Goal: Task Accomplishment & Management: Complete application form

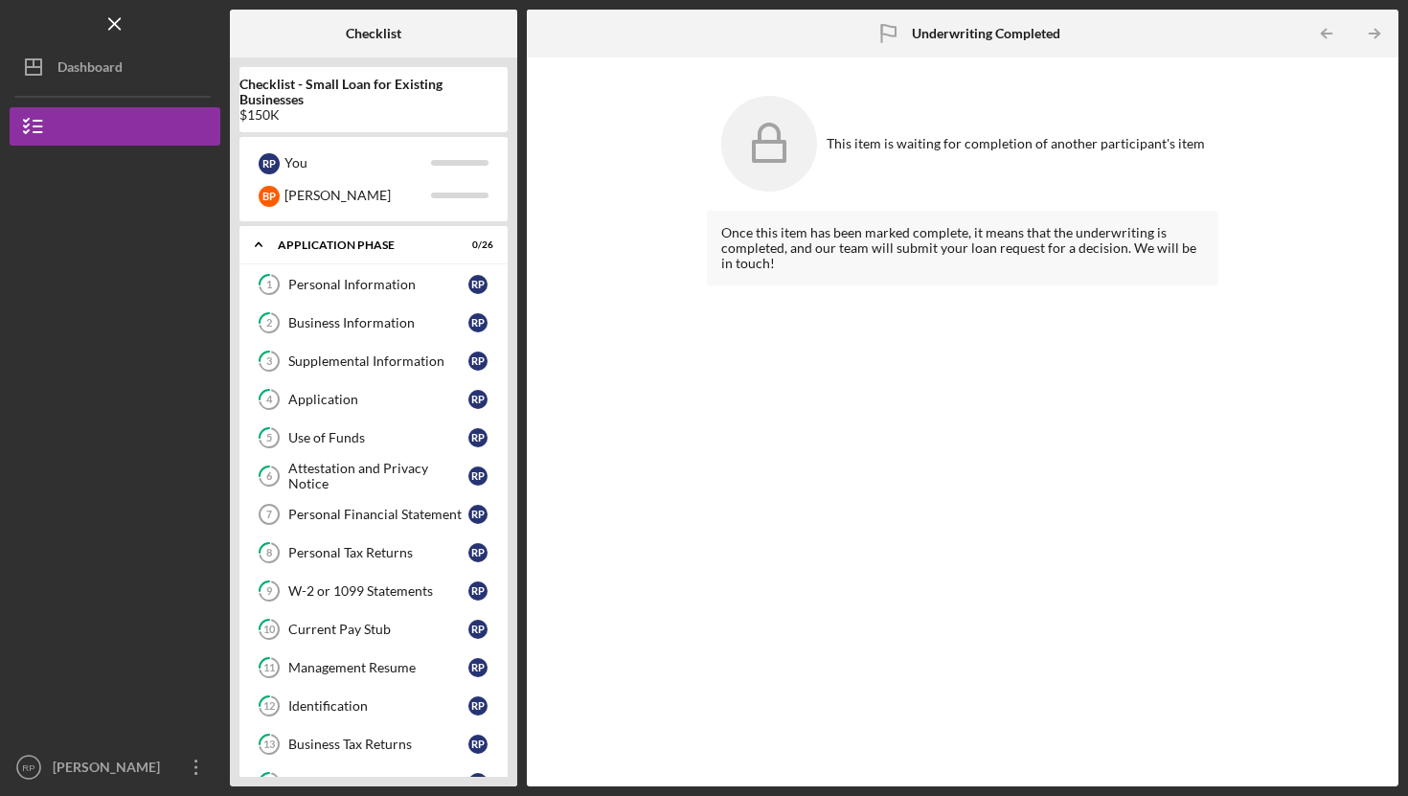
scroll to position [942, 0]
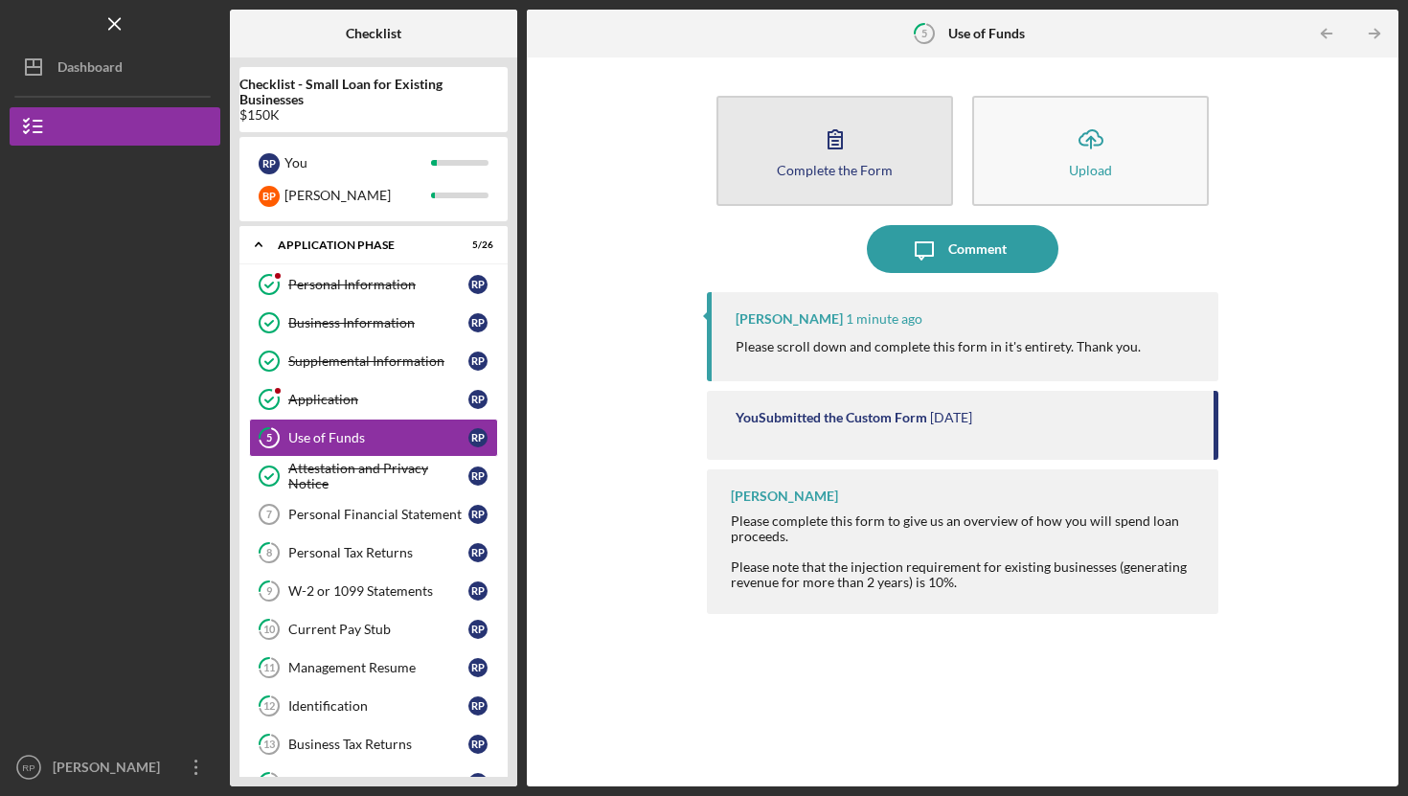
click at [821, 156] on icon "button" at bounding box center [835, 139] width 48 height 48
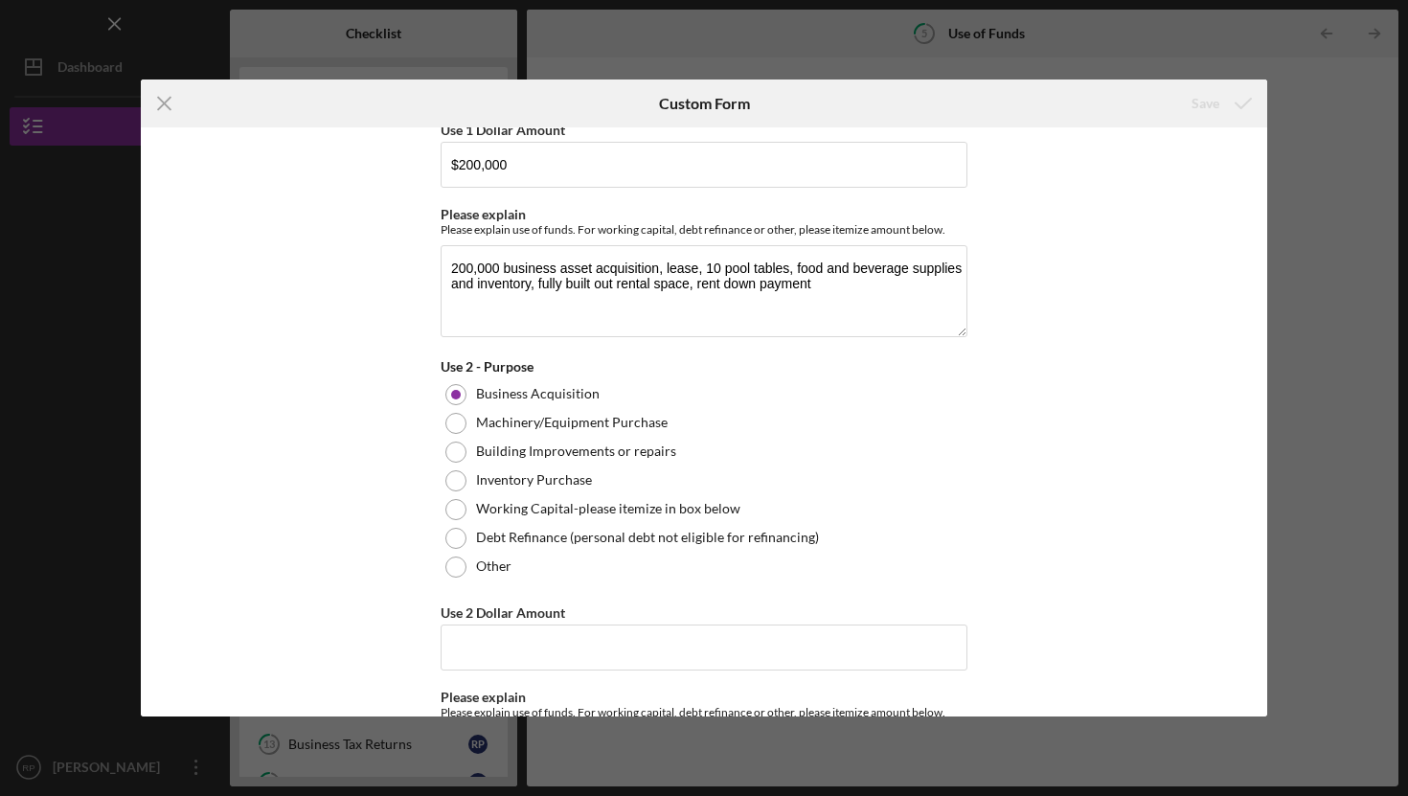
scroll to position [370, 0]
click at [167, 105] on line at bounding box center [164, 104] width 12 height 12
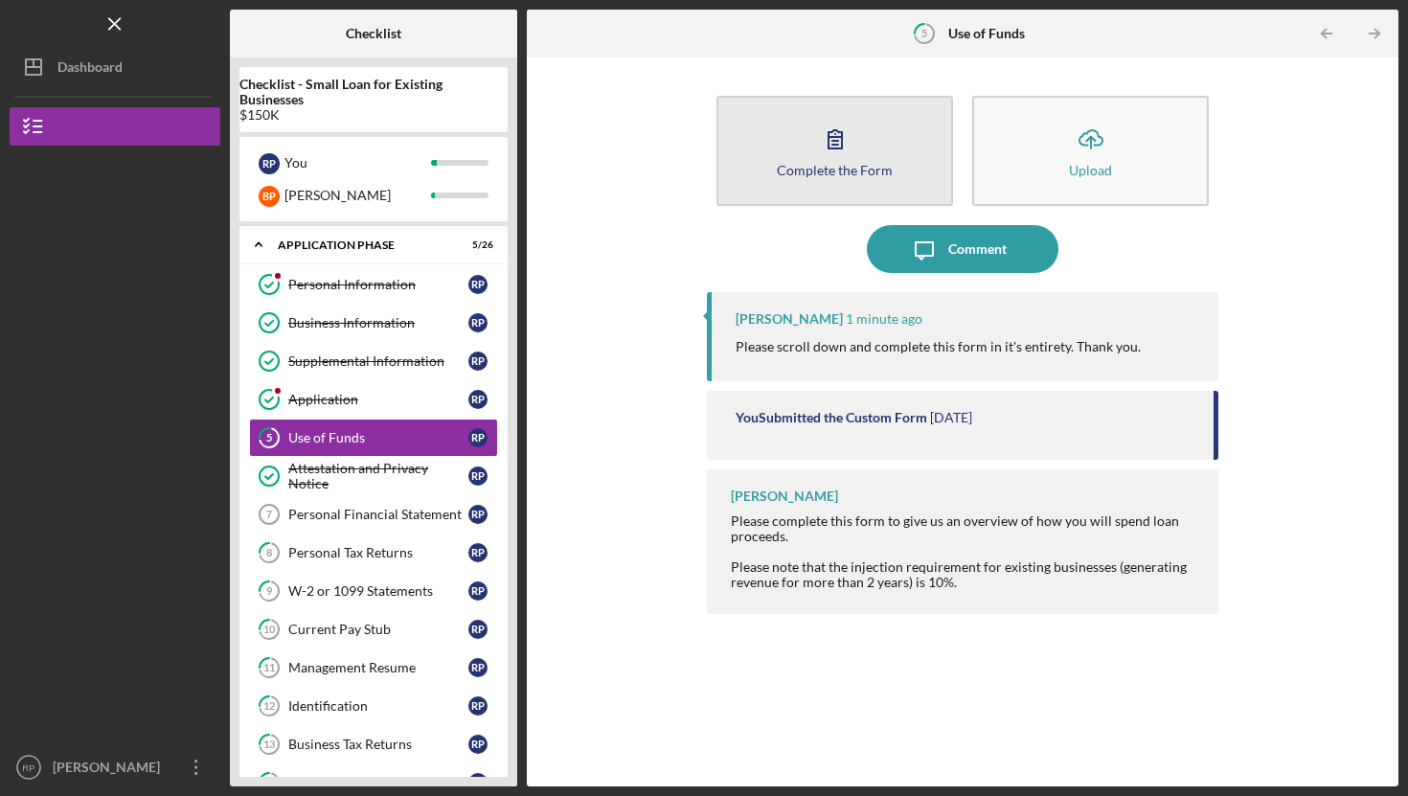
click at [826, 164] on div "Complete the Form" at bounding box center [835, 170] width 116 height 14
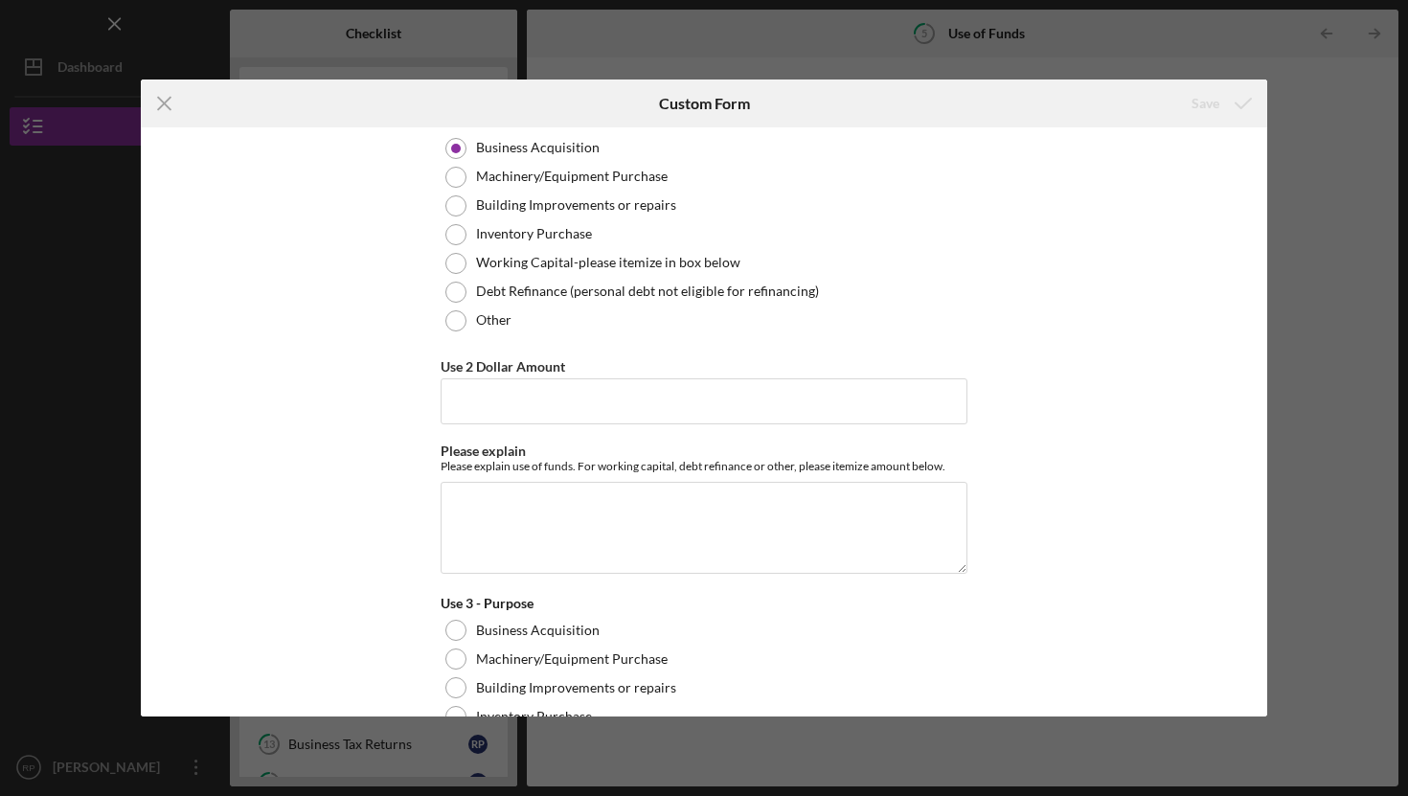
scroll to position [617, 0]
click at [576, 397] on input "Use 2 Dollar Amount" at bounding box center [704, 402] width 527 height 46
type input "$5"
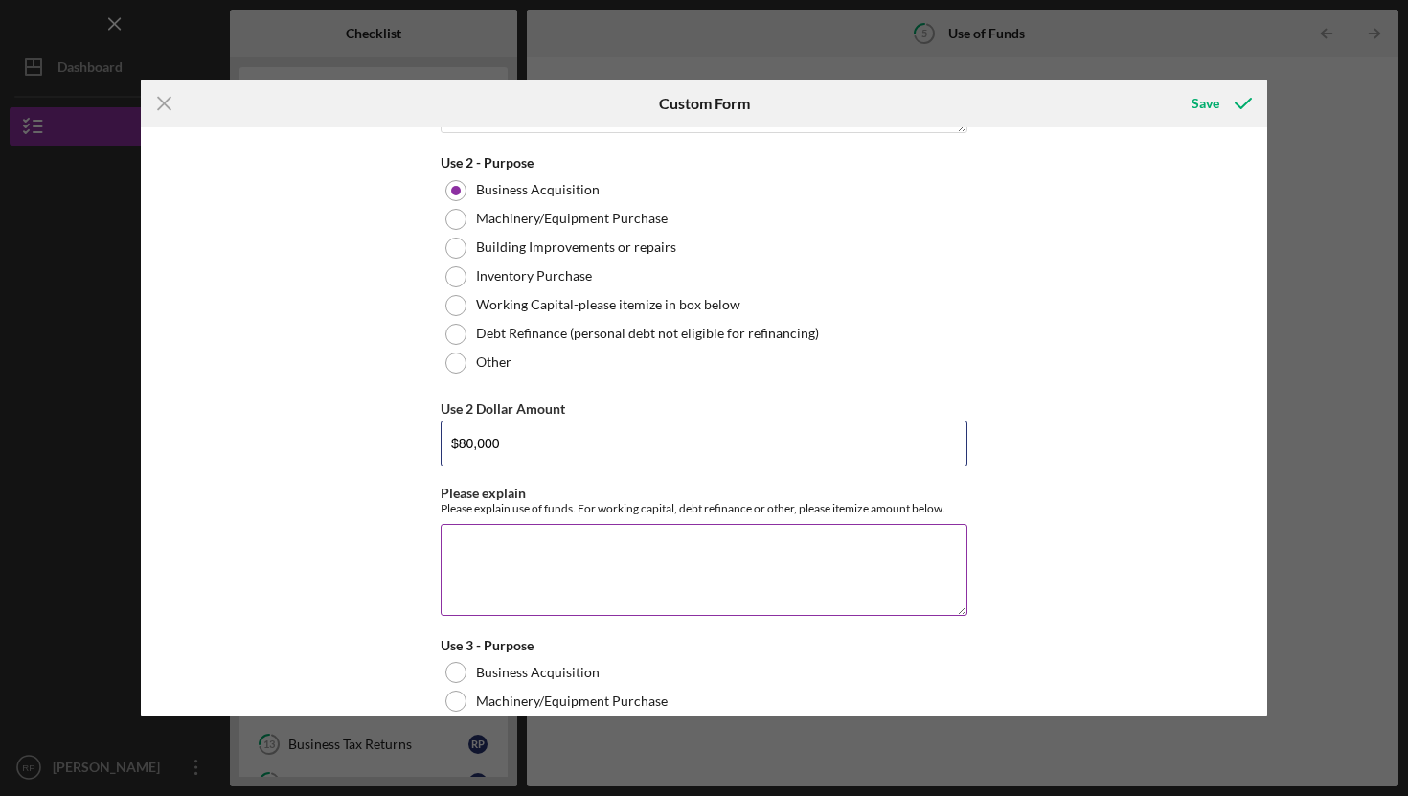
scroll to position [578, 0]
type input "$80,000"
click at [463, 542] on textarea "Please explain" at bounding box center [704, 568] width 527 height 92
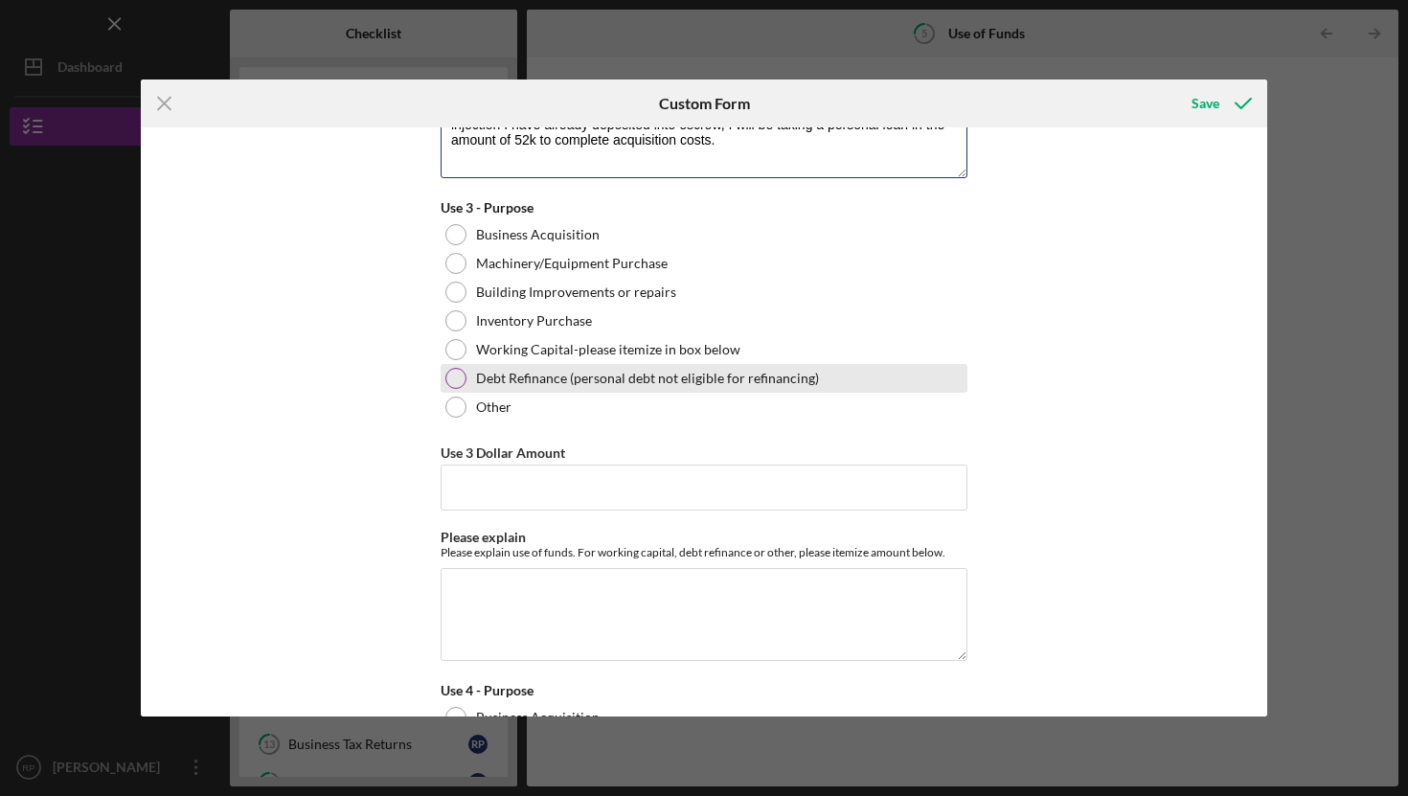
scroll to position [1015, 0]
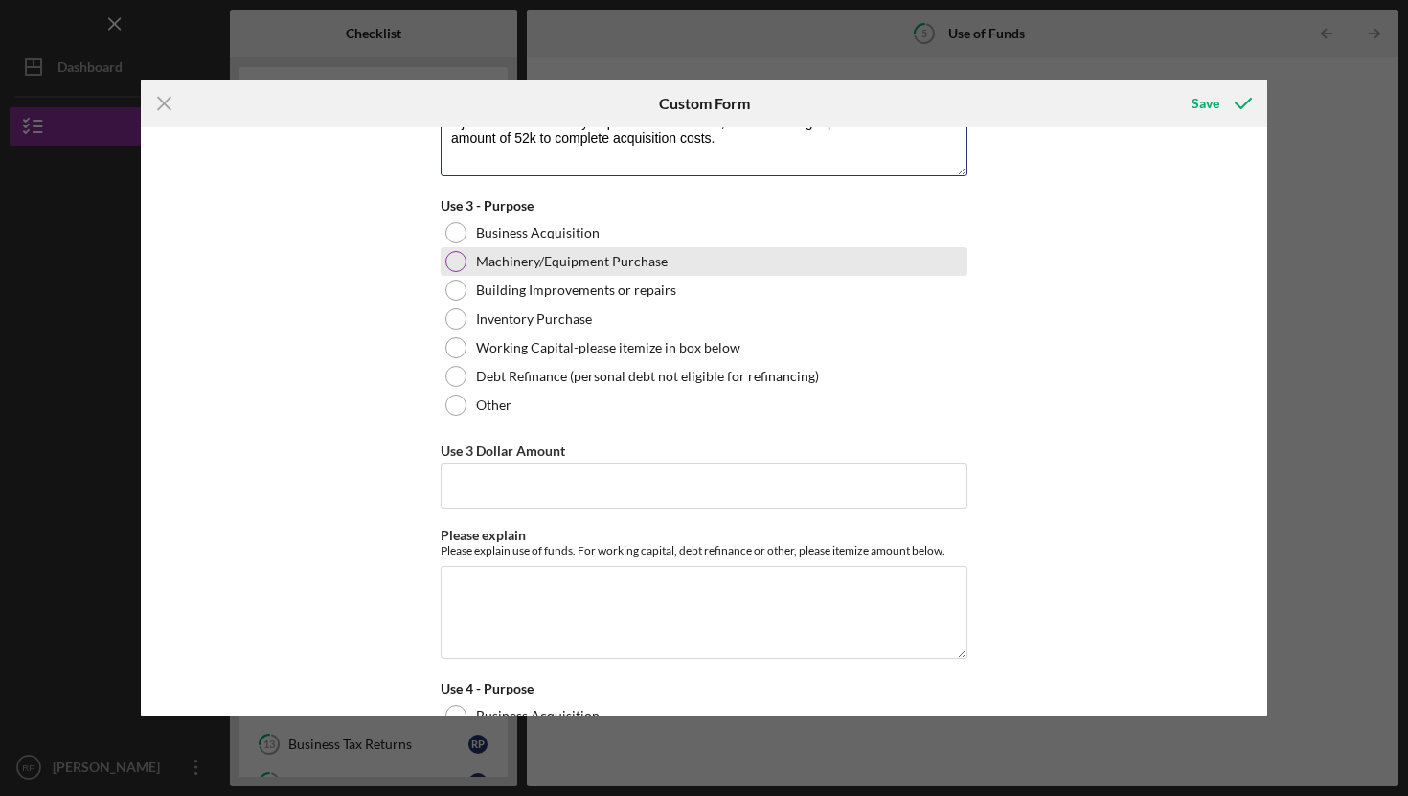
type textarea "Based on the proposed 200k funding from [US_STATE] Capital and the 28k equity i…"
click at [454, 258] on div at bounding box center [455, 261] width 21 height 21
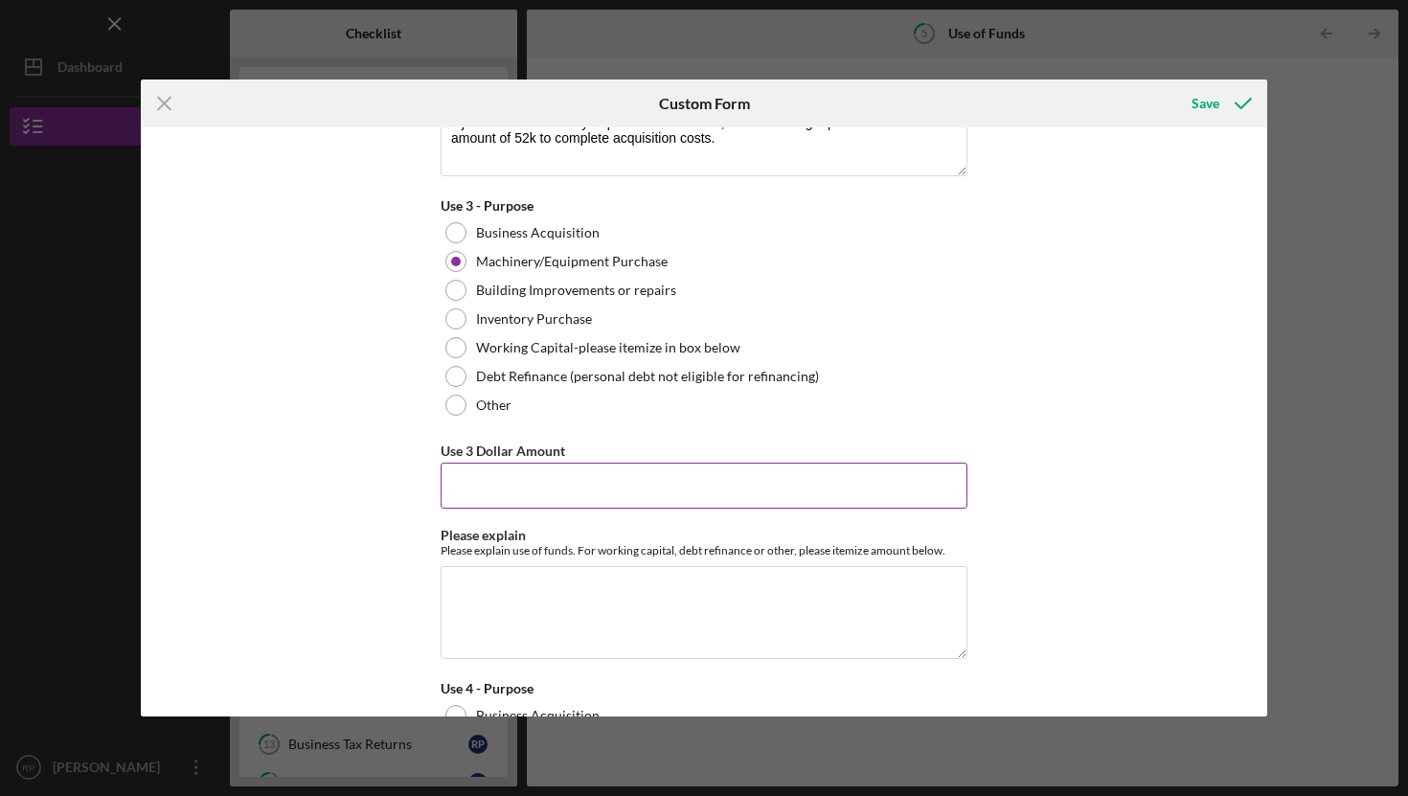
click at [545, 474] on input "Use 3 Dollar Amount" at bounding box center [704, 486] width 527 height 46
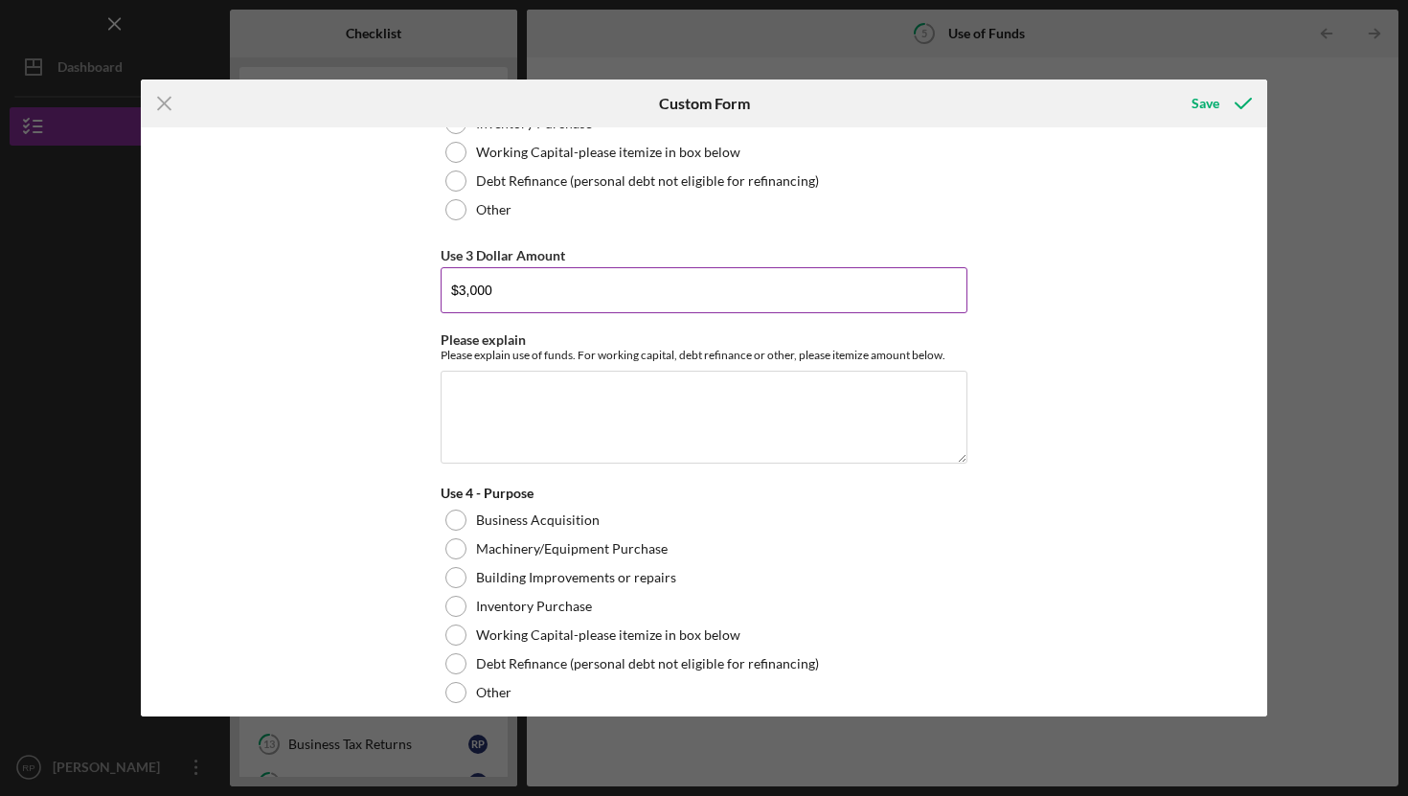
scroll to position [1241, 0]
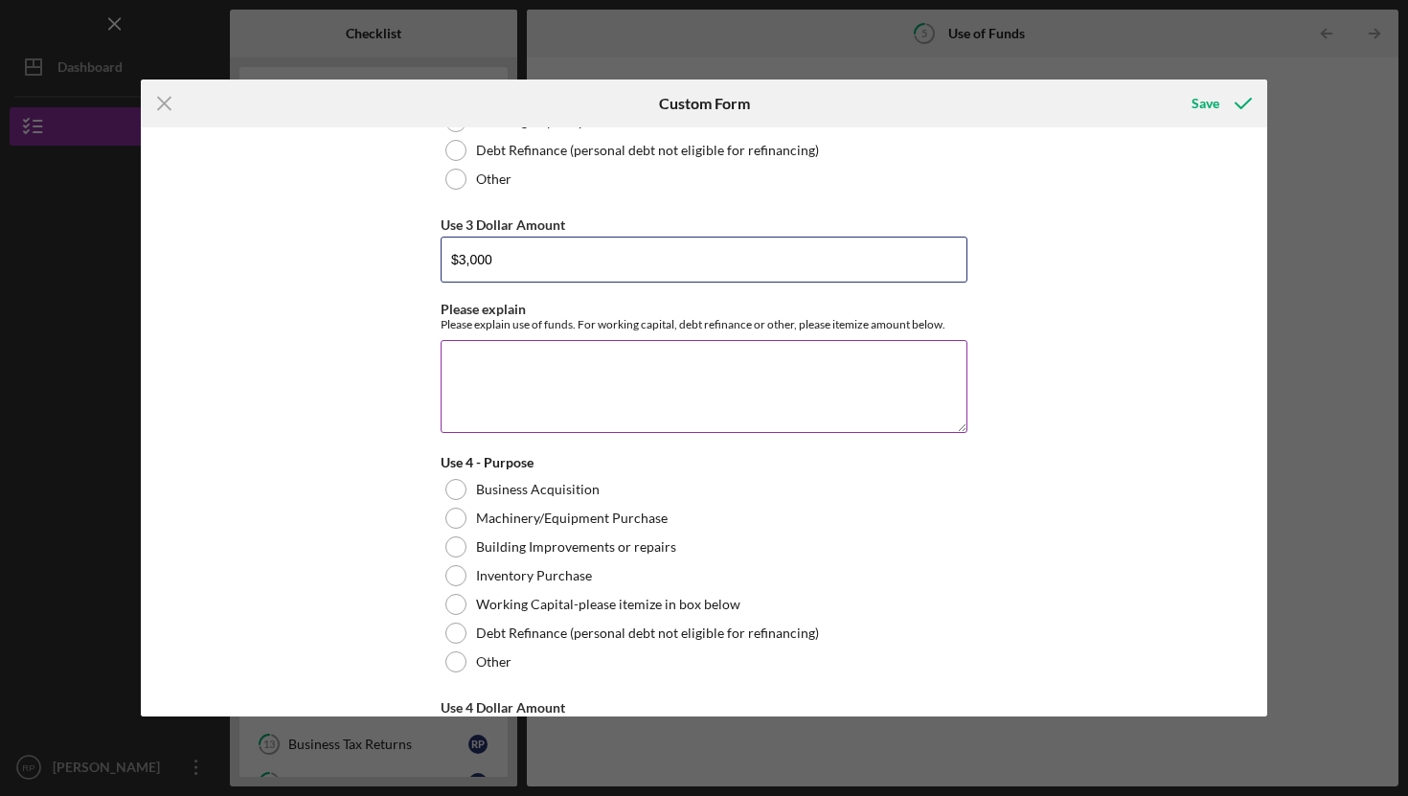
type input "$3,000"
click at [488, 370] on textarea "Please explain" at bounding box center [704, 386] width 527 height 92
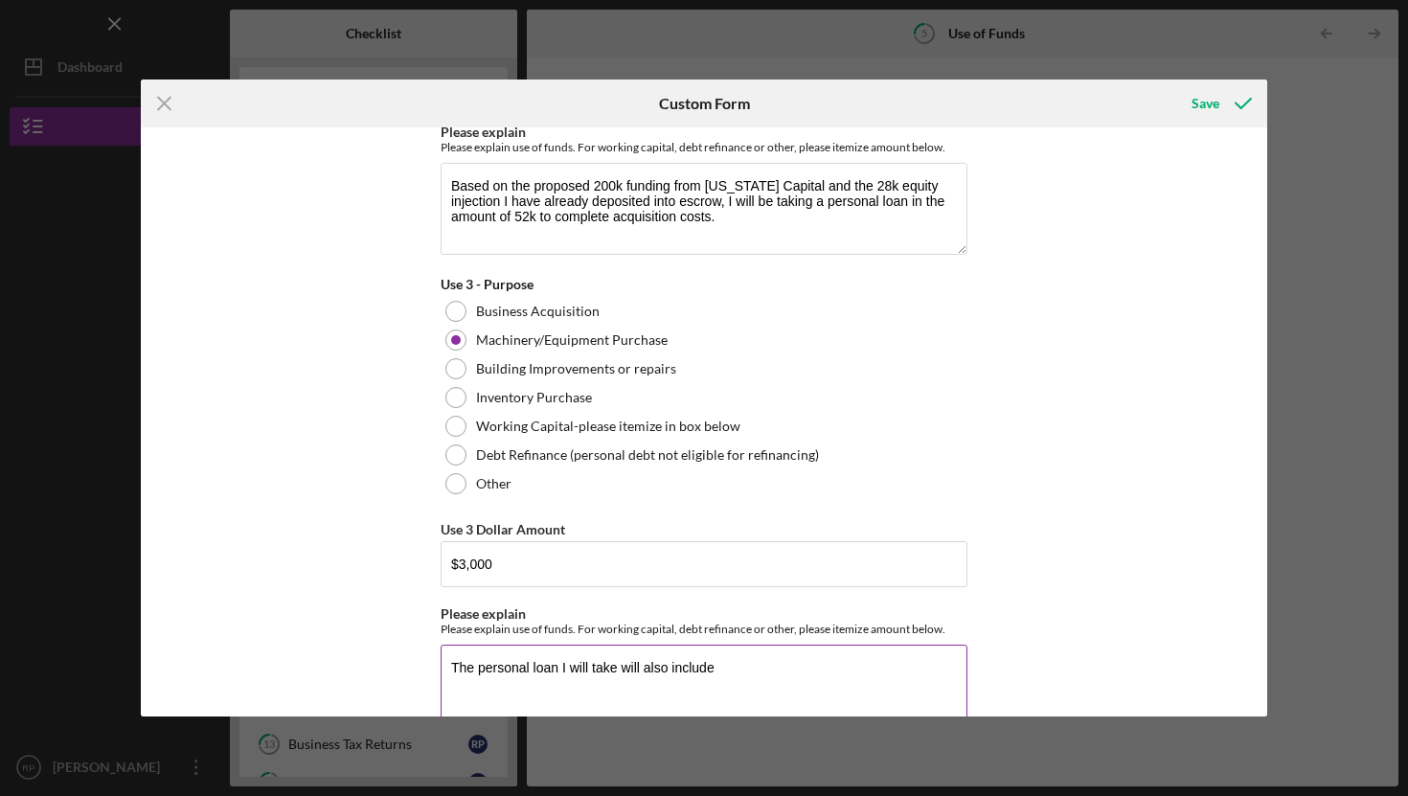
scroll to position [932, 0]
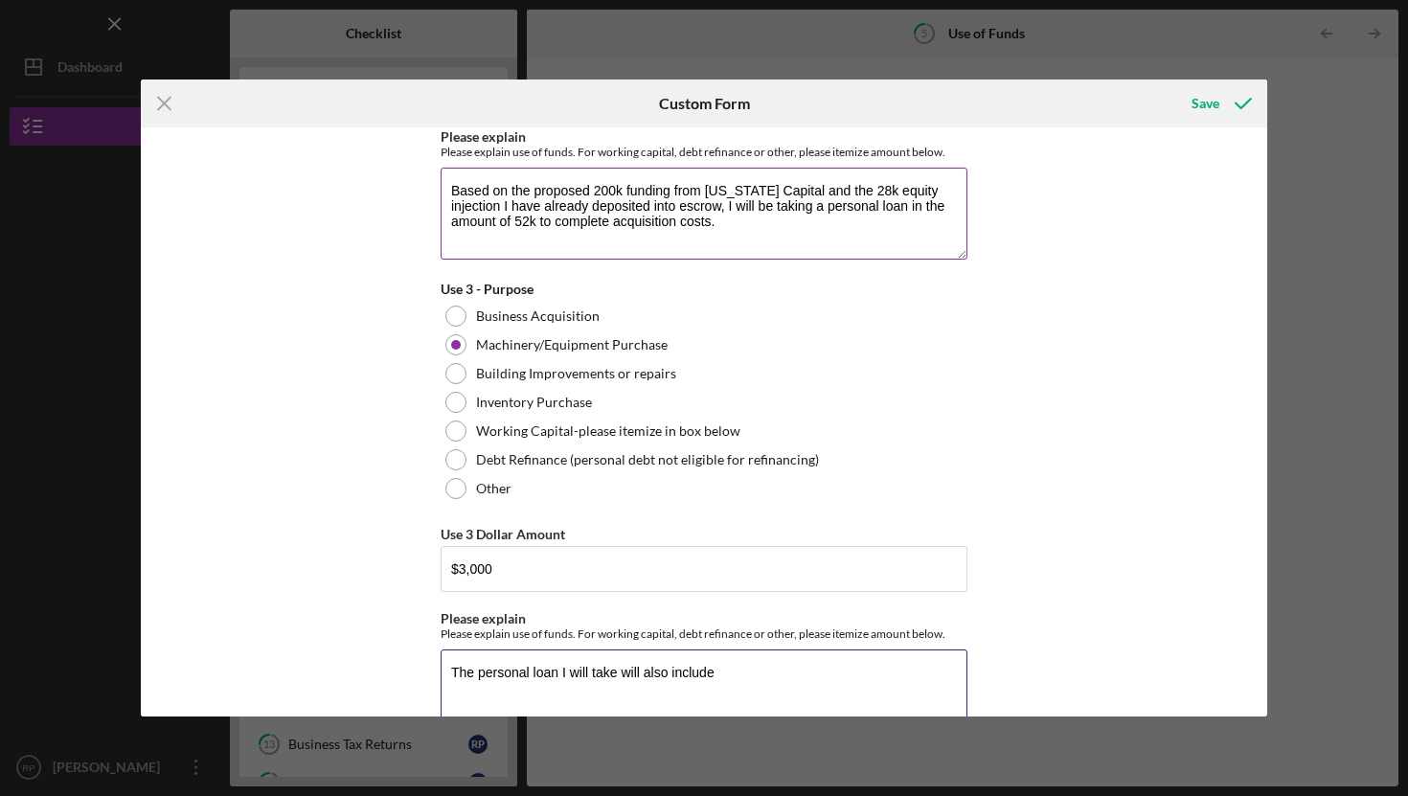
type textarea "The personal loan I will take will also include"
click at [527, 222] on textarea "Based on the proposed 200k funding from [US_STATE] Capital and the 28k equity i…" at bounding box center [704, 214] width 527 height 92
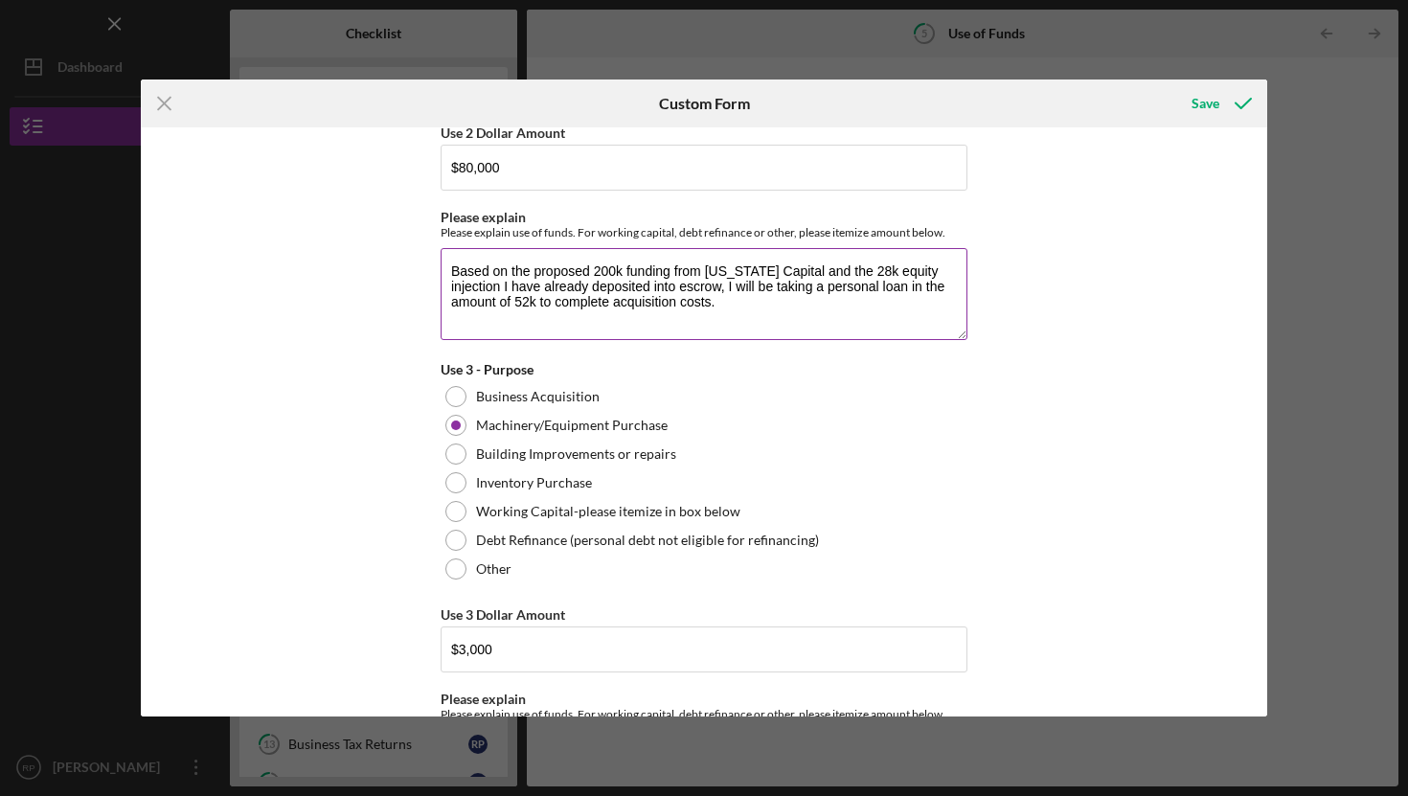
scroll to position [843, 0]
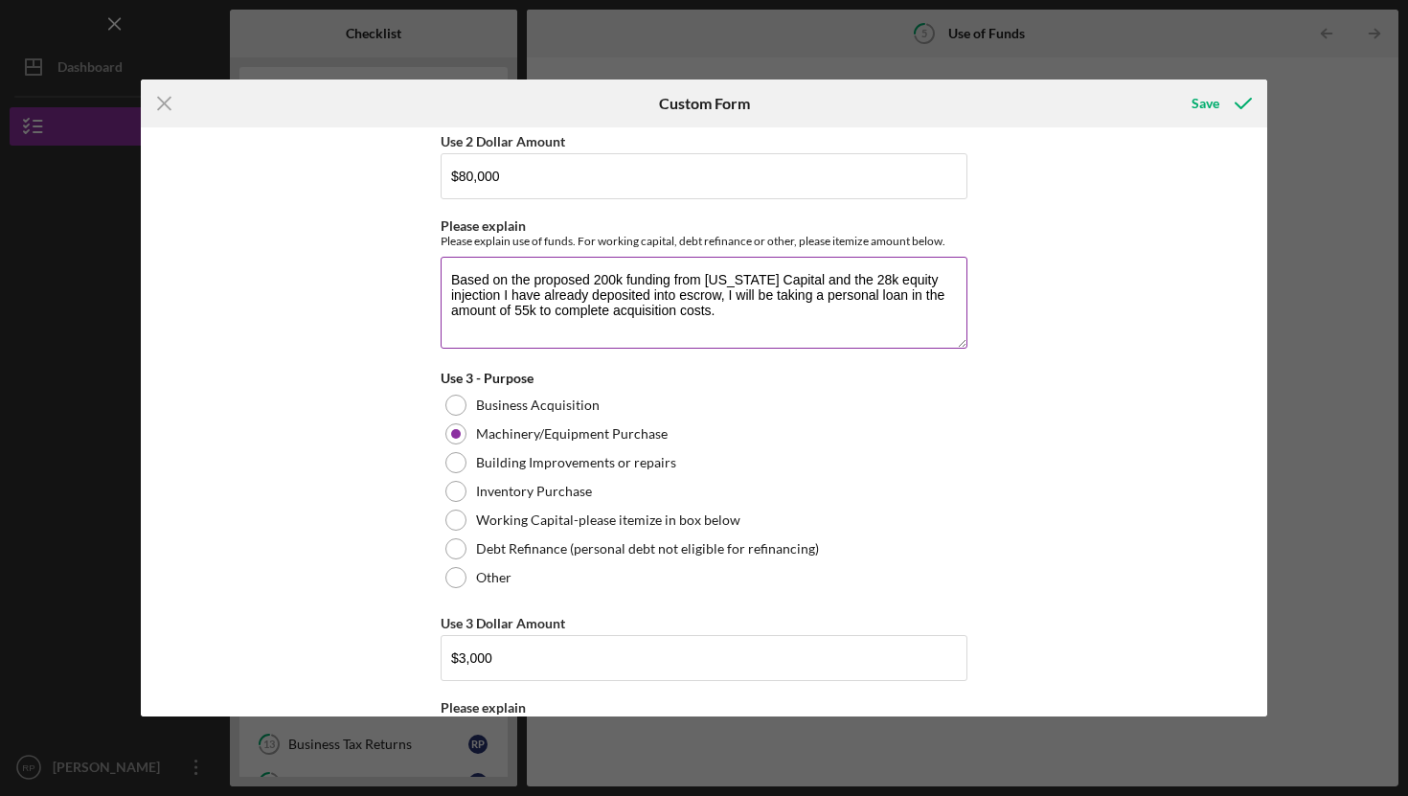
click at [748, 316] on textarea "Based on the proposed 200k funding from [US_STATE] Capital and the 28k equity i…" at bounding box center [704, 303] width 527 height 92
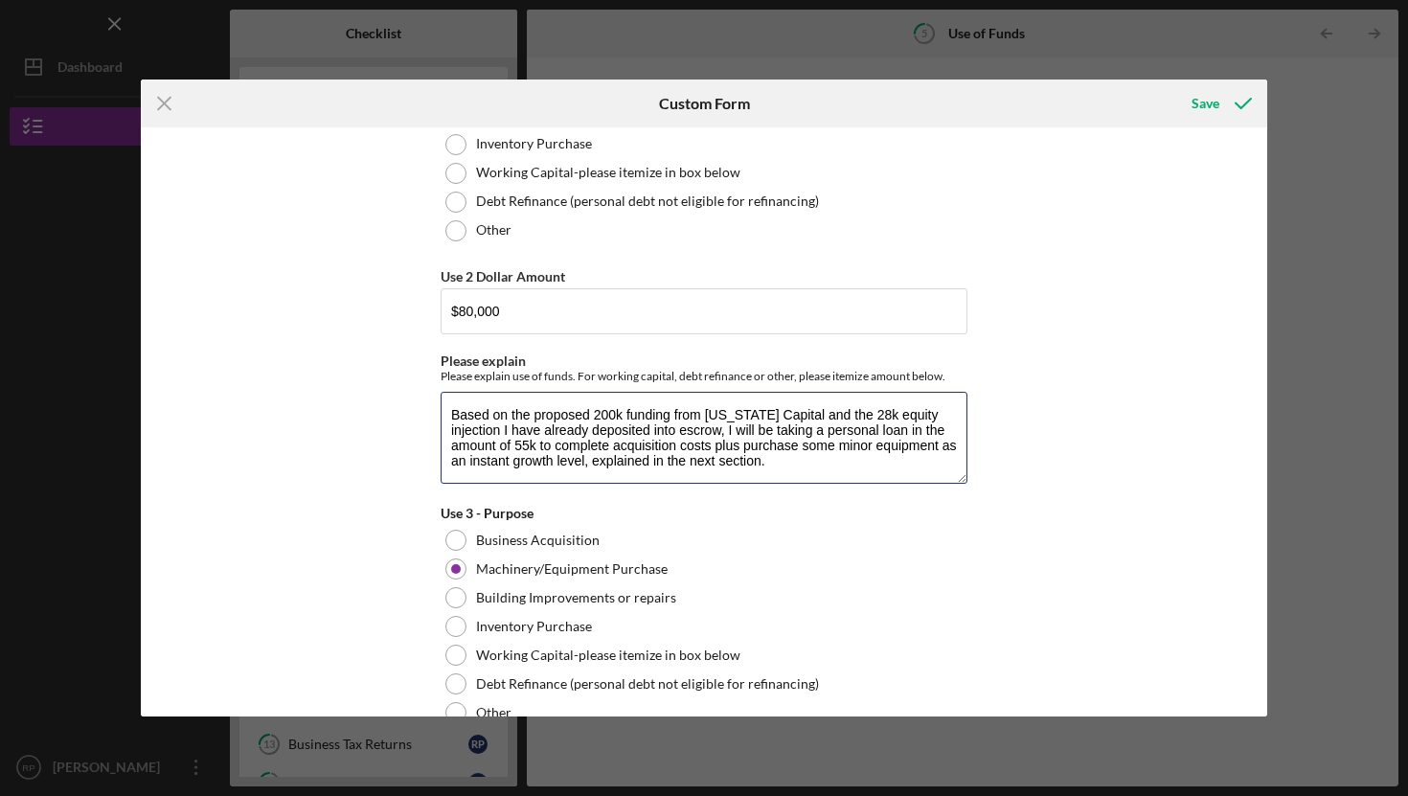
scroll to position [704, 0]
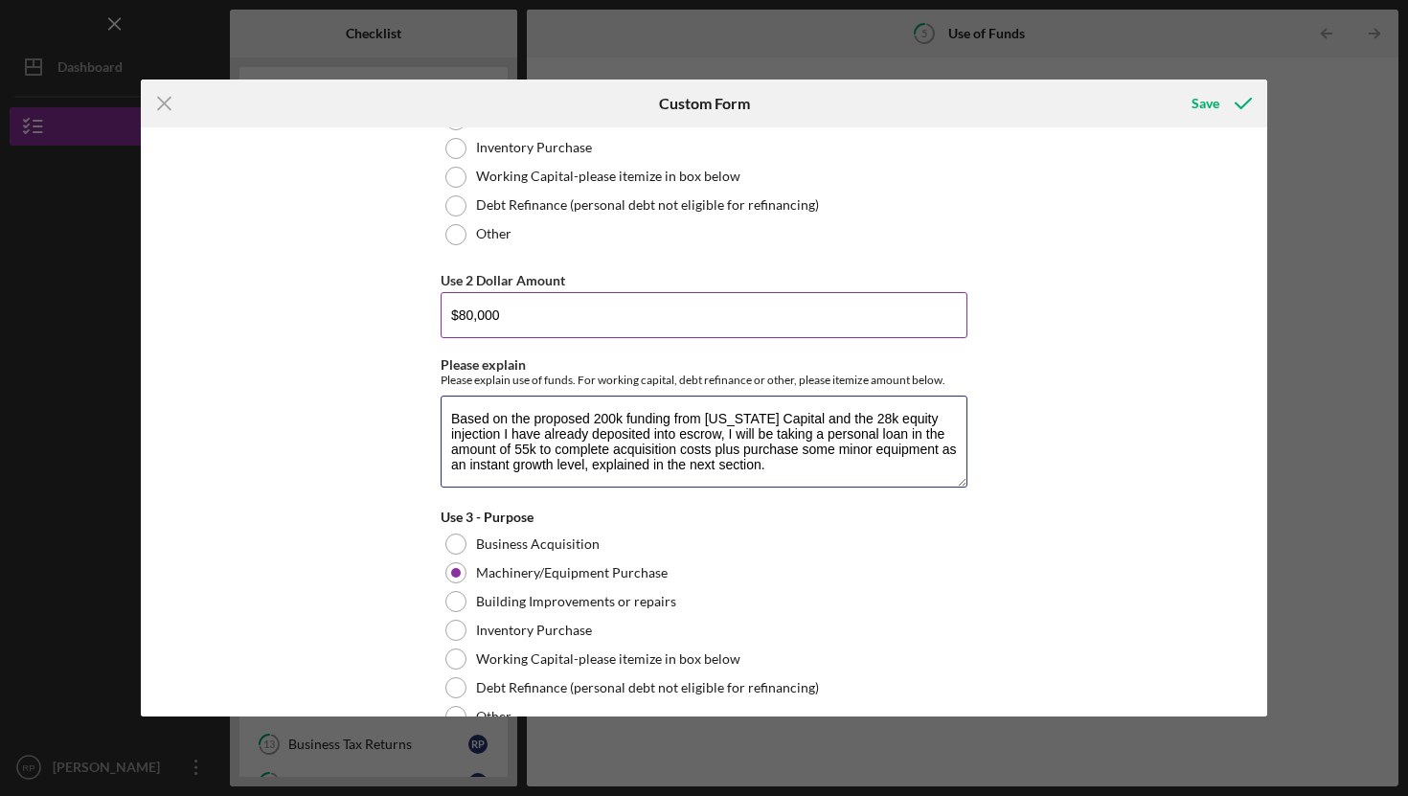
type textarea "Based on the proposed 200k funding from [US_STATE] Capital and the 28k equity i…"
click at [527, 313] on input "$80,000" at bounding box center [704, 315] width 527 height 46
click at [1051, 398] on div "Use of Funds Please identify the use of funds and the amount for each use. In t…" at bounding box center [704, 421] width 1126 height 589
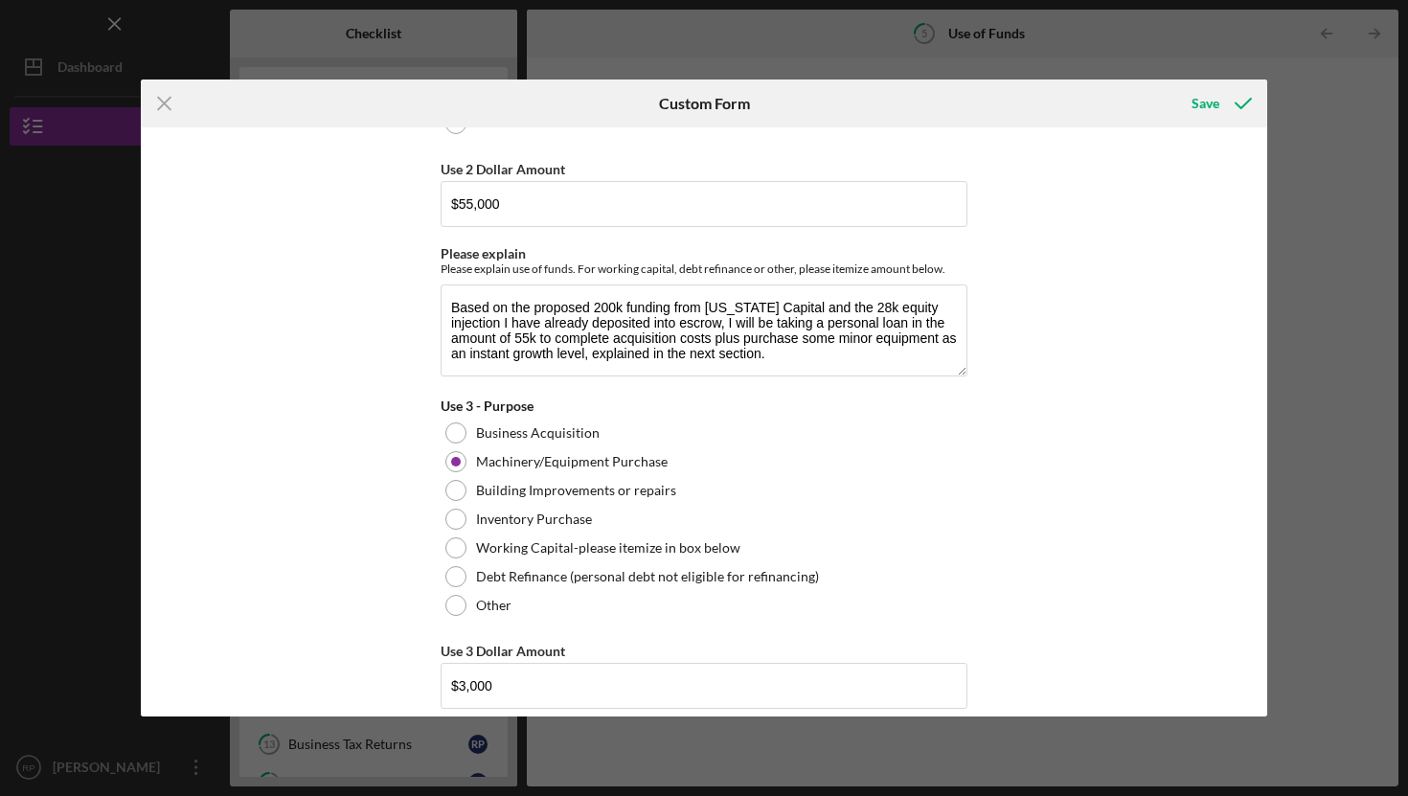
scroll to position [816, 0]
click at [460, 203] on input "$55,000" at bounding box center [704, 203] width 527 height 46
click at [469, 205] on input "$55,000" at bounding box center [704, 203] width 527 height 46
type input "$52,000"
click at [1034, 407] on div "Use of Funds Please identify the use of funds and the amount for each use. In t…" at bounding box center [704, 421] width 1126 height 589
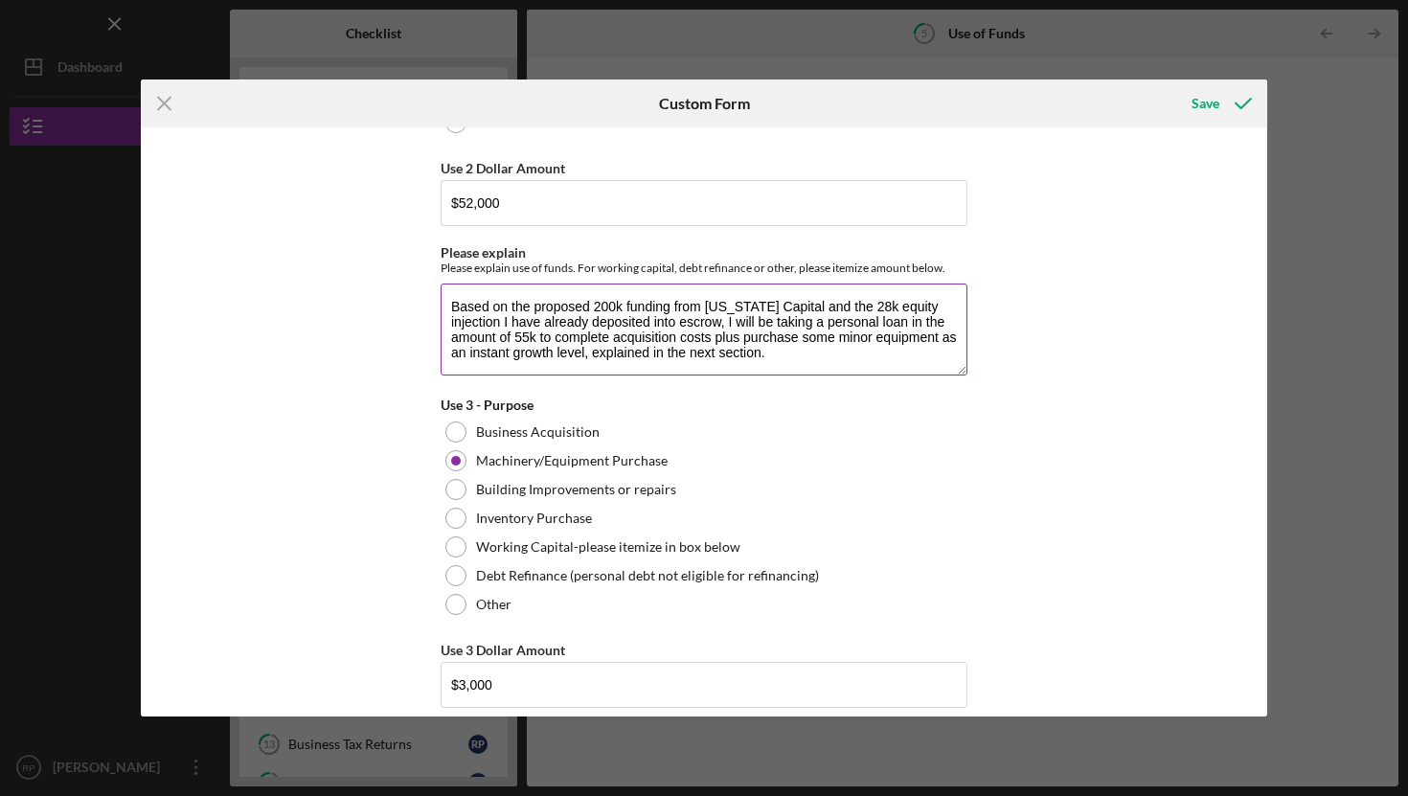
click at [525, 338] on textarea "Based on the proposed 200k funding from [US_STATE] Capital and the 28k equity i…" at bounding box center [704, 330] width 527 height 92
click at [517, 337] on textarea "Based on the proposed 200k funding from [US_STATE] Capital and the 28k equity i…" at bounding box center [704, 330] width 527 height 92
click at [802, 348] on textarea "Based on the proposed 200k funding from [US_STATE] Capital and the 28k equity i…" at bounding box center [704, 330] width 527 height 92
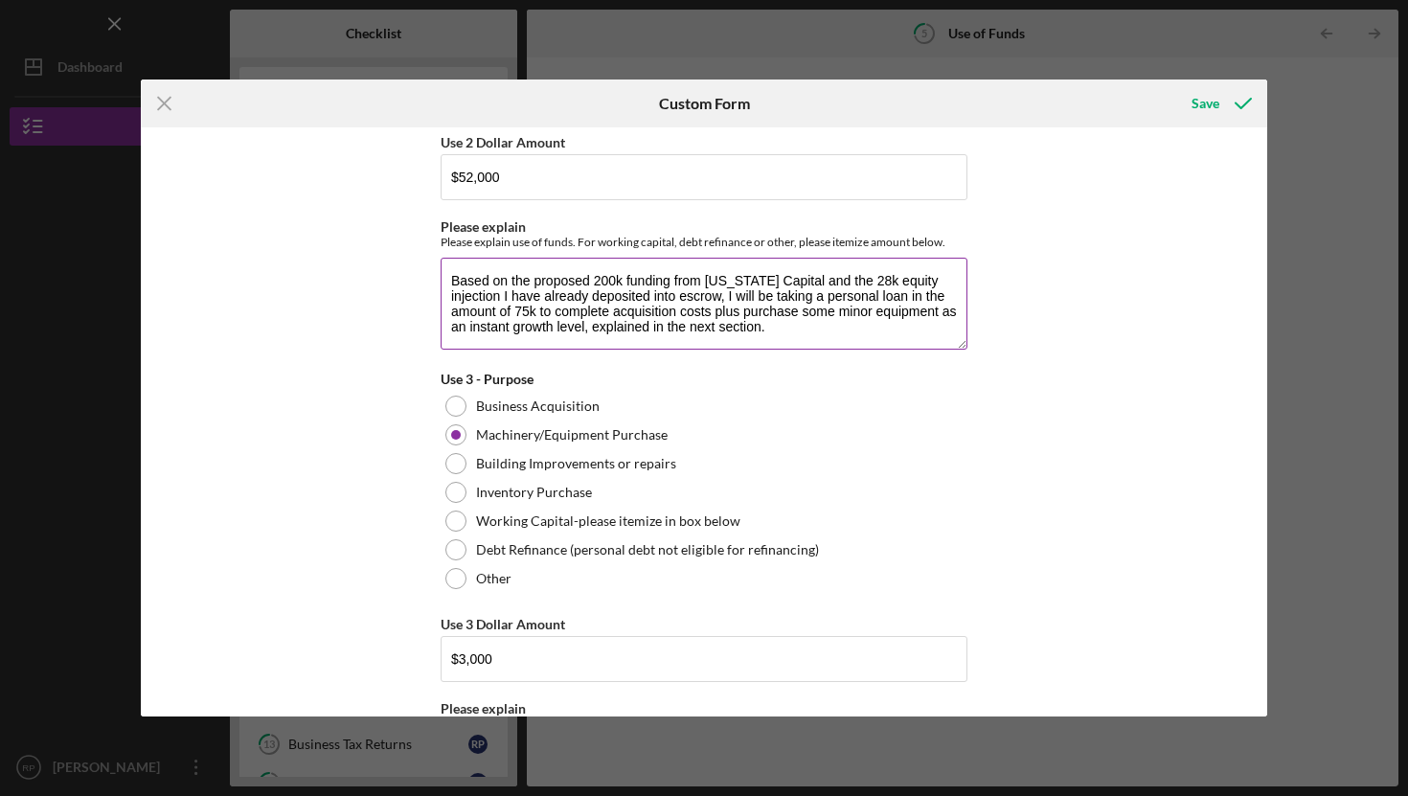
scroll to position [871, 0]
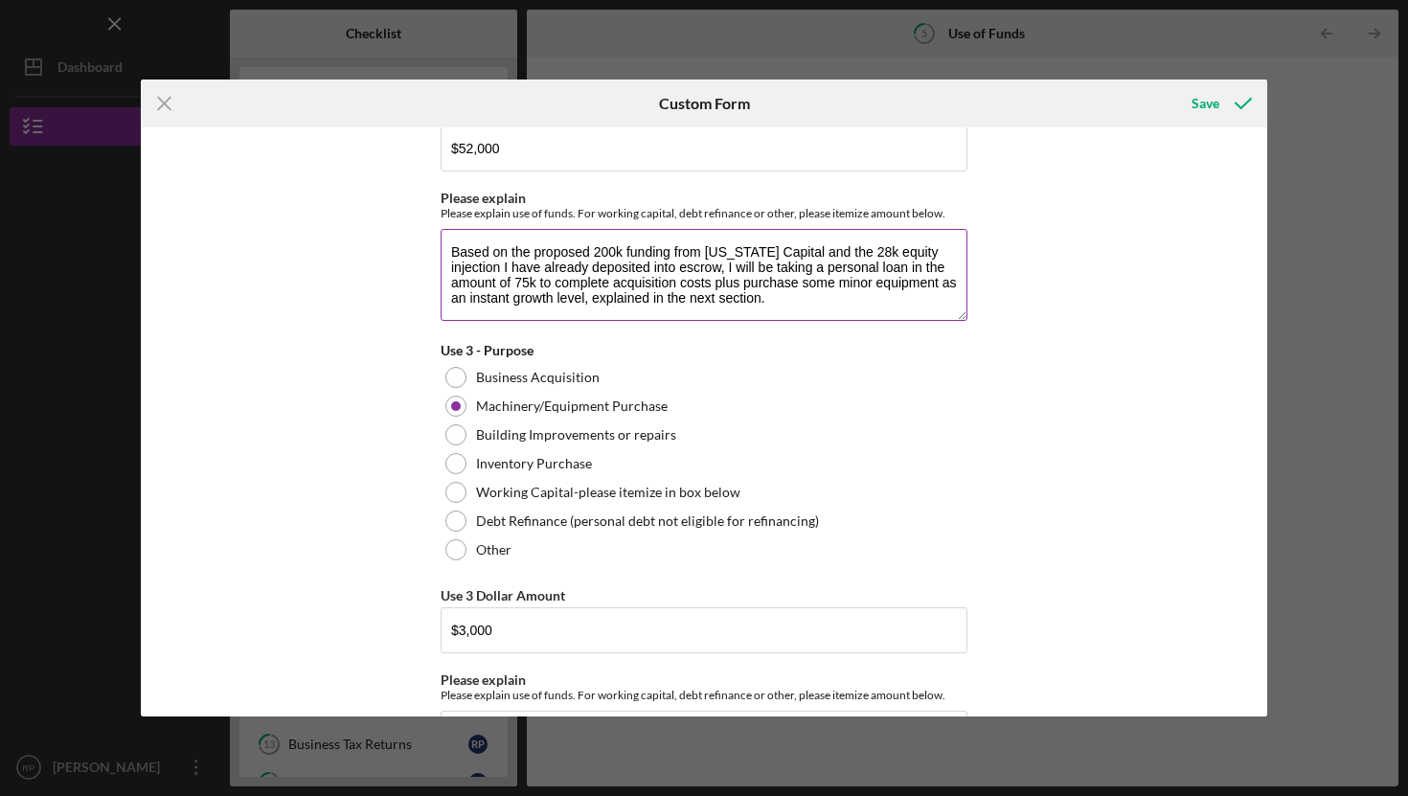
click at [525, 282] on textarea "Based on the proposed 200k funding from [US_STATE] Capital and the 28k equity i…" at bounding box center [704, 275] width 527 height 92
click at [513, 284] on textarea "Based on the proposed 200k funding from [US_STATE] Capital and the 28k equity i…" at bounding box center [704, 275] width 527 height 92
click at [517, 284] on textarea "Based on the proposed 200k funding from [US_STATE] Capital and the 28k equity i…" at bounding box center [704, 275] width 527 height 92
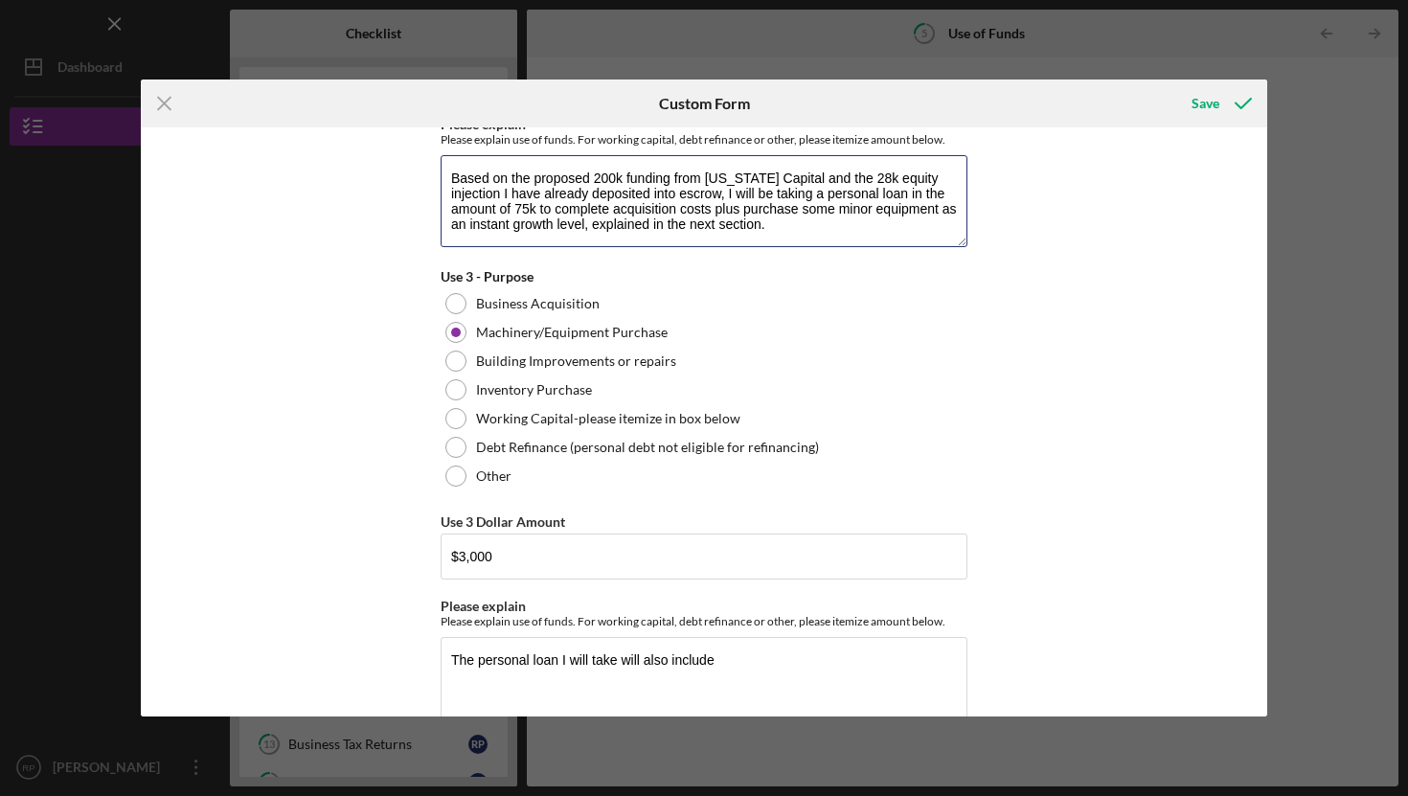
scroll to position [912, 0]
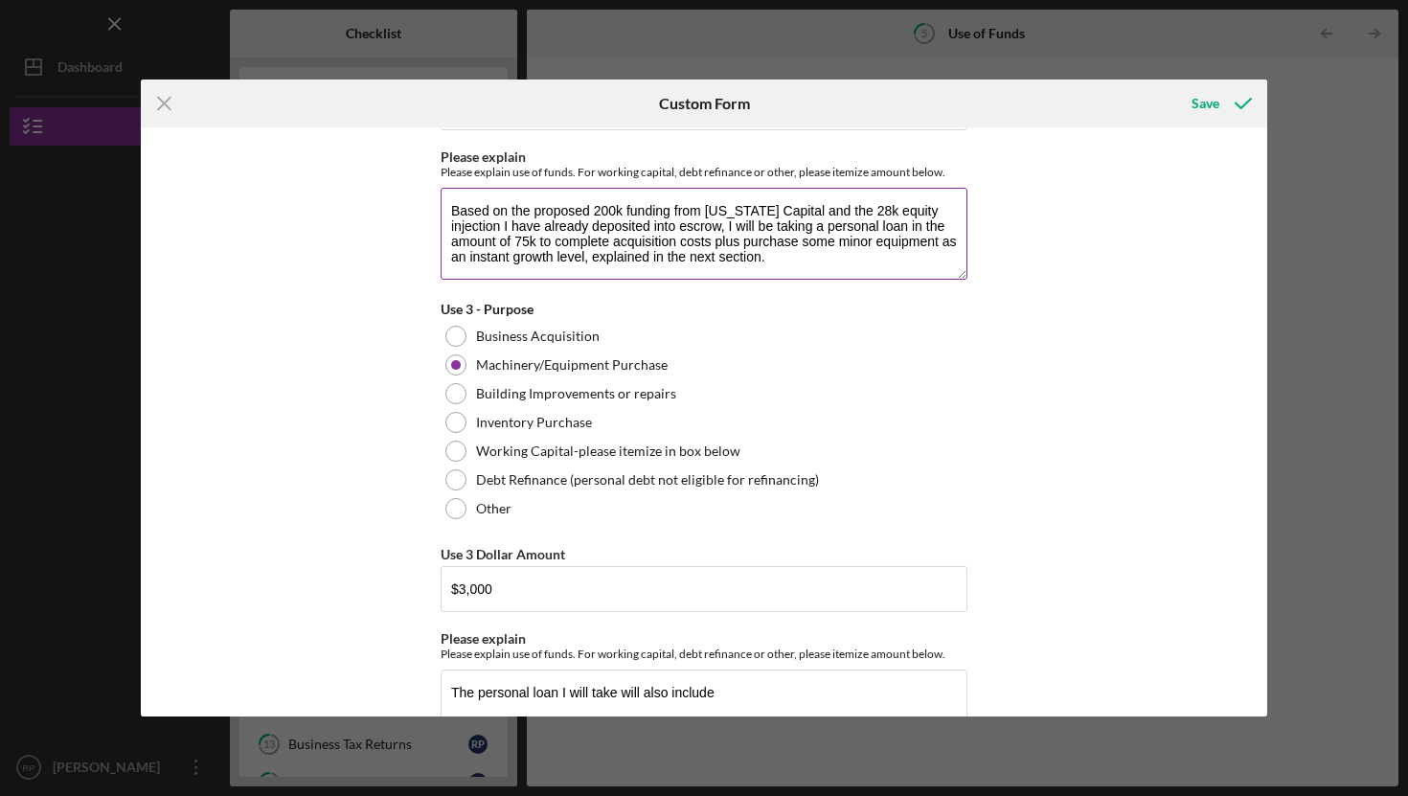
click at [780, 261] on textarea "Based on the proposed 200k funding from [US_STATE] Capital and the 28k equity i…" at bounding box center [704, 234] width 527 height 92
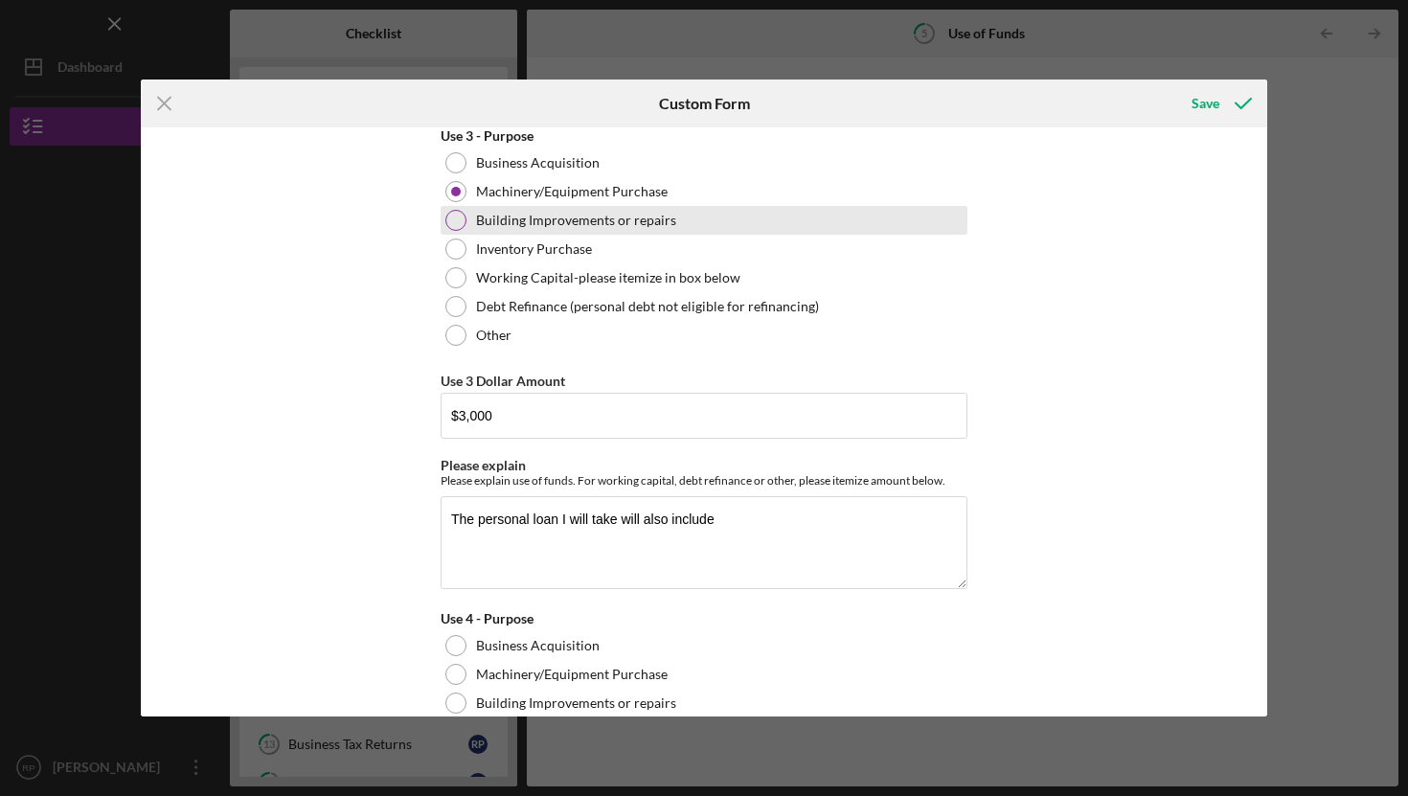
scroll to position [1124, 0]
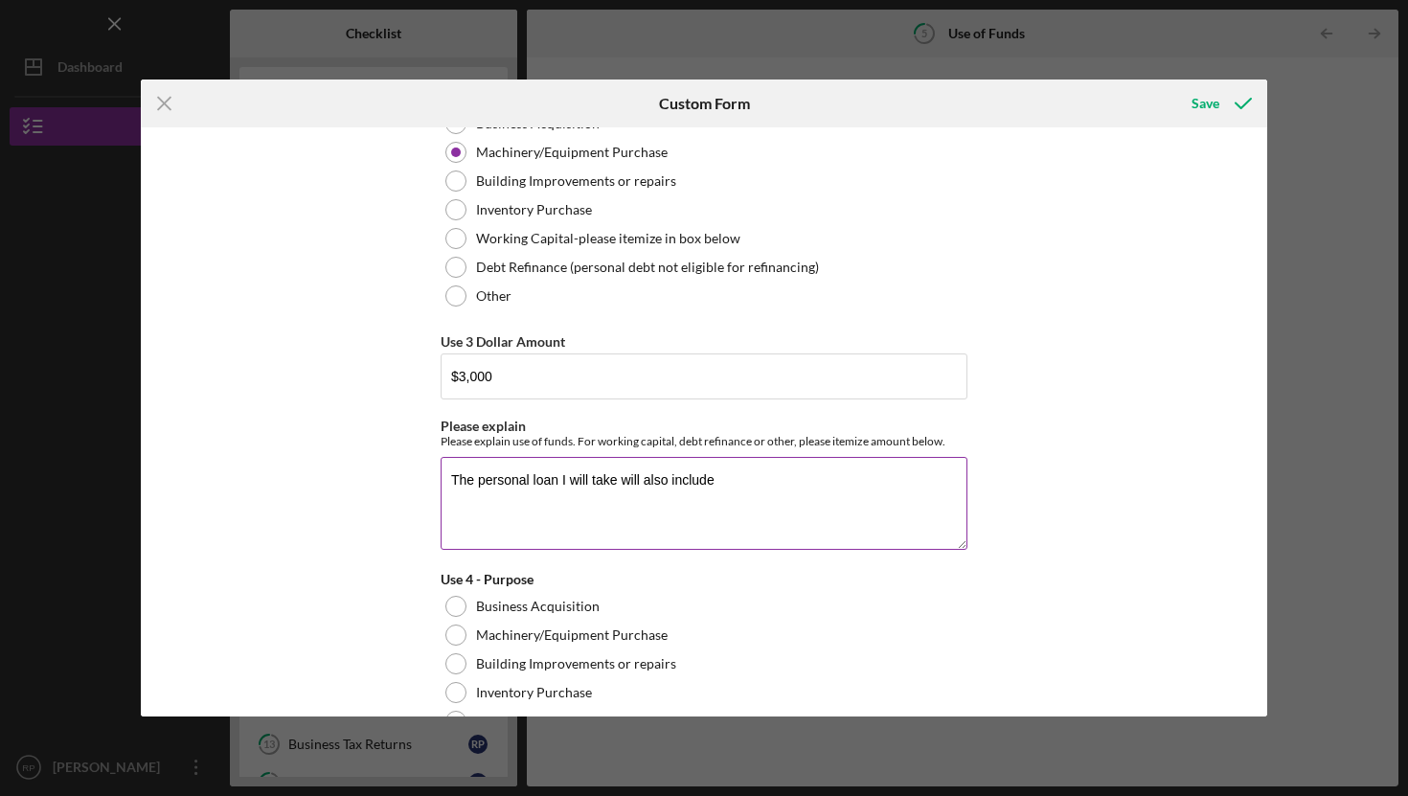
type textarea "Based on the proposed 200k funding from [US_STATE] Capital and the 28k equity i…"
click at [734, 482] on textarea "The personal loan I will take will also include" at bounding box center [704, 503] width 527 height 92
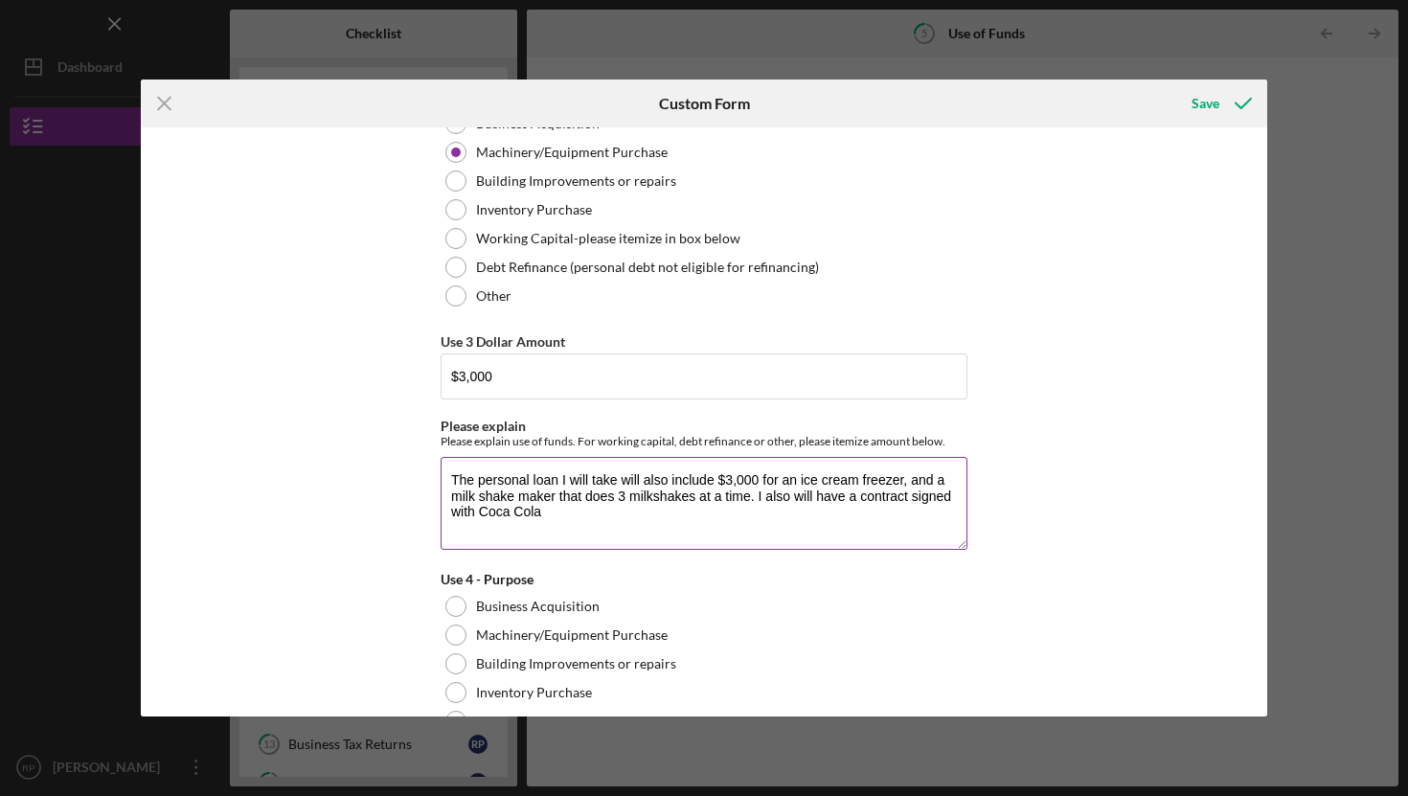
drag, startPoint x: 950, startPoint y: 497, endPoint x: 855, endPoint y: 495, distance: 94.8
click at [855, 495] on textarea "The personal loan I will take will also include $3,000 for an ice cream freezer…" at bounding box center [704, 503] width 527 height 92
click at [559, 508] on textarea "The personal loan I will take will also include $3,000 for an ice cream freezer…" at bounding box center [704, 503] width 527 height 92
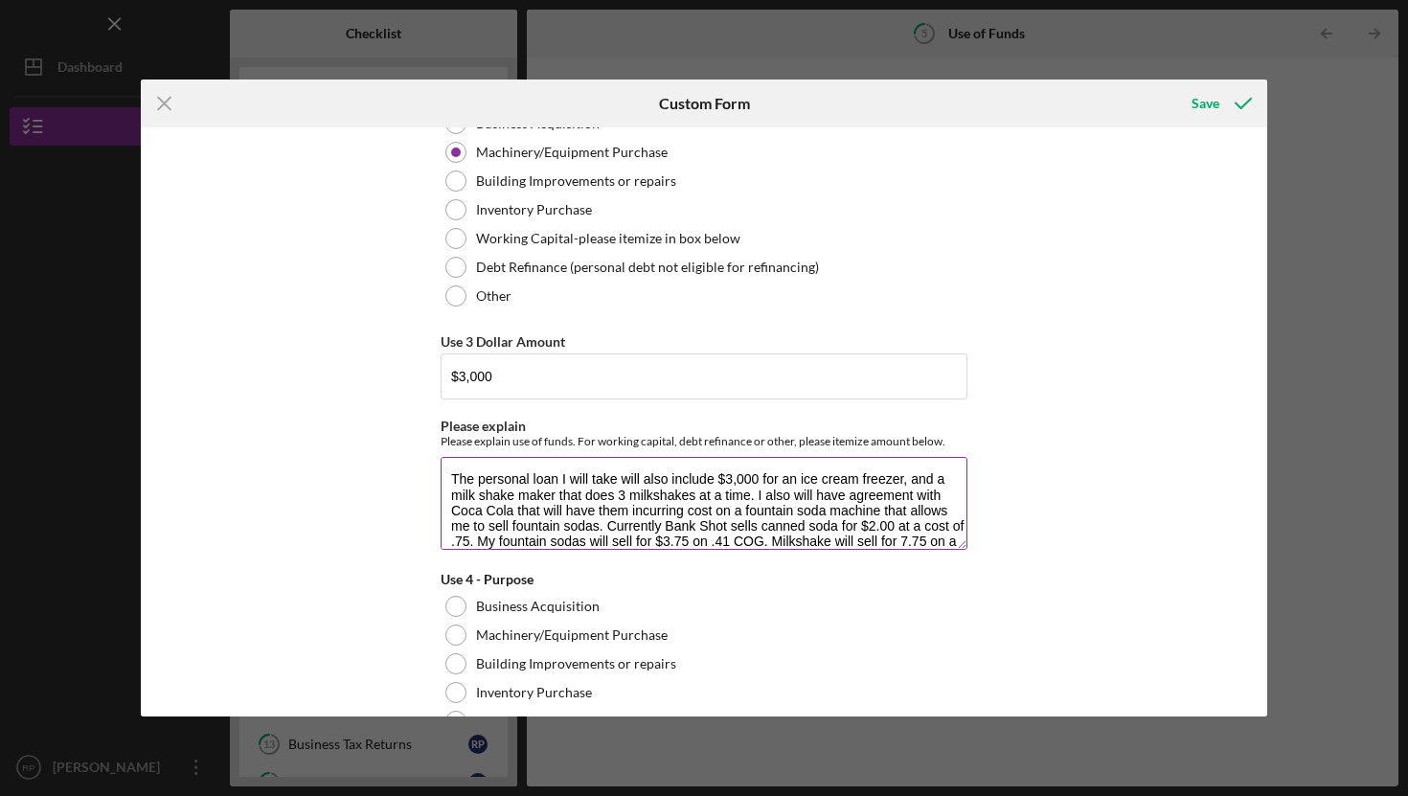
scroll to position [16, 0]
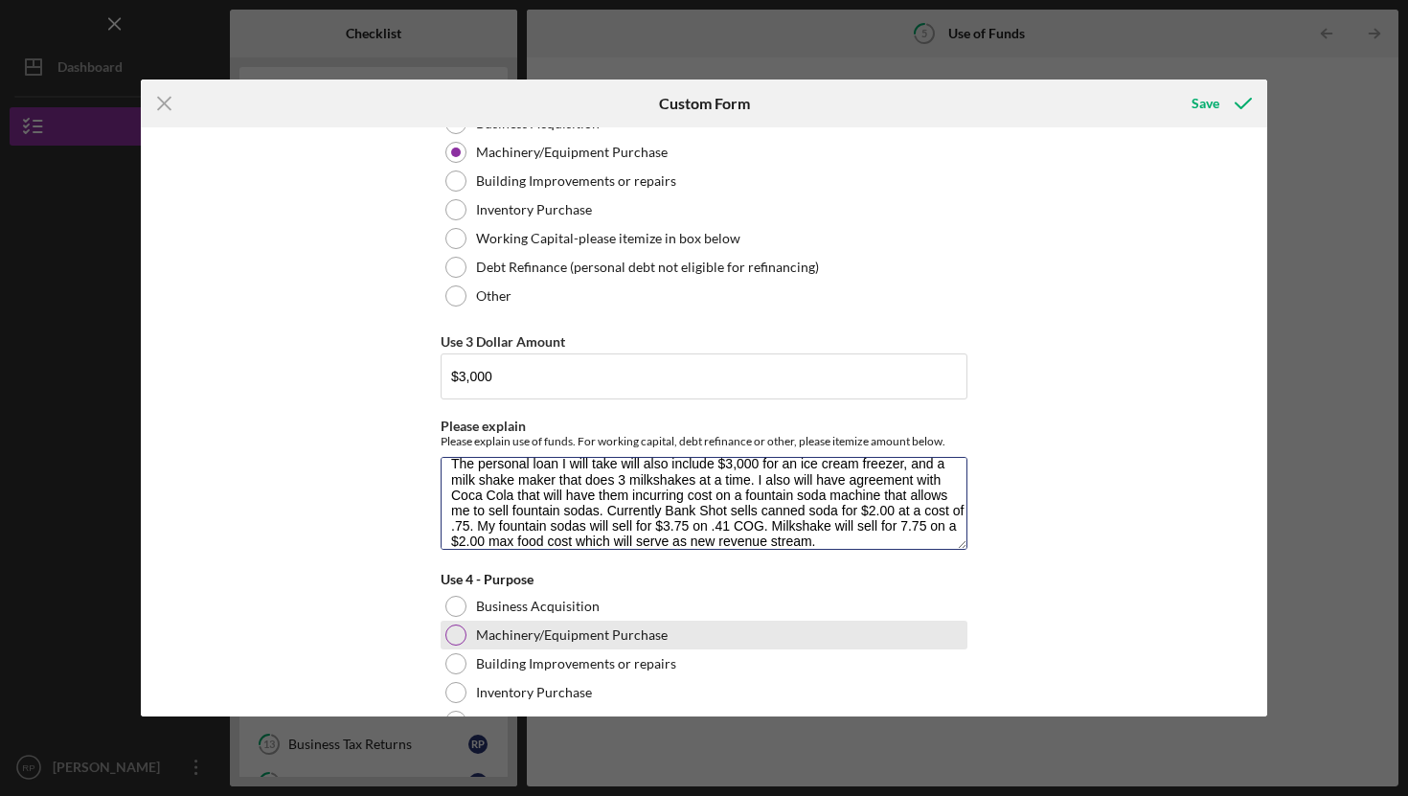
type textarea "The personal loan I will take will also include $3,000 for an ice cream freezer…"
click at [458, 630] on div at bounding box center [455, 634] width 21 height 21
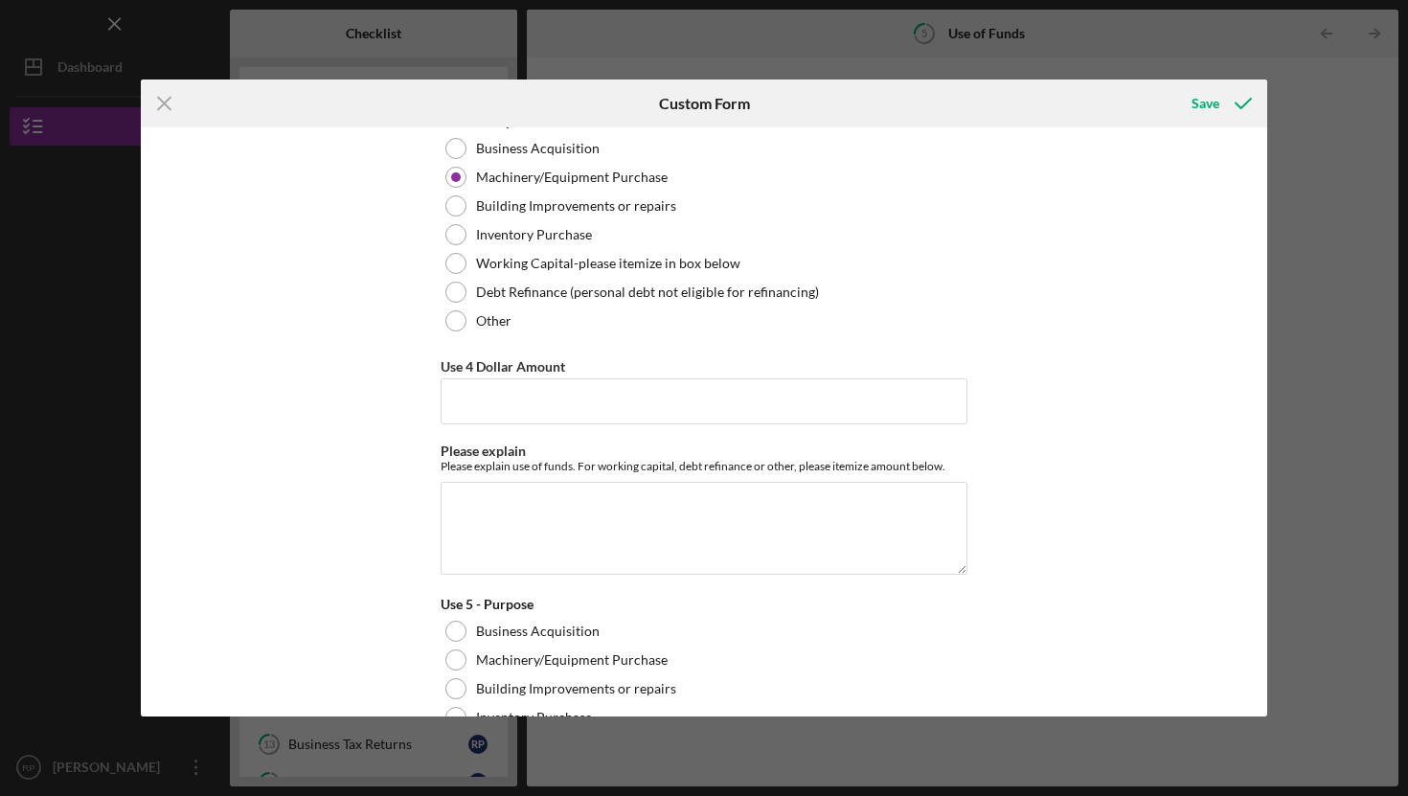
scroll to position [1601, 0]
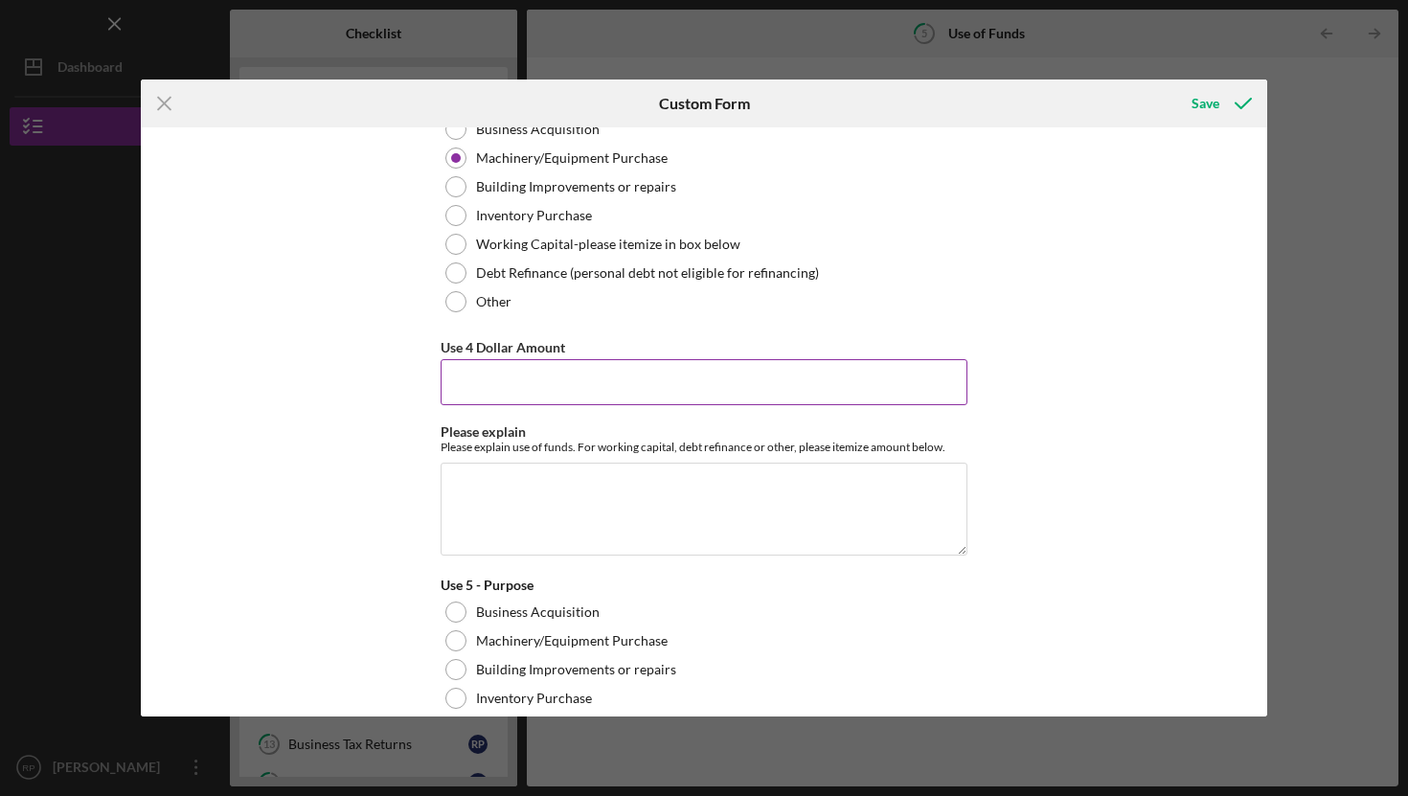
click at [573, 381] on input "Use 4 Dollar Amount" at bounding box center [704, 382] width 527 height 46
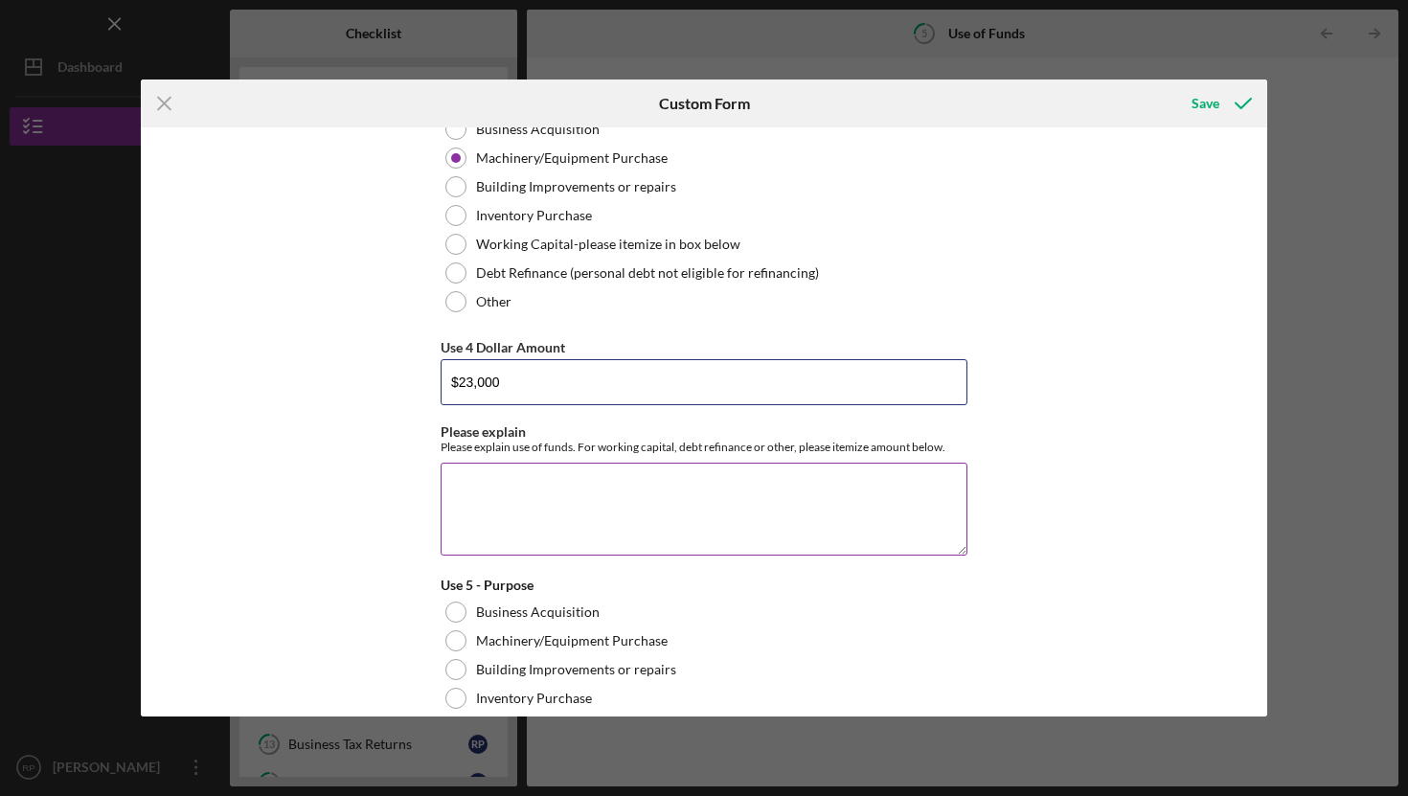
type input "$23,000"
click at [488, 476] on textarea "Please explain" at bounding box center [704, 509] width 527 height 92
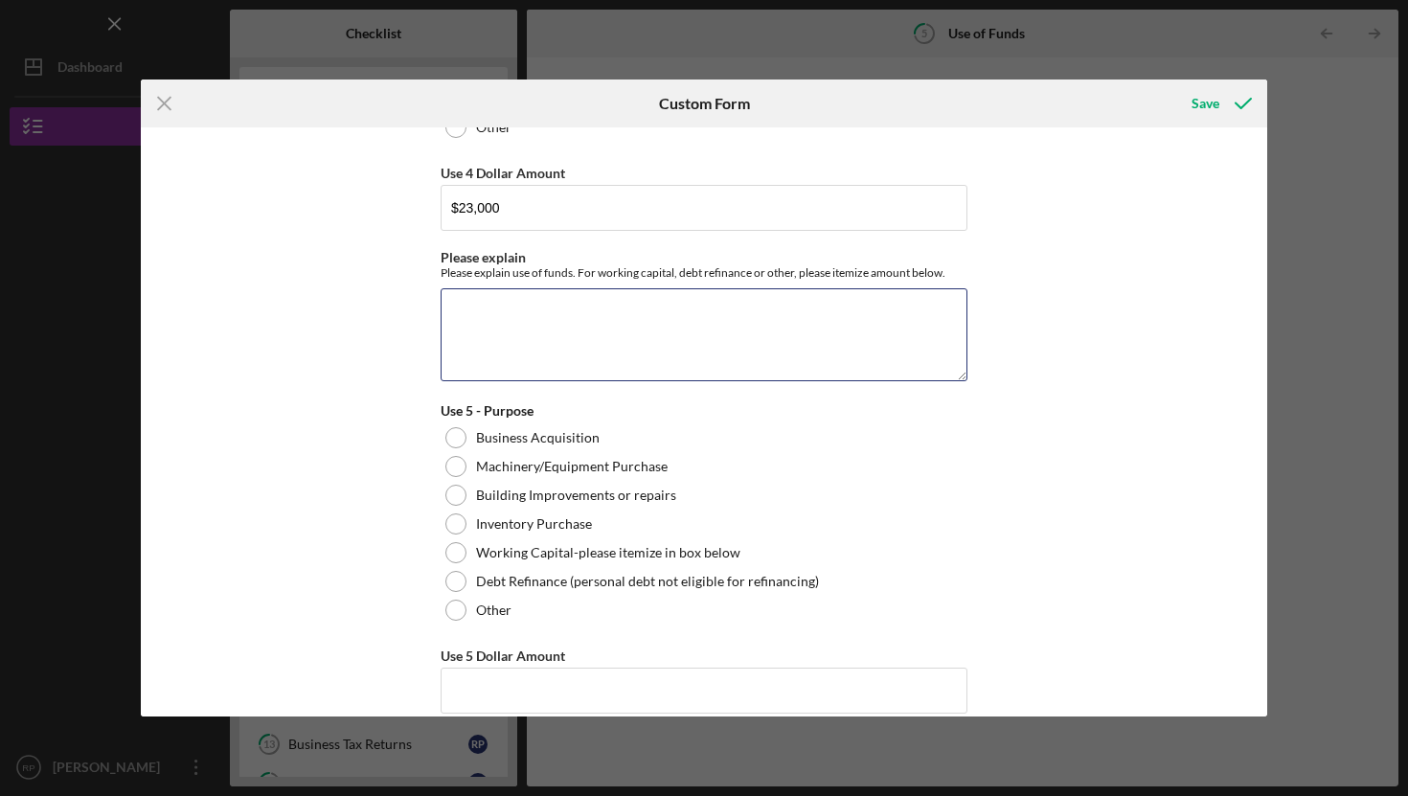
scroll to position [1779, 0]
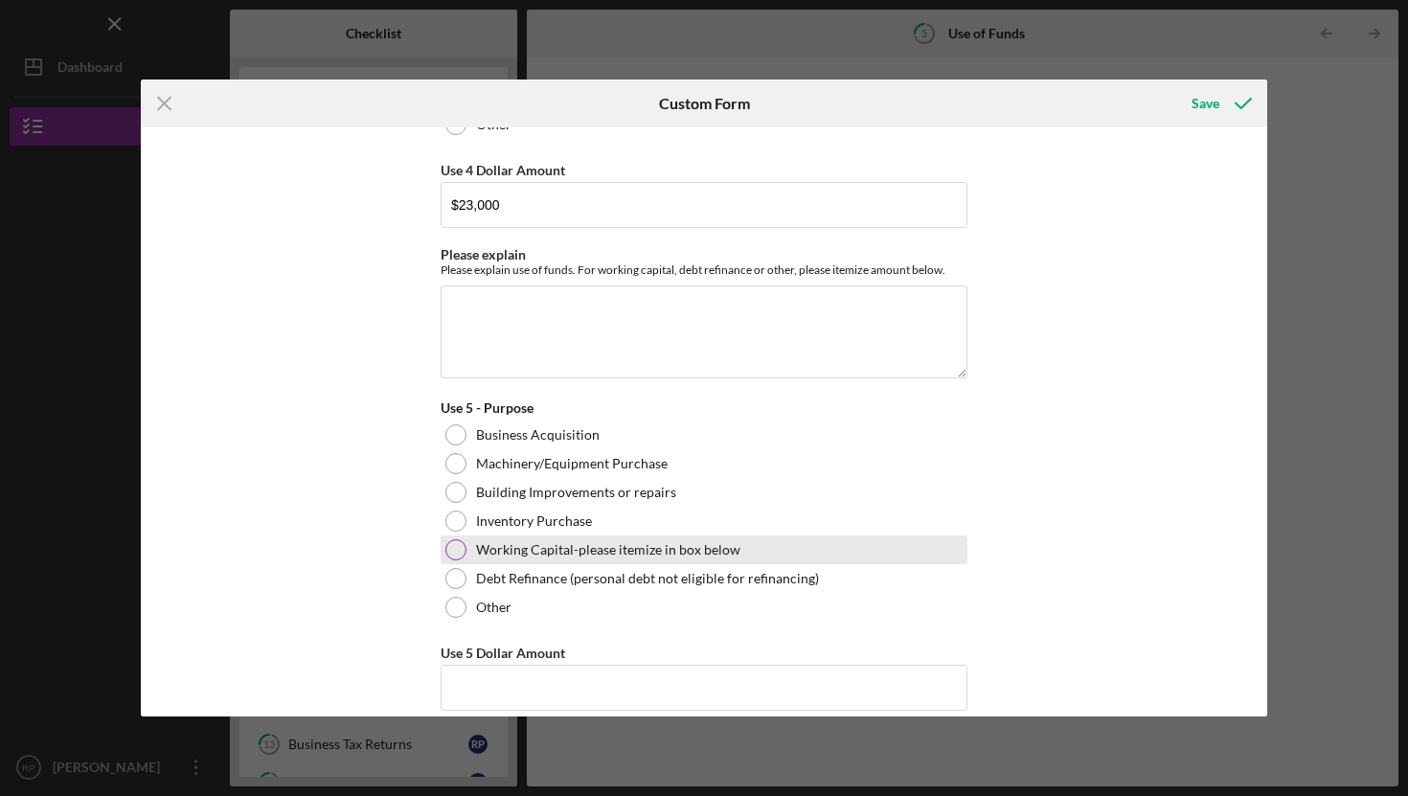
click at [456, 546] on div at bounding box center [455, 549] width 21 height 21
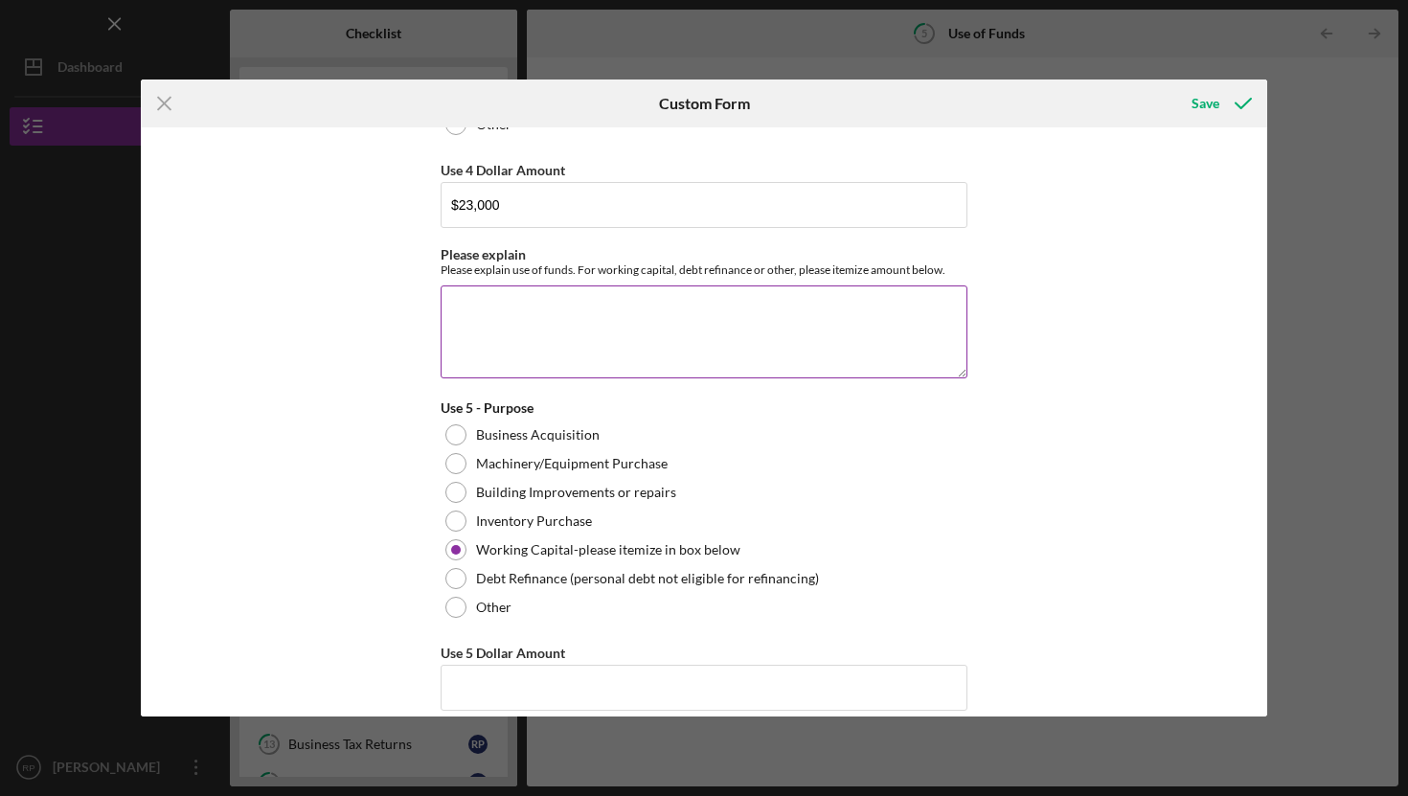
click at [470, 304] on textarea "Please explain" at bounding box center [704, 331] width 527 height 92
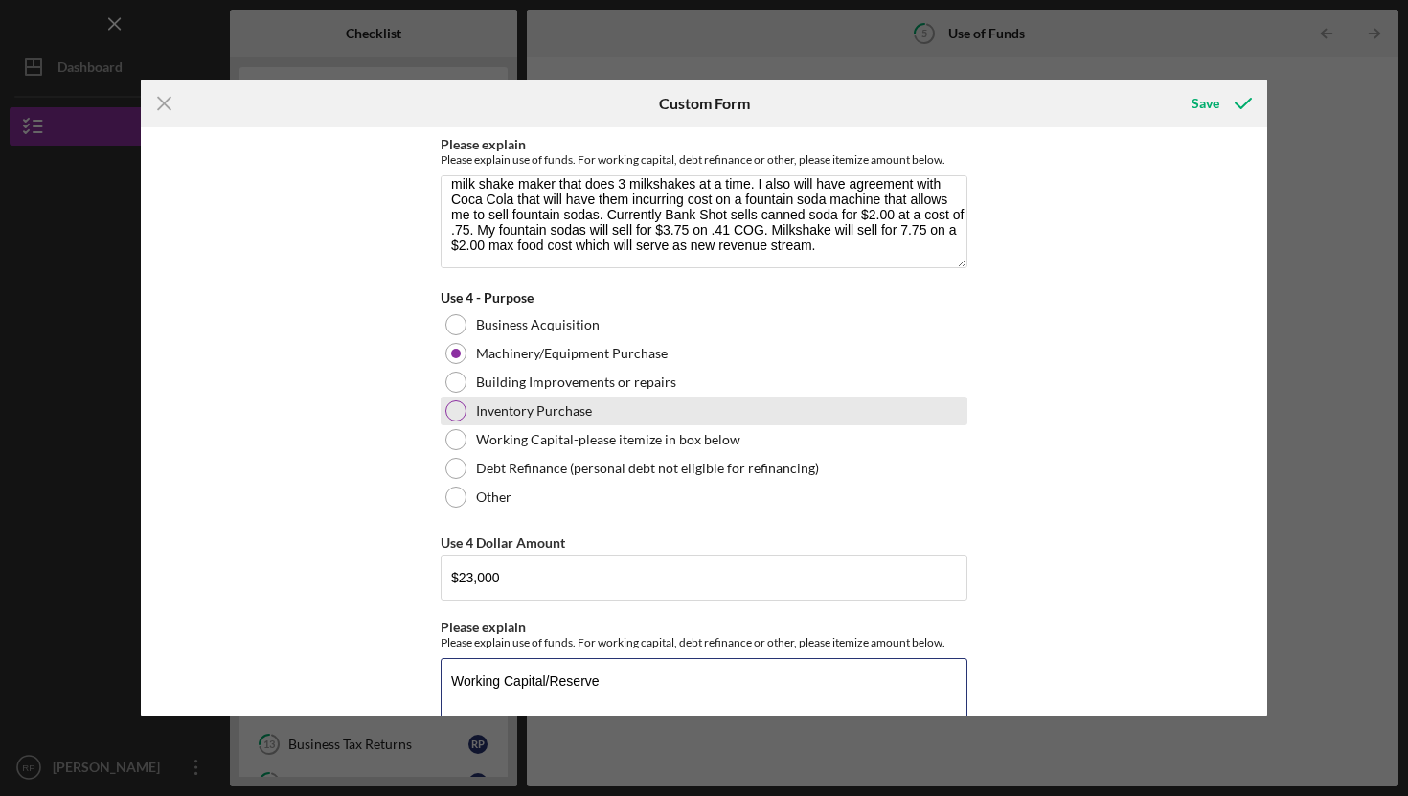
scroll to position [1411, 0]
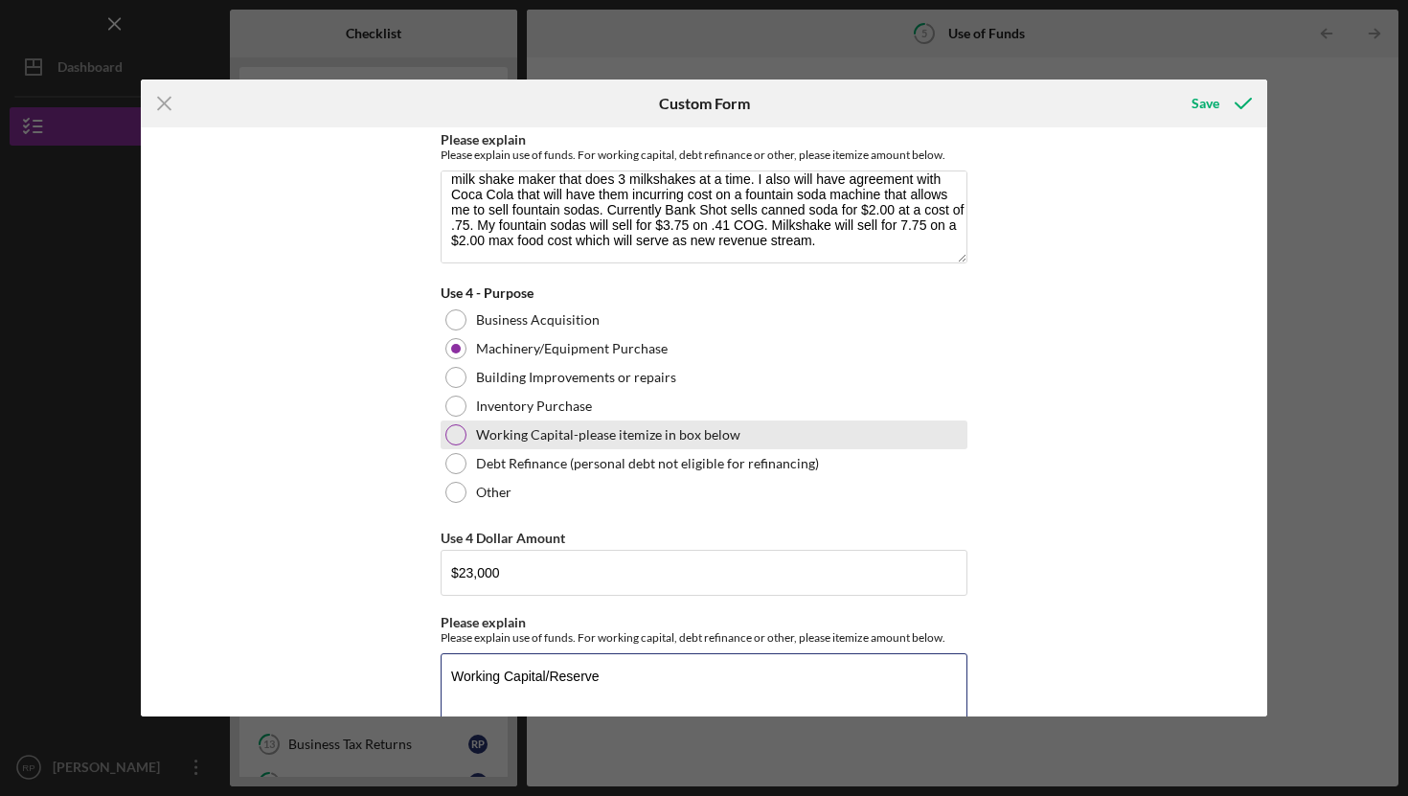
type textarea "Working Capital/Reserve"
click at [445, 429] on div at bounding box center [455, 434] width 21 height 21
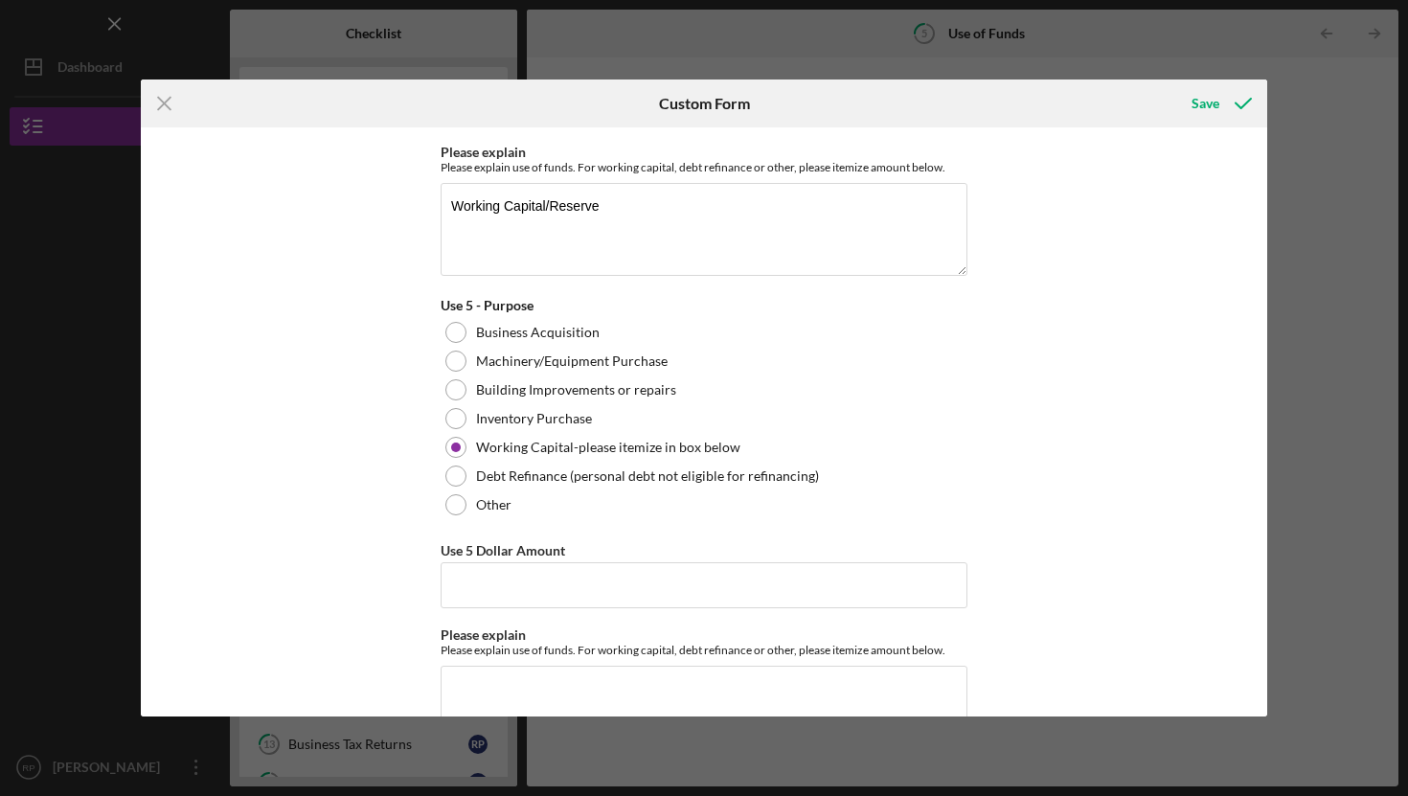
scroll to position [1875, 0]
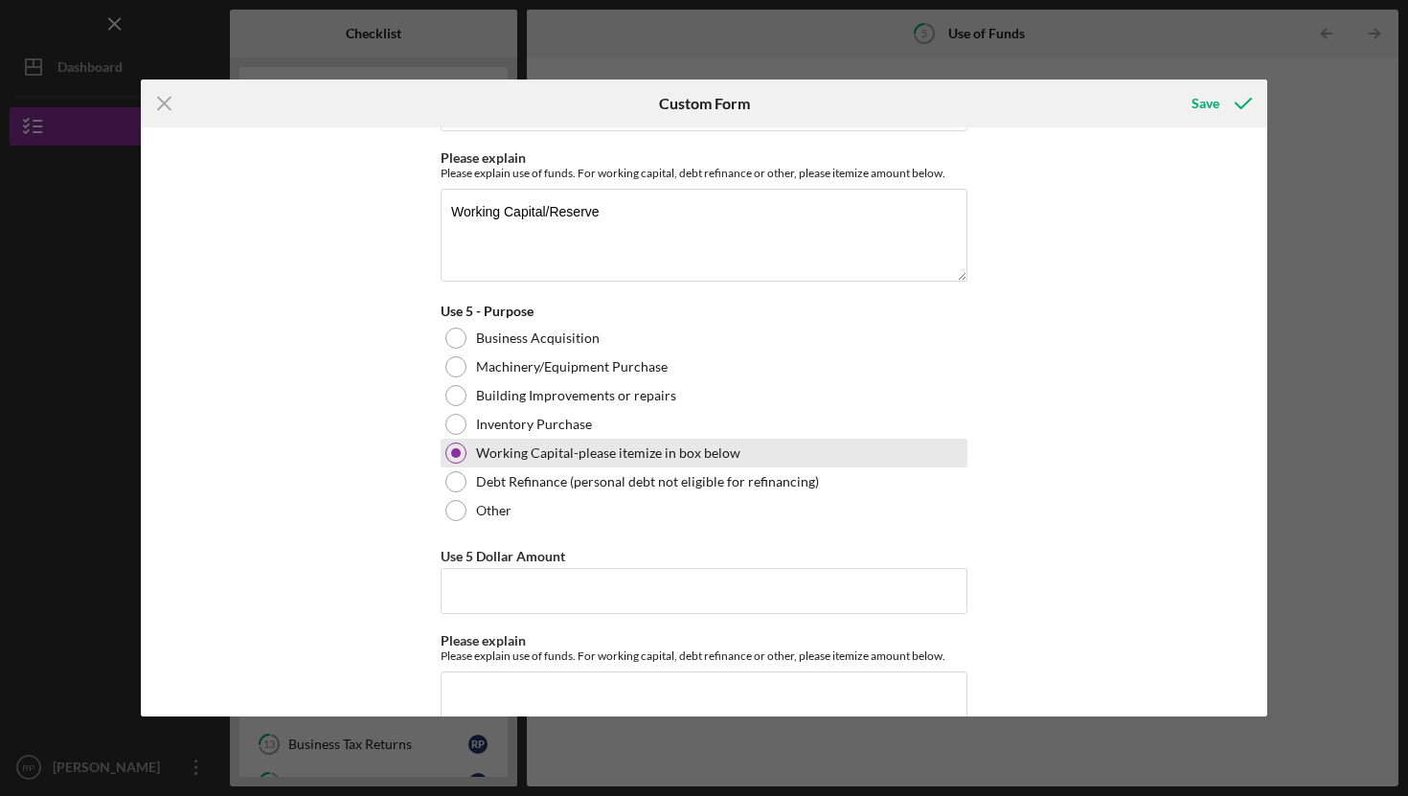
click at [454, 448] on div at bounding box center [456, 453] width 10 height 10
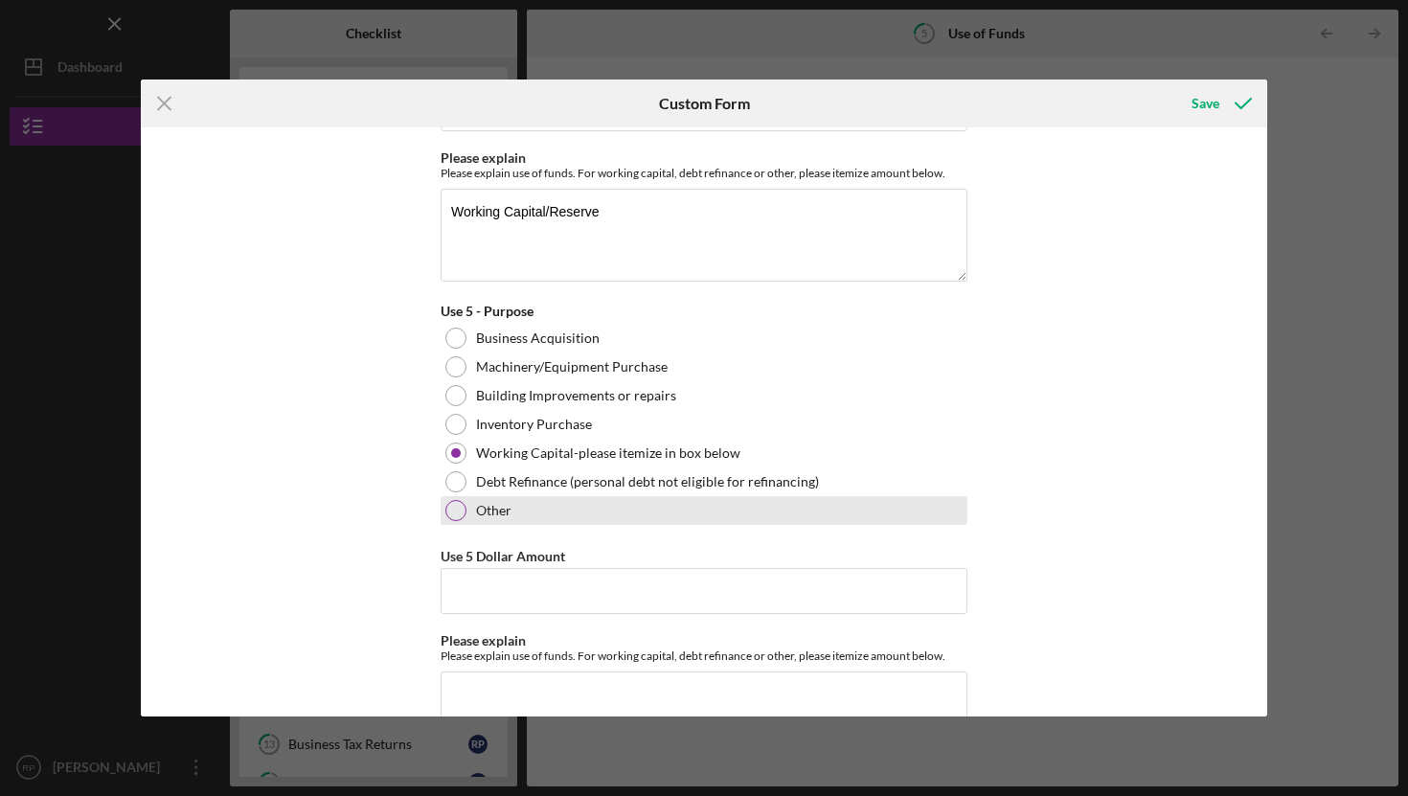
click at [446, 507] on div at bounding box center [455, 510] width 21 height 21
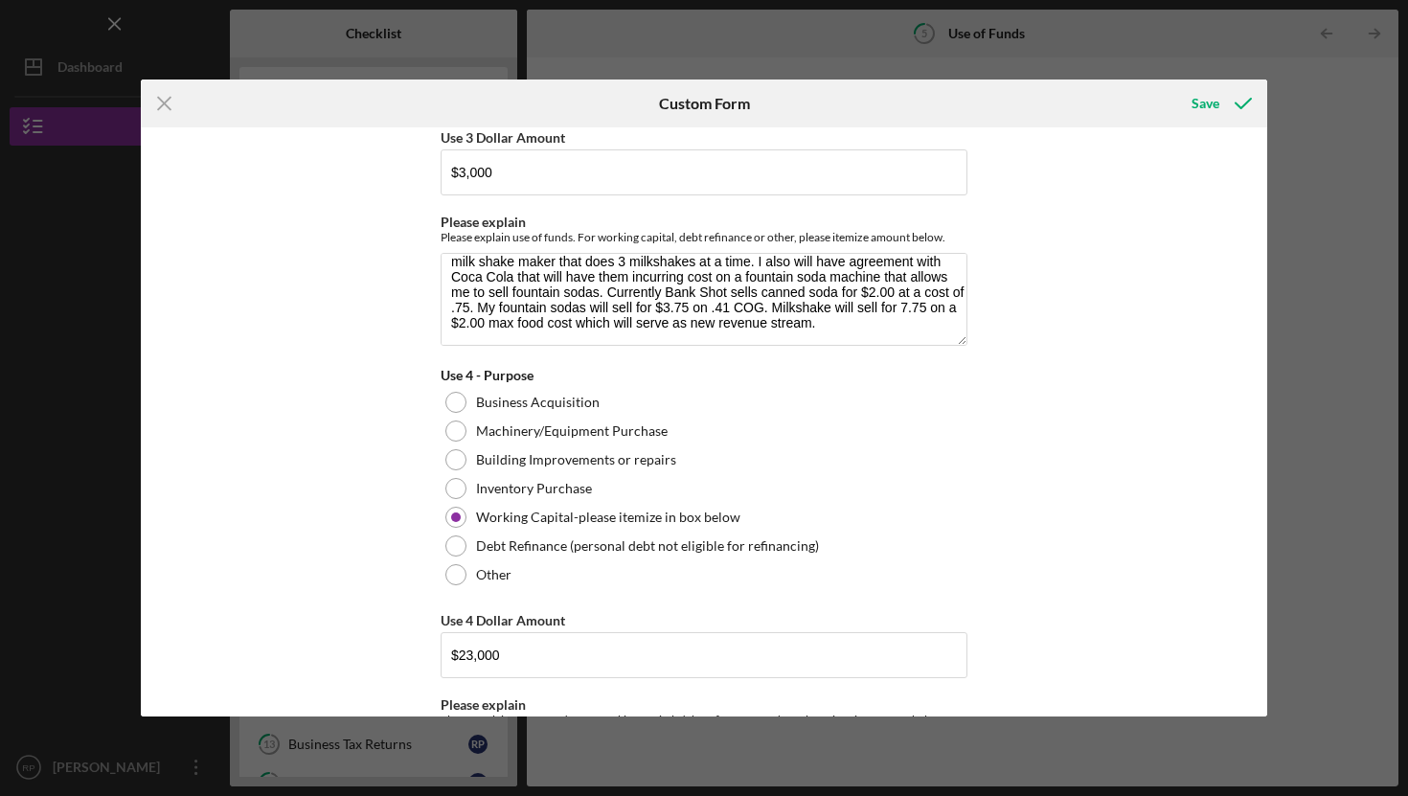
scroll to position [1331, 0]
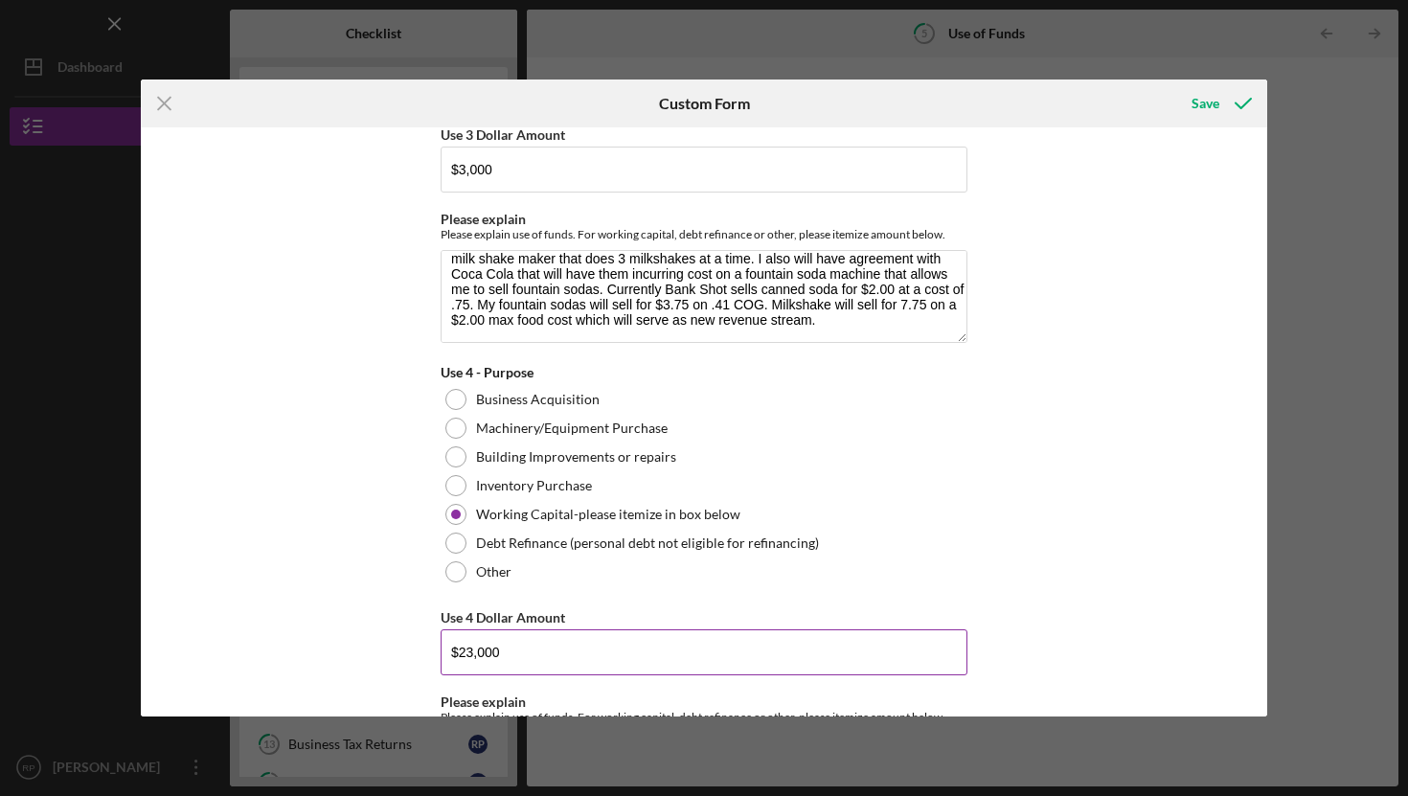
click at [467, 653] on input "$23,000" at bounding box center [704, 652] width 527 height 46
click at [1160, 555] on div "Use of Funds Please identify the use of funds and the amount for each use. In t…" at bounding box center [704, 421] width 1126 height 589
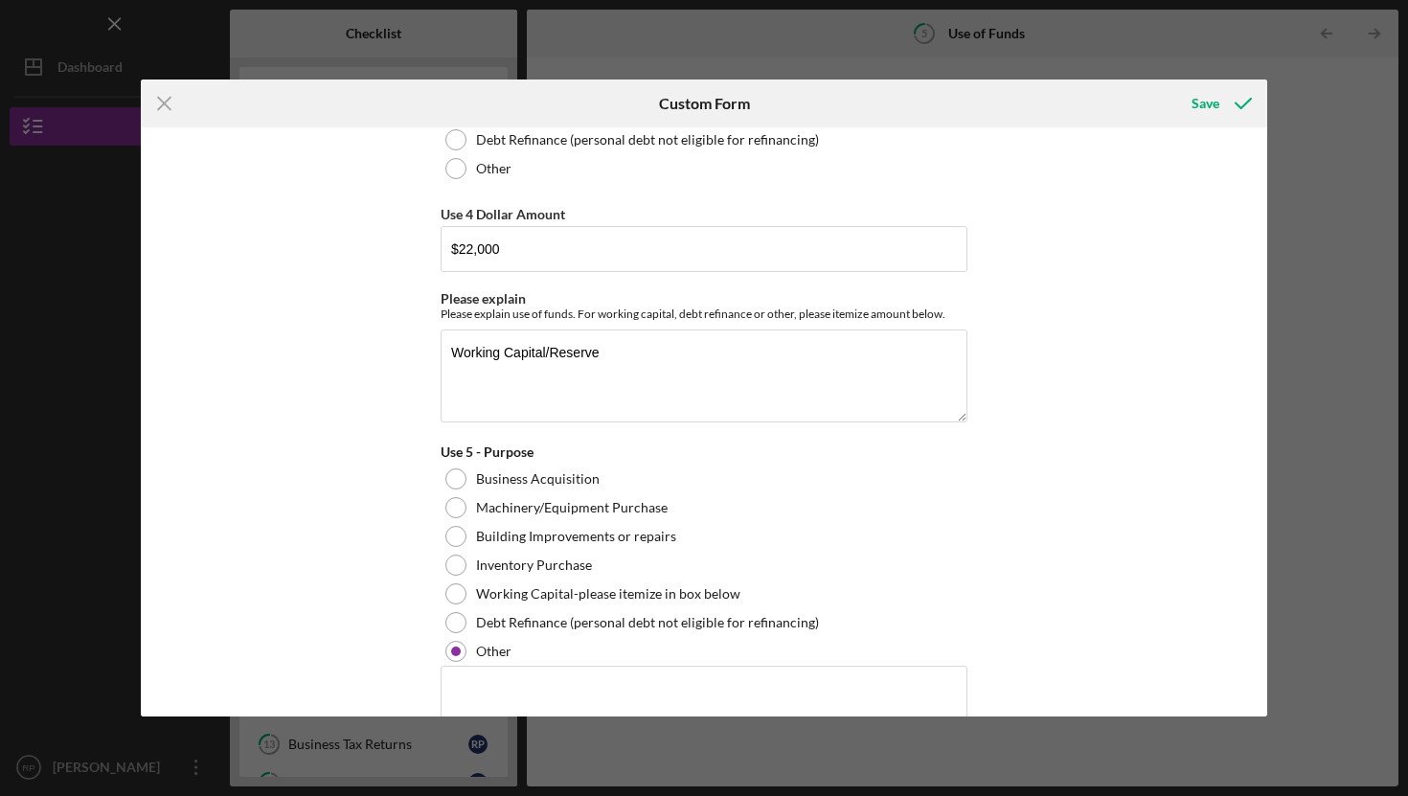
scroll to position [1765, 0]
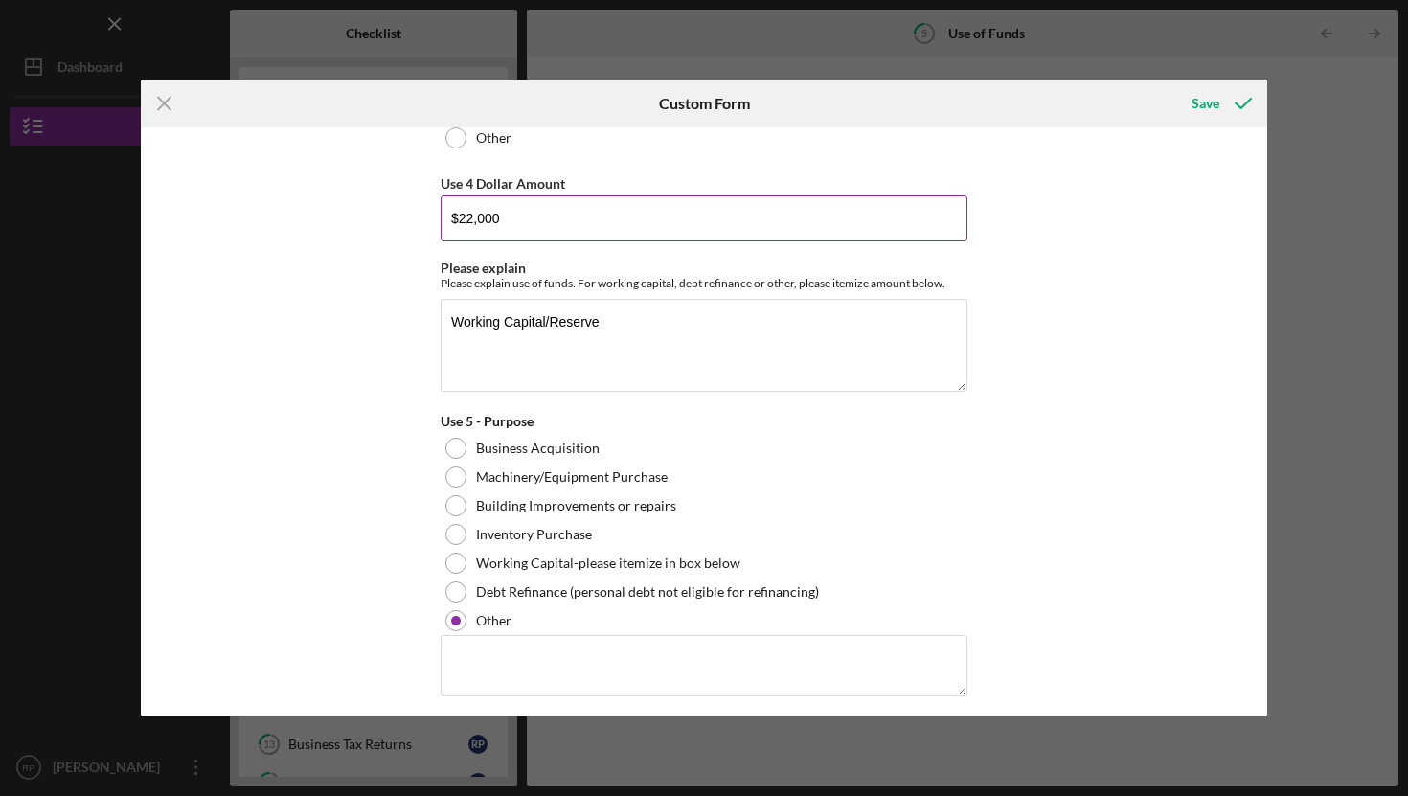
click at [470, 218] on input "$22,000" at bounding box center [704, 218] width 527 height 46
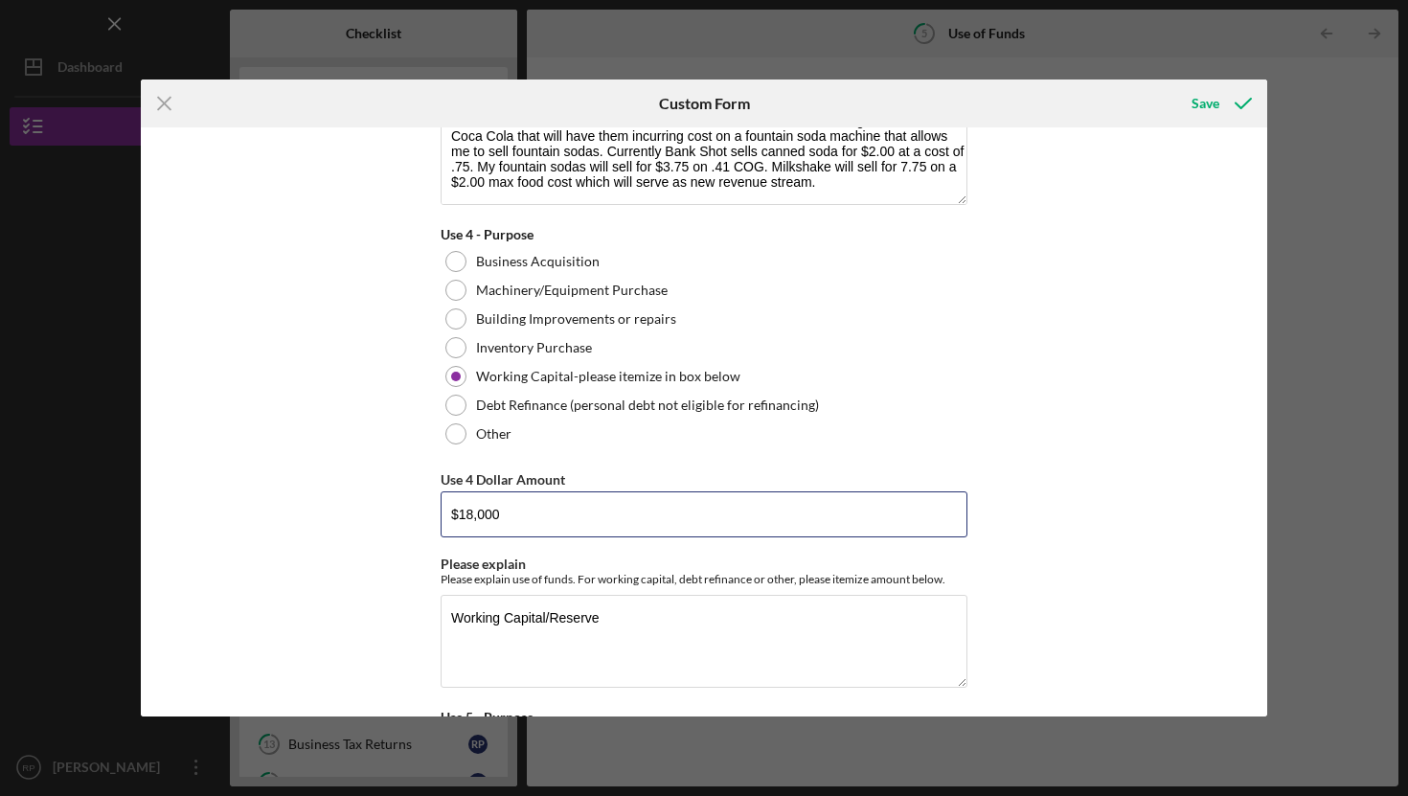
scroll to position [1468, 0]
click at [1105, 516] on div "Use of Funds Please identify the use of funds and the amount for each use. In t…" at bounding box center [704, 421] width 1126 height 589
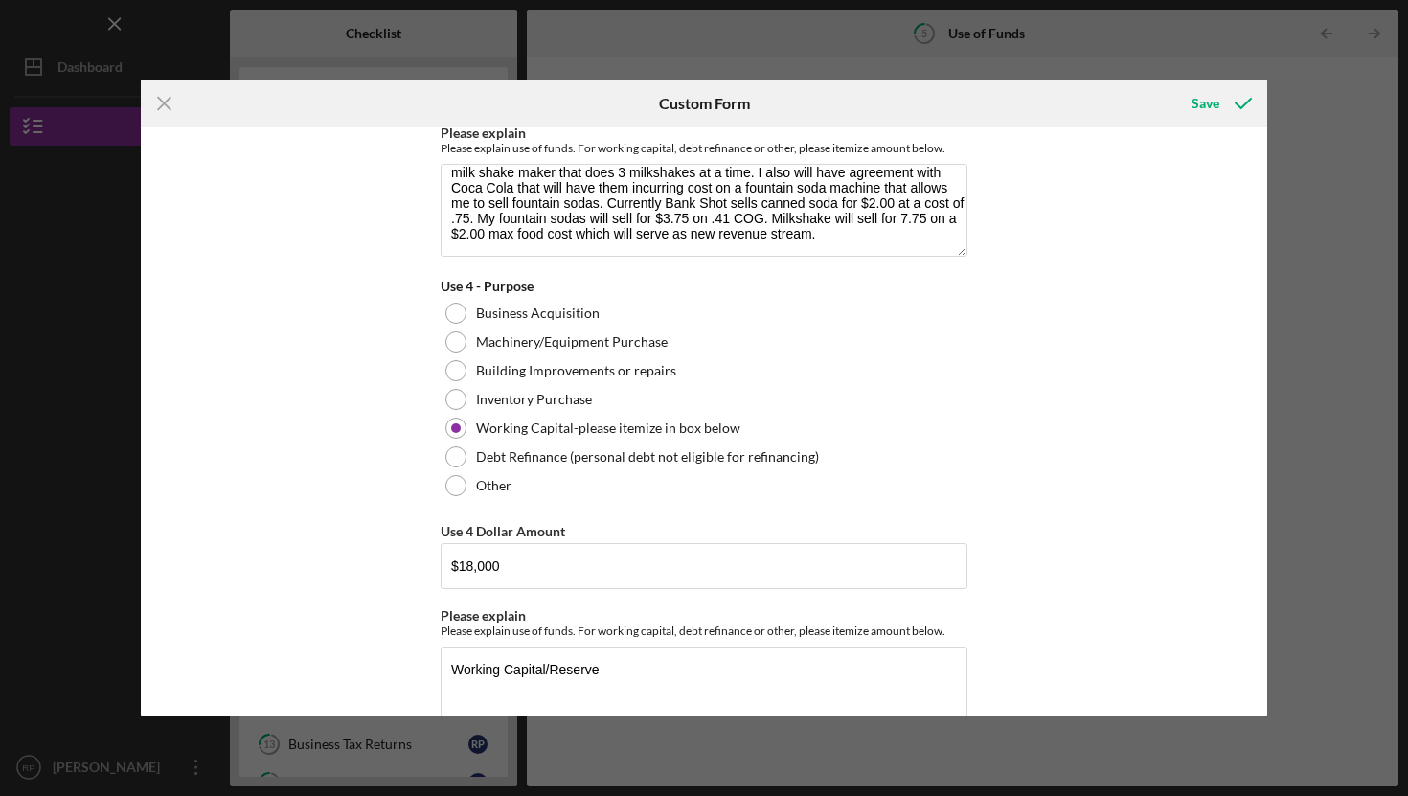
scroll to position [1431, 0]
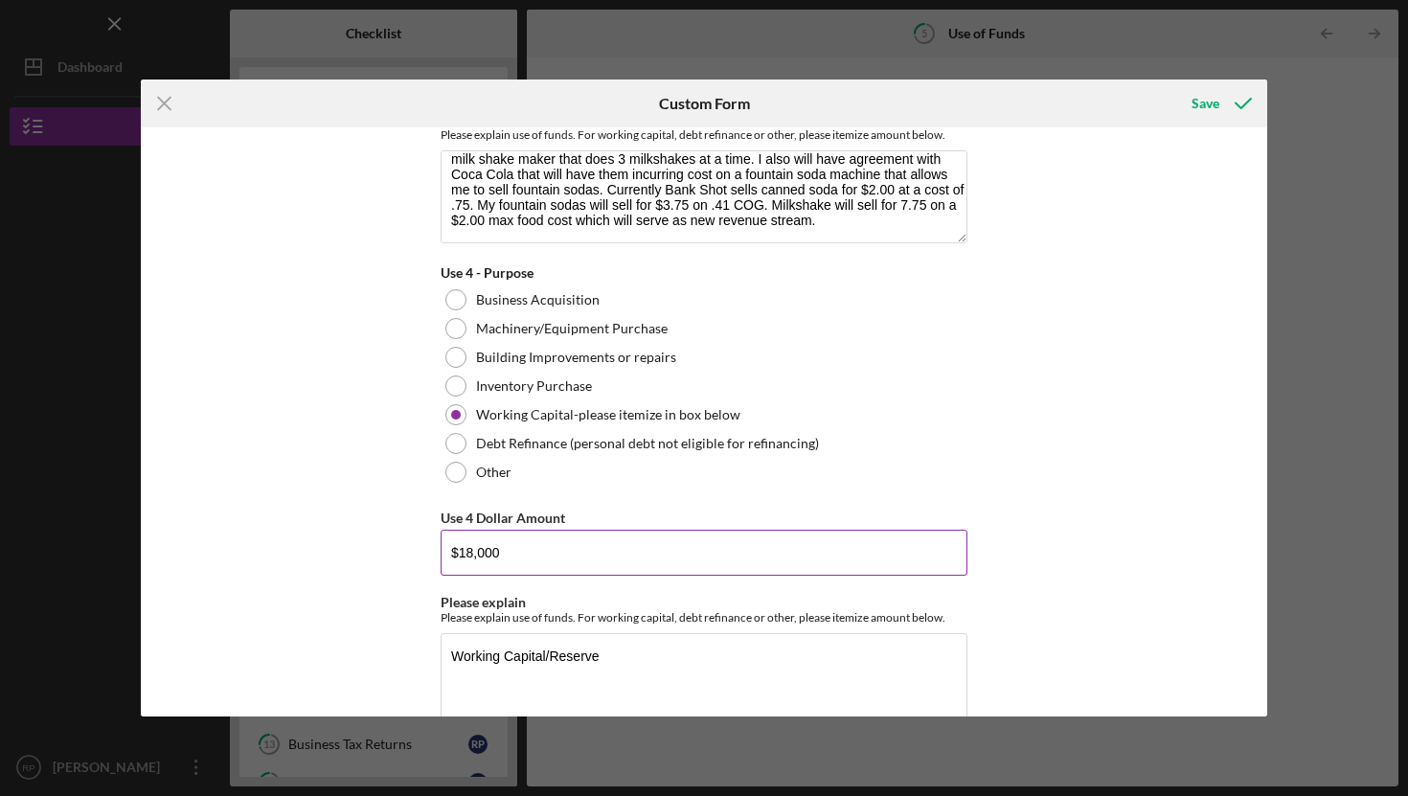
click at [467, 556] on input "$18,000" at bounding box center [704, 553] width 527 height 46
type input "$17,000"
click at [1032, 539] on div "Use of Funds Please identify the use of funds and the amount for each use. In t…" at bounding box center [704, 421] width 1126 height 589
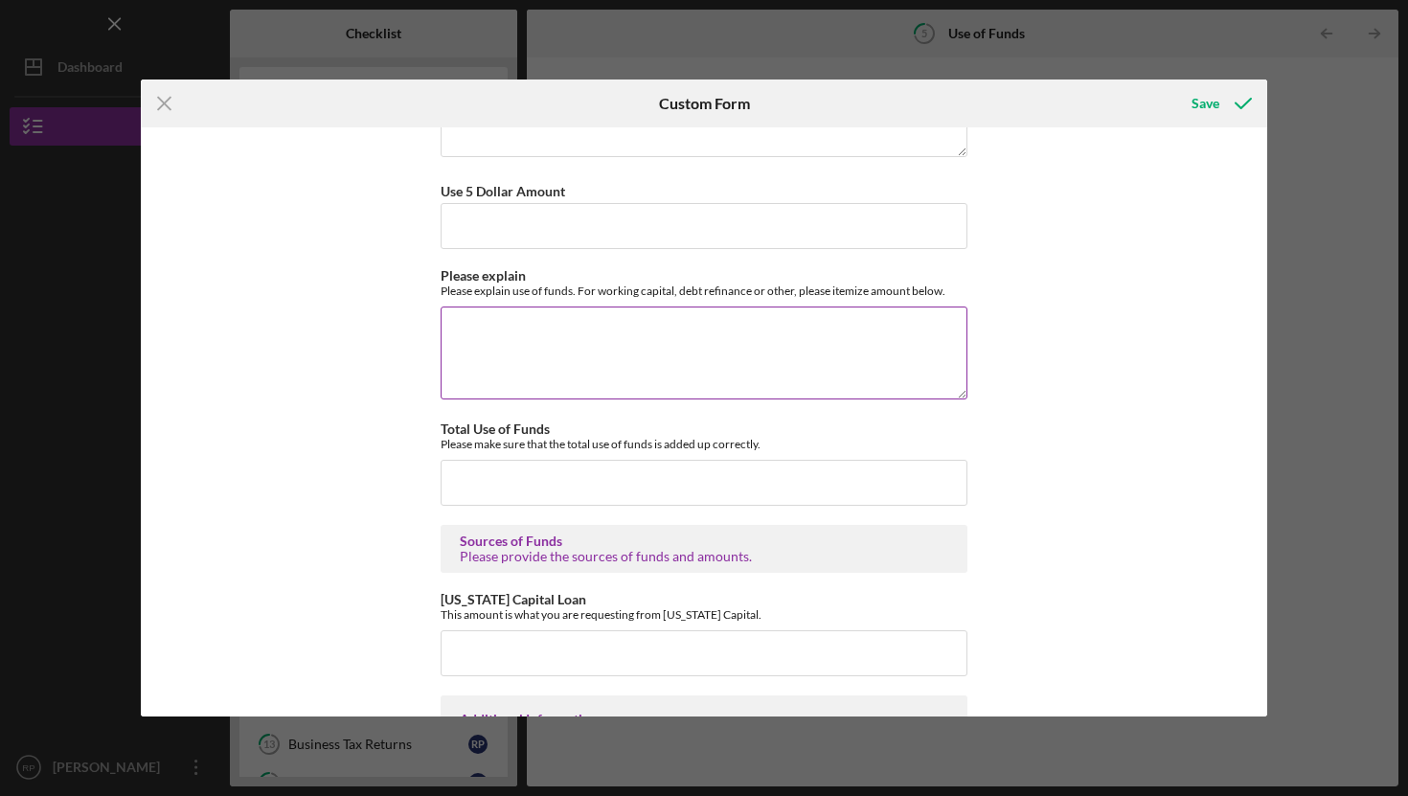
scroll to position [2323, 0]
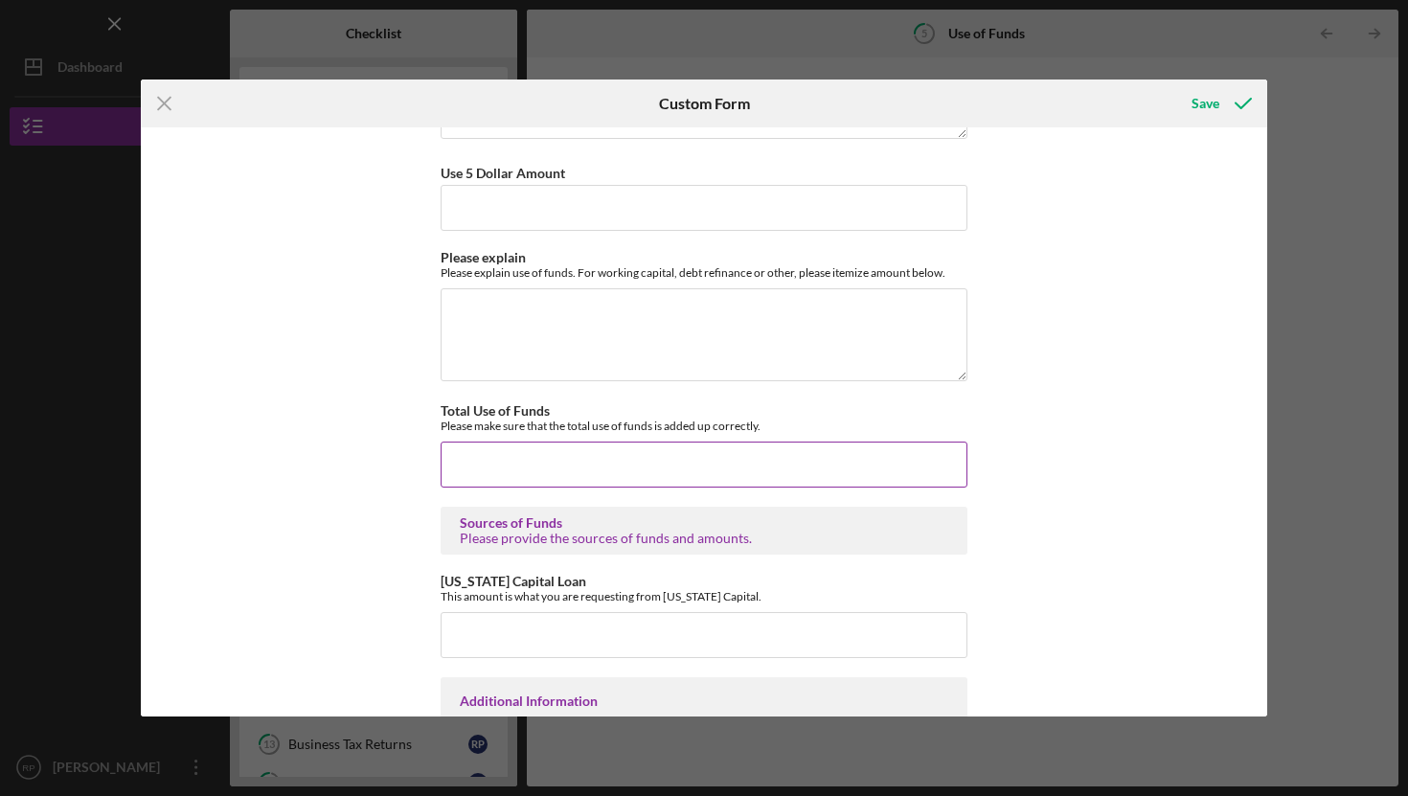
click at [510, 455] on input "Total Use of Funds" at bounding box center [704, 465] width 527 height 46
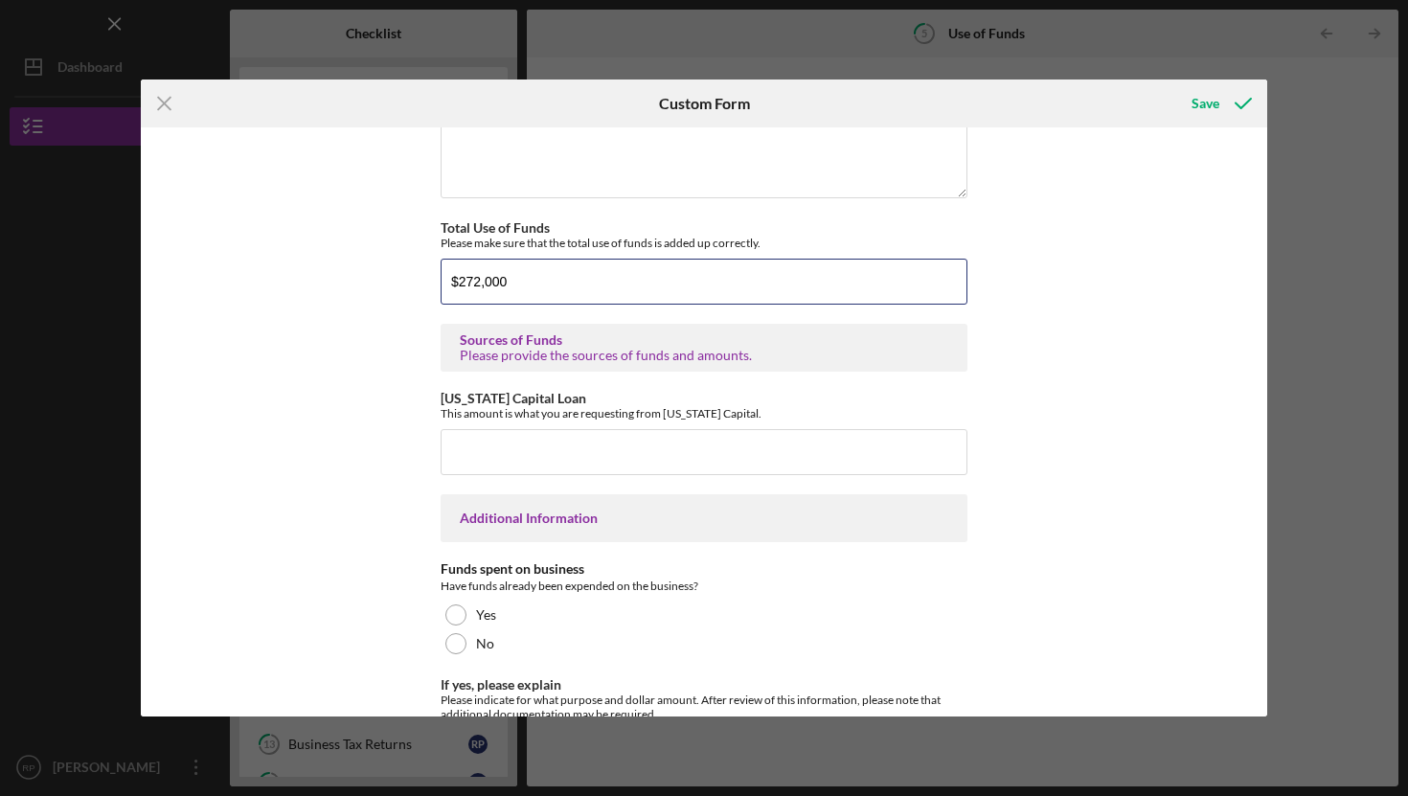
scroll to position [2512, 0]
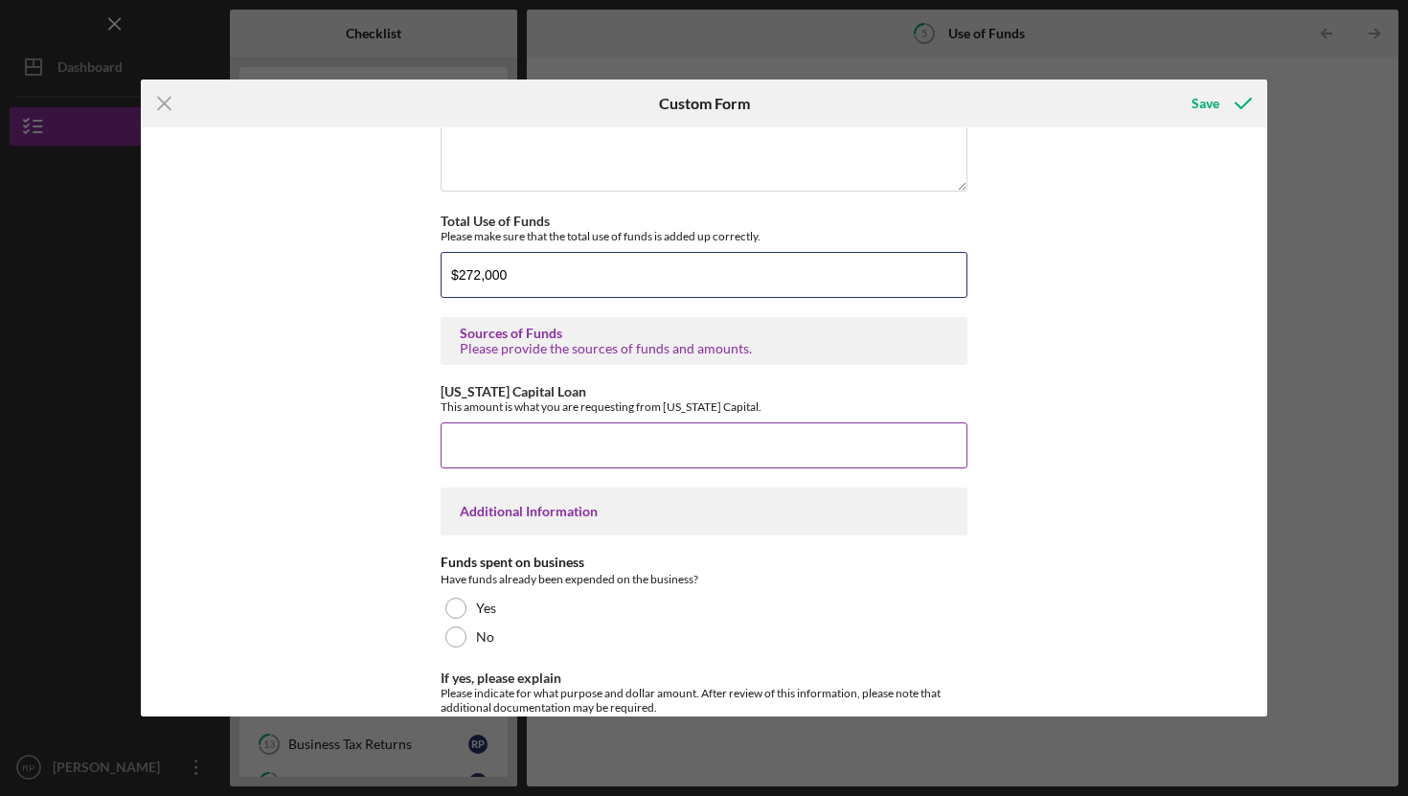
type input "$272,000"
click at [686, 433] on input "[US_STATE] Capital Loan" at bounding box center [704, 445] width 527 height 46
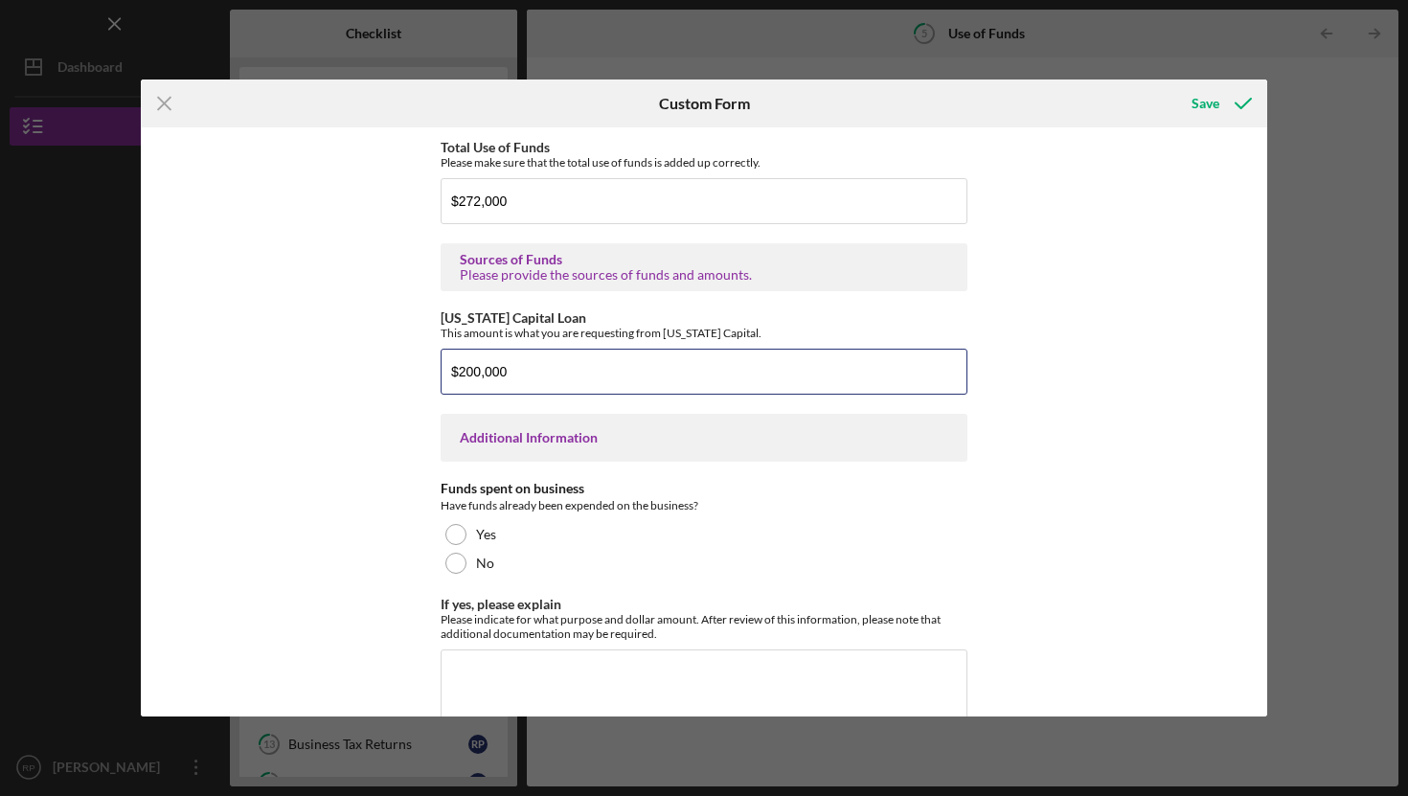
scroll to position [2640, 0]
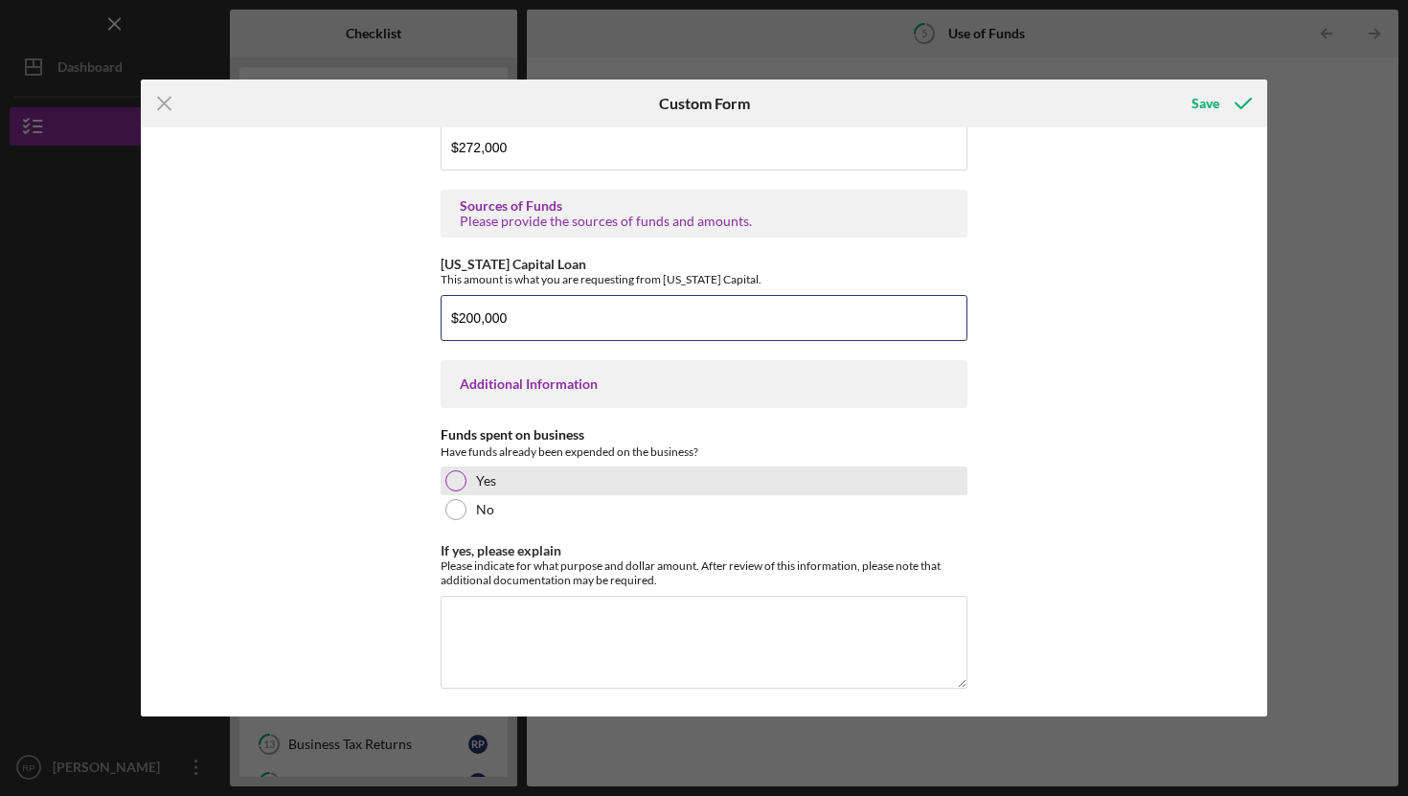
type input "$200,000"
click at [446, 477] on div at bounding box center [455, 480] width 21 height 21
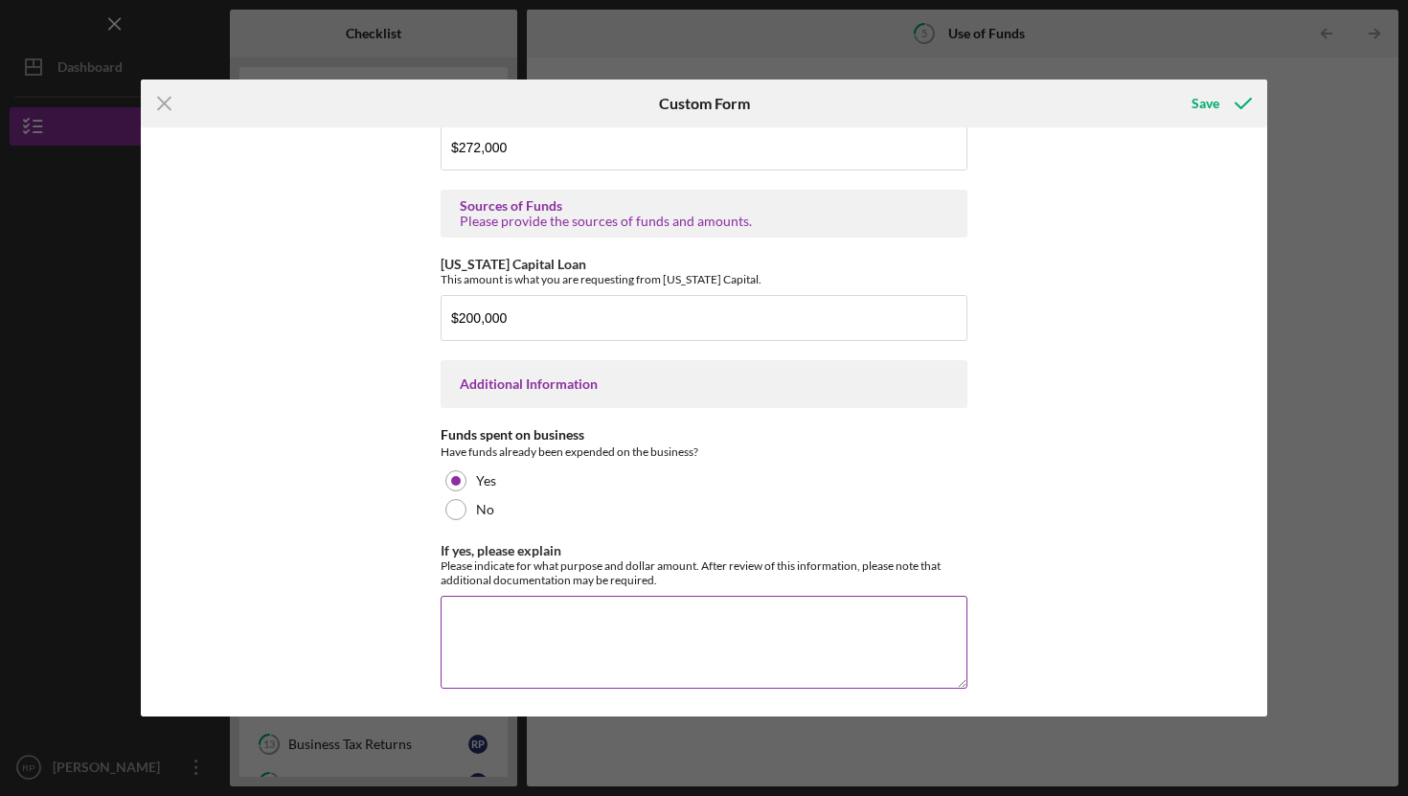
click at [494, 601] on textarea "If yes, please explain" at bounding box center [704, 642] width 527 height 92
type textarea "I put 28k into escrow account"
click at [1208, 113] on div "Save" at bounding box center [1205, 103] width 28 height 38
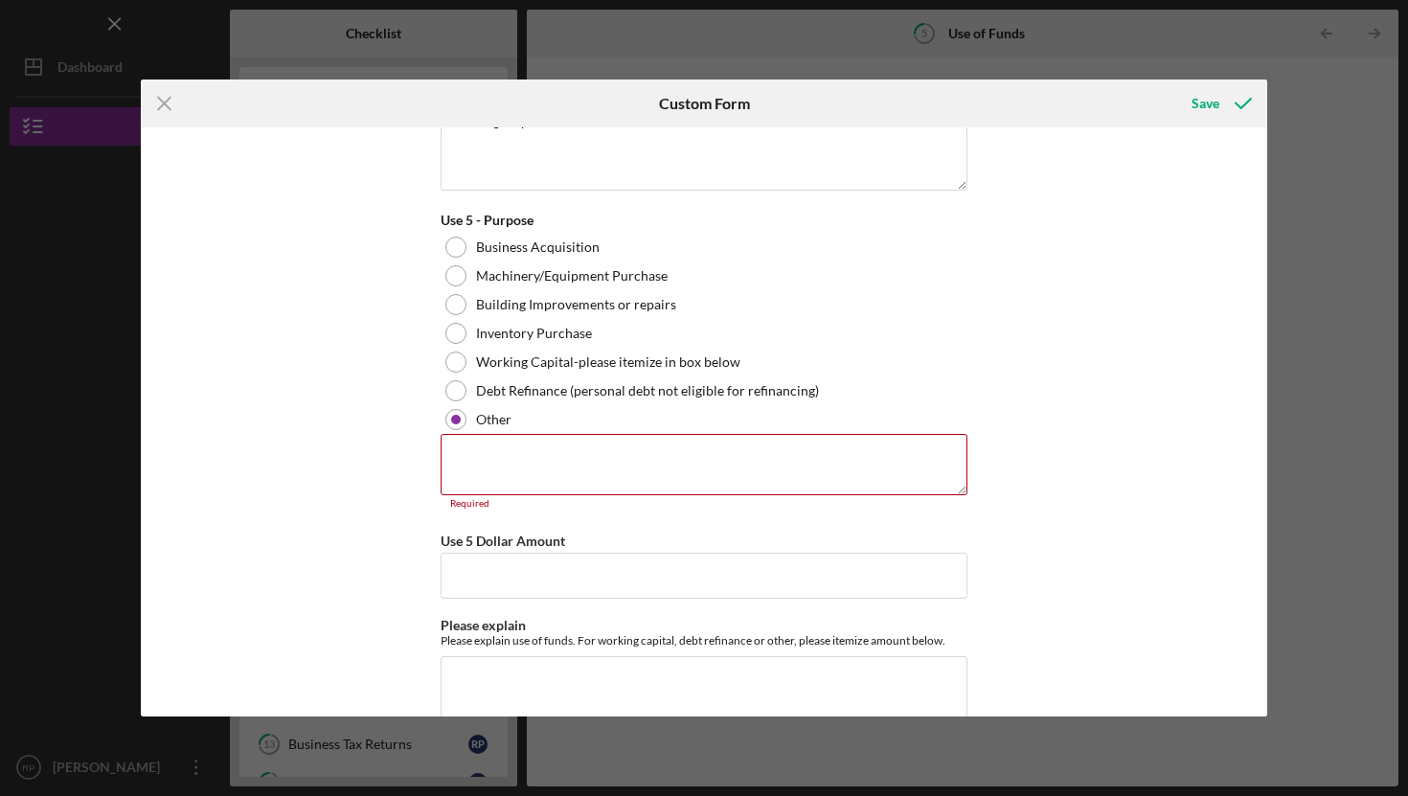
scroll to position [2007, 0]
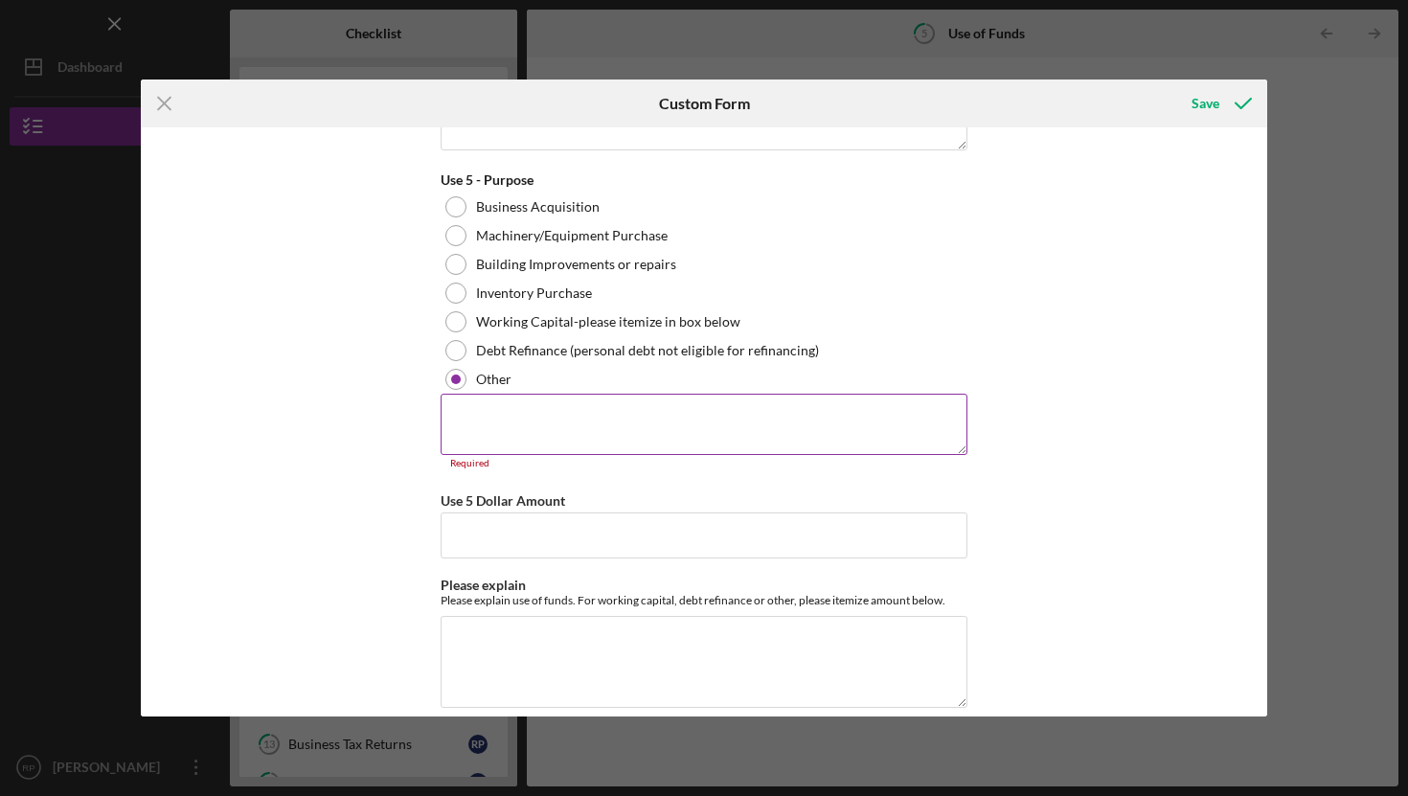
click at [512, 421] on textarea at bounding box center [704, 424] width 527 height 61
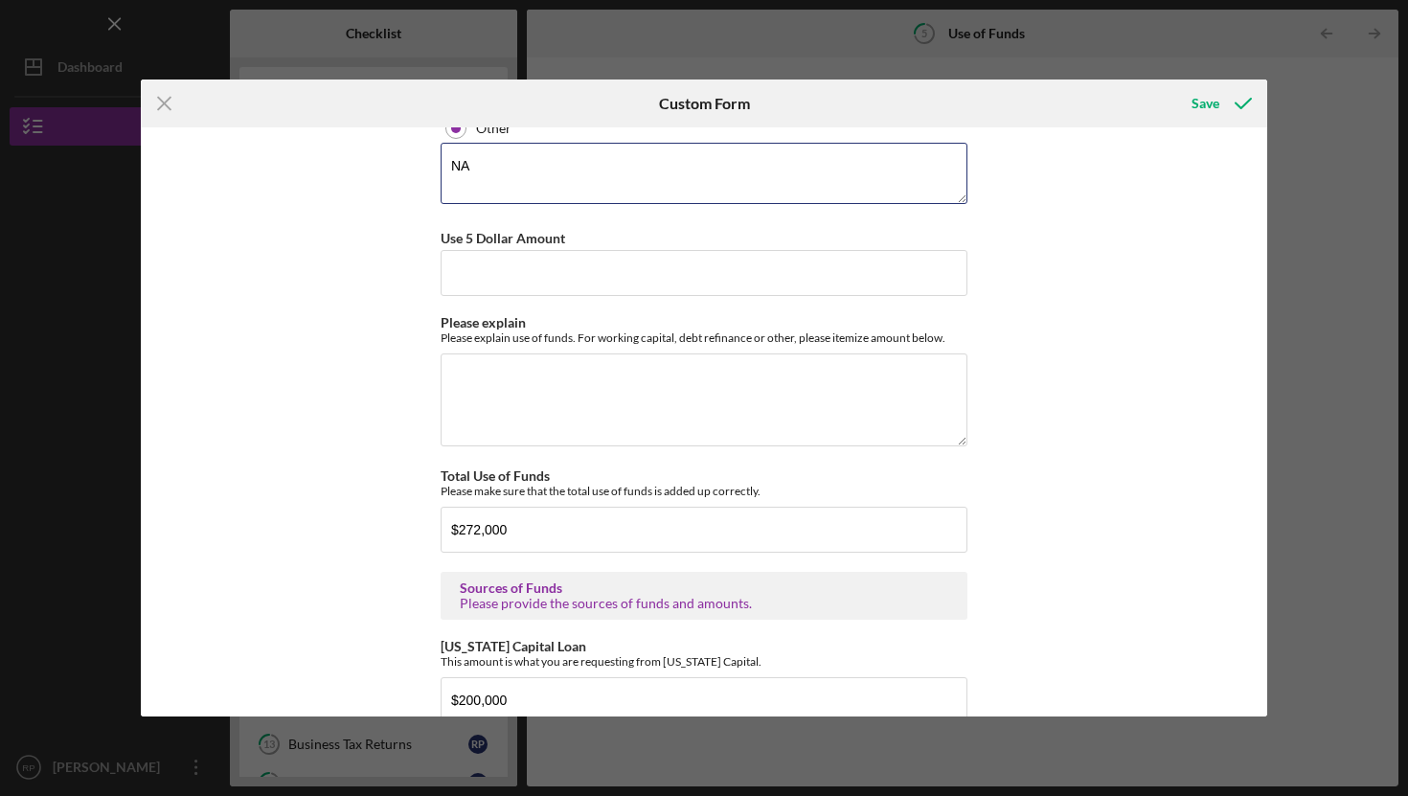
scroll to position [2640, 0]
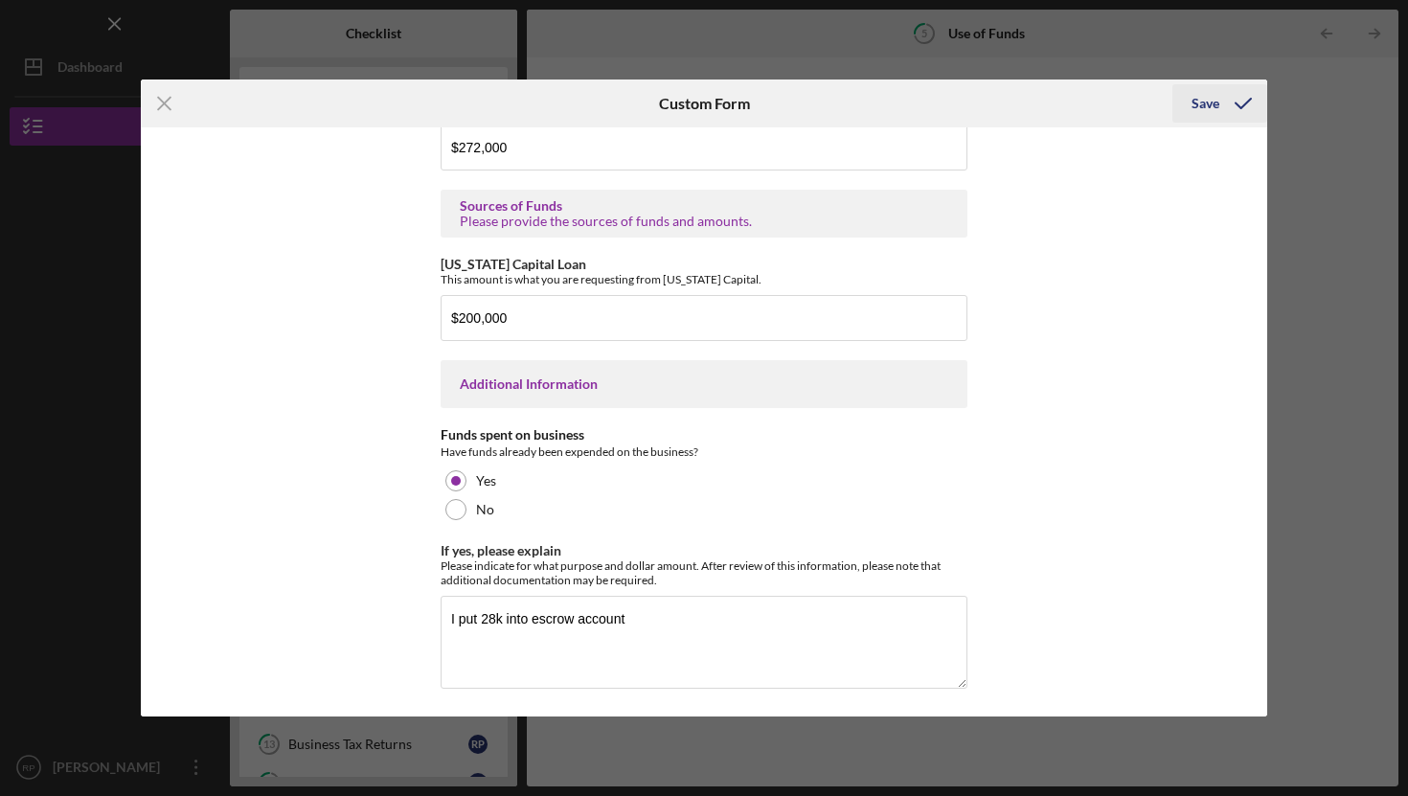
type textarea "NA"
click at [1204, 109] on div "Save" at bounding box center [1205, 103] width 28 height 38
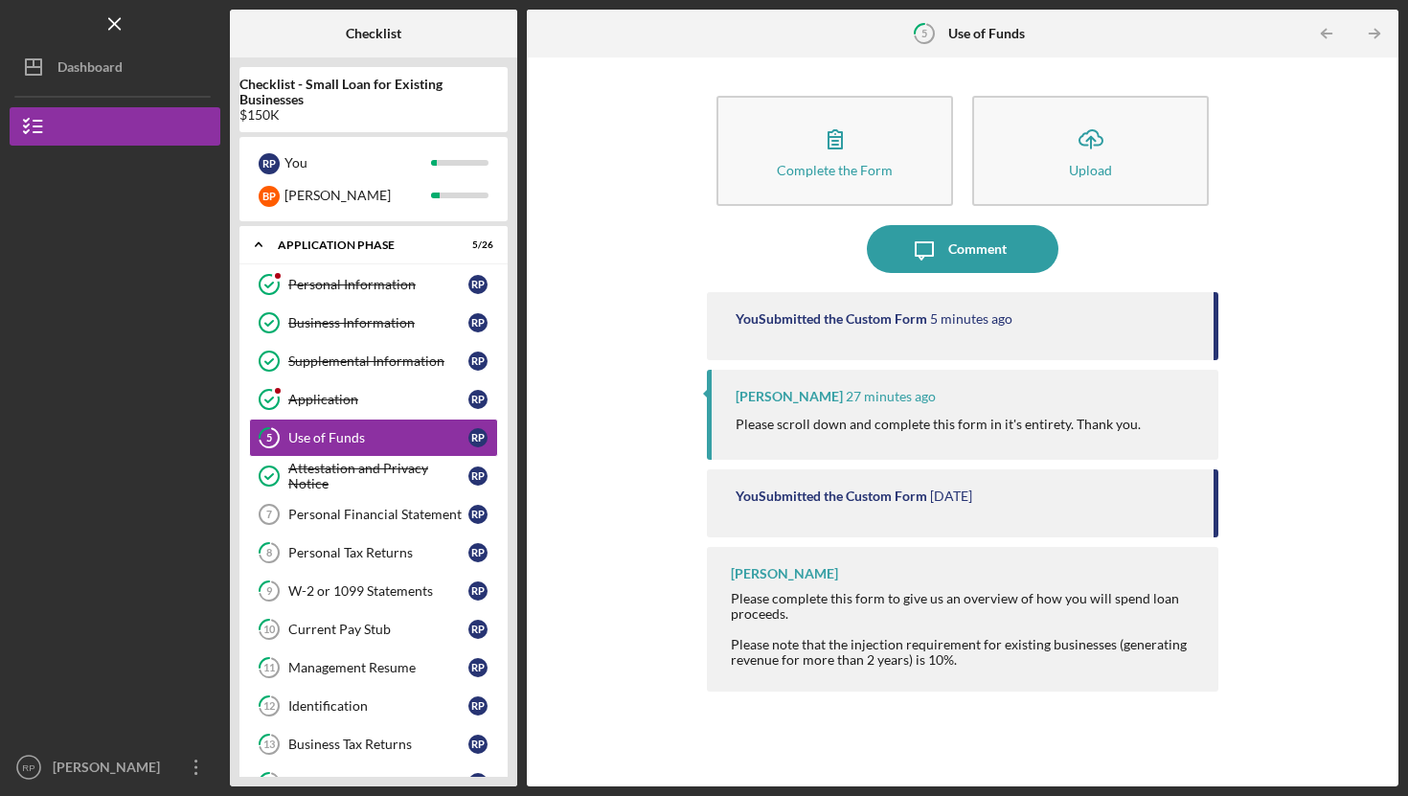
click at [816, 497] on div "You Submitted the Custom Form" at bounding box center [832, 495] width 192 height 15
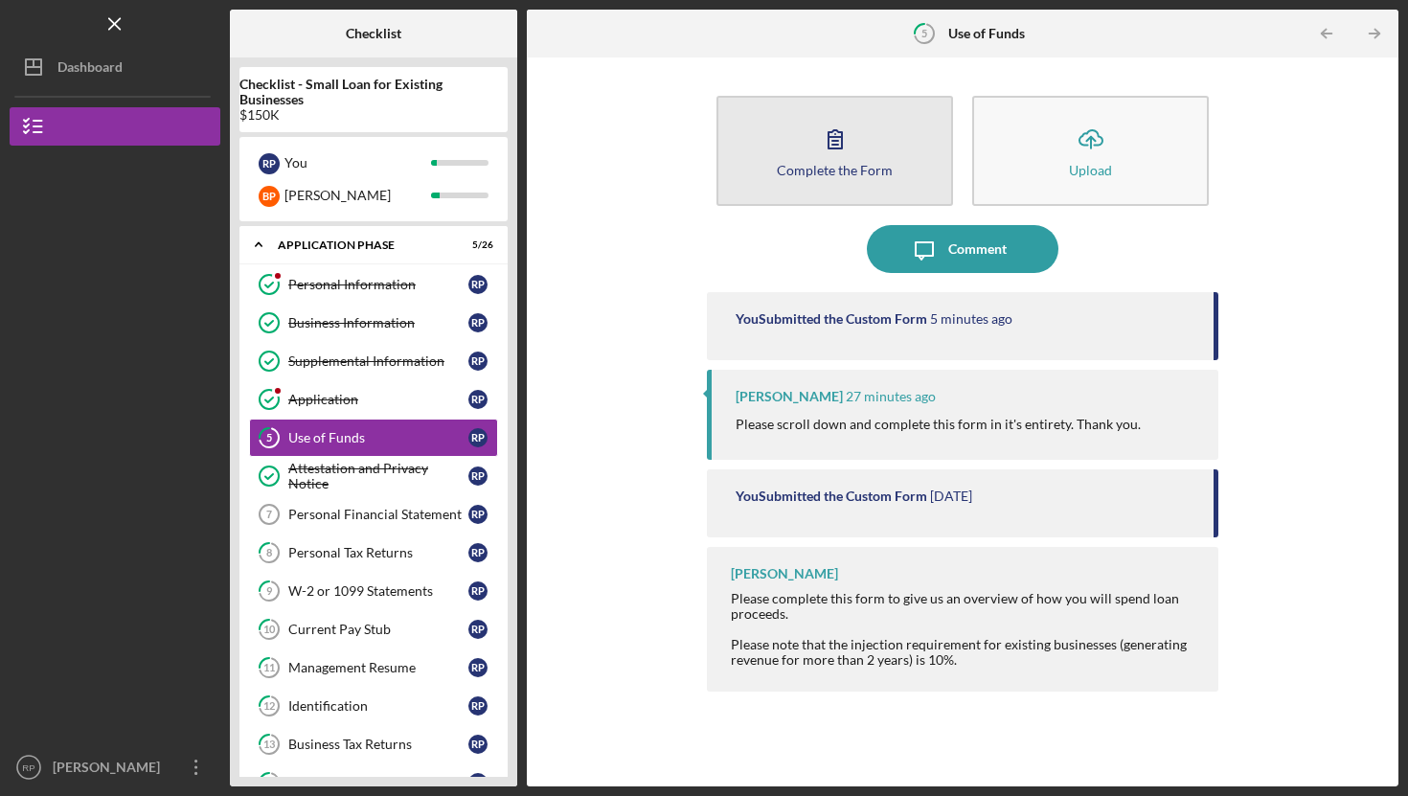
click at [836, 143] on icon "button" at bounding box center [835, 139] width 48 height 48
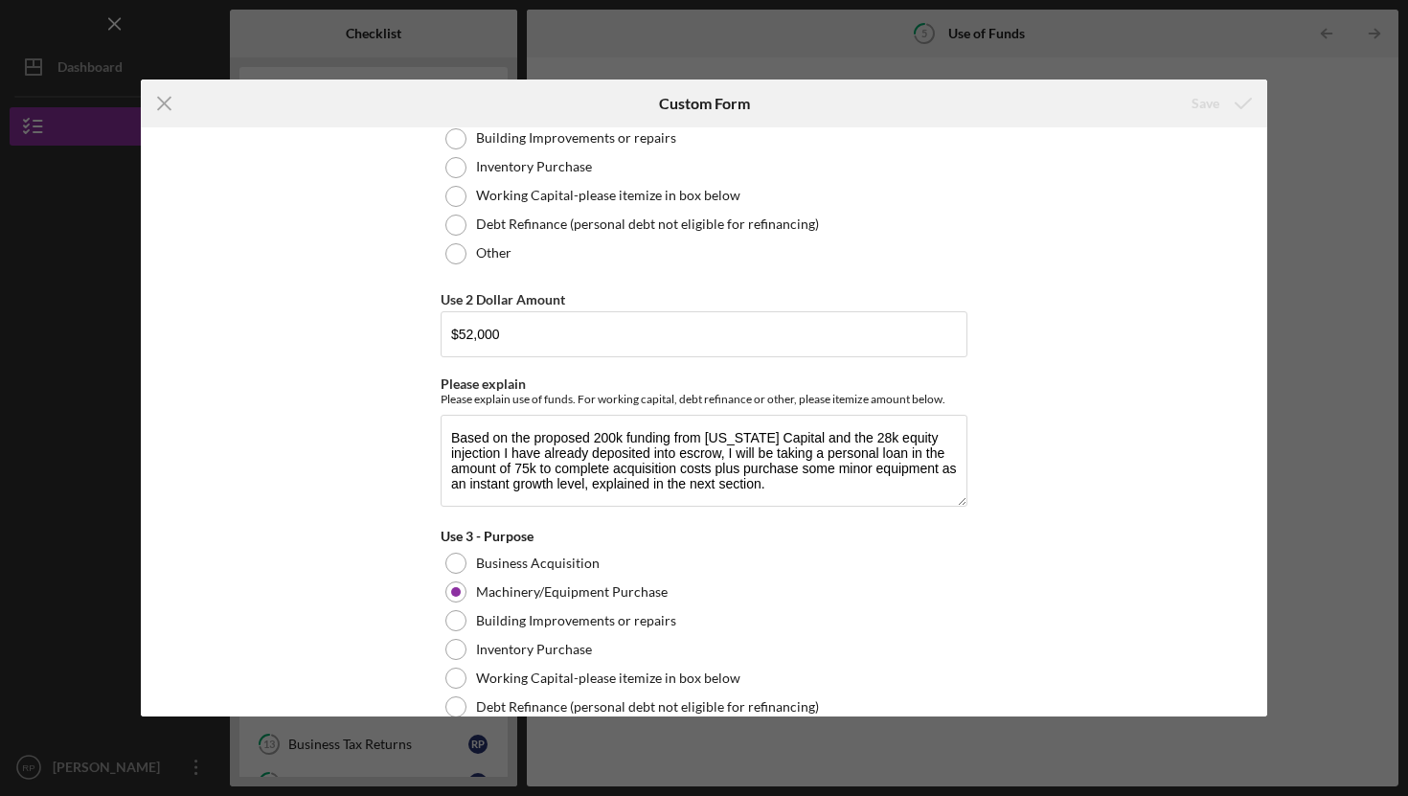
scroll to position [682, 0]
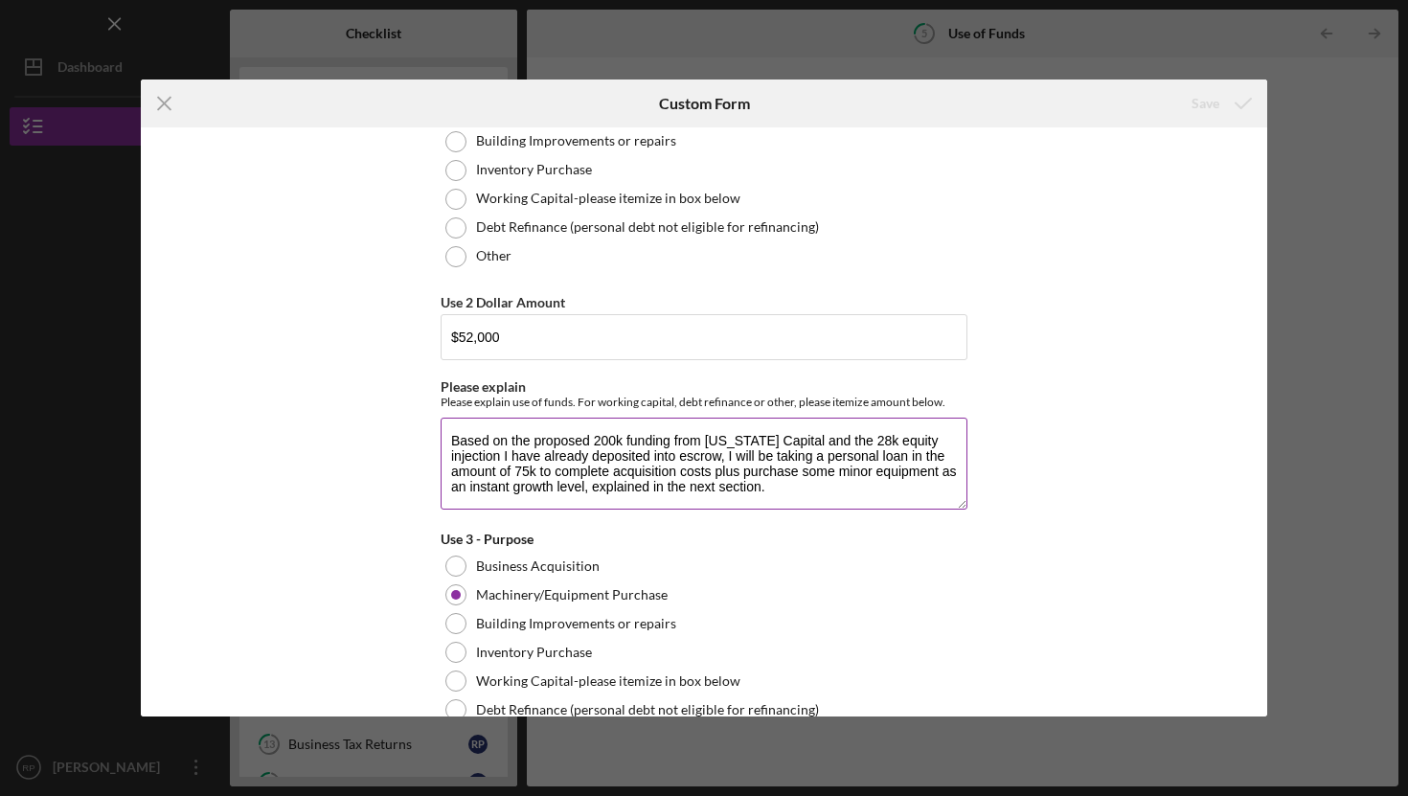
drag, startPoint x: 905, startPoint y: 455, endPoint x: 765, endPoint y: 460, distance: 139.9
click at [765, 460] on textarea "Based on the proposed 200k funding from [US_STATE] Capital and the 28k equity i…" at bounding box center [704, 464] width 527 height 92
drag, startPoint x: 727, startPoint y: 460, endPoint x: 757, endPoint y: 483, distance: 37.5
click at [757, 483] on textarea "Based on the proposed 200k funding from California Capital and the 28k equity i…" at bounding box center [704, 464] width 527 height 92
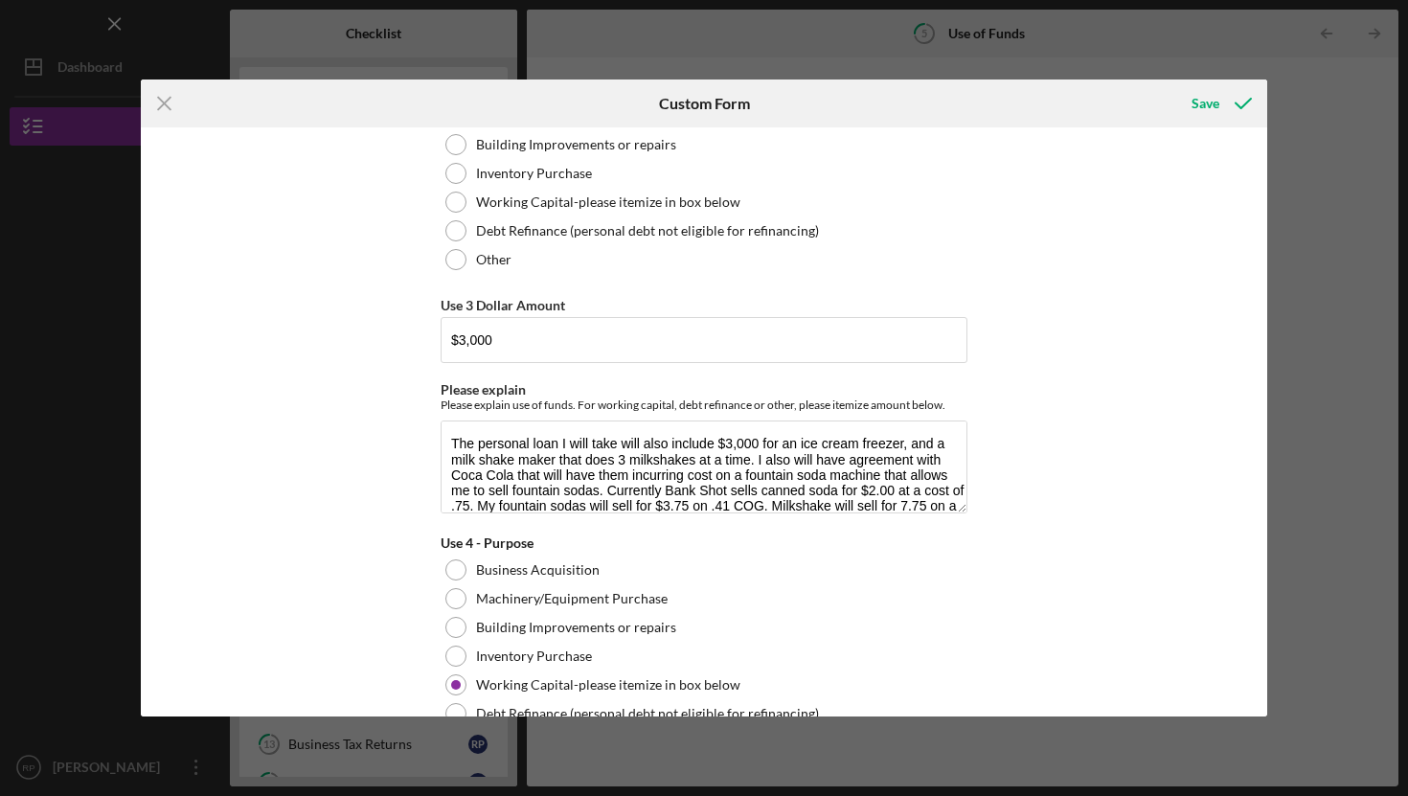
scroll to position [1171, 0]
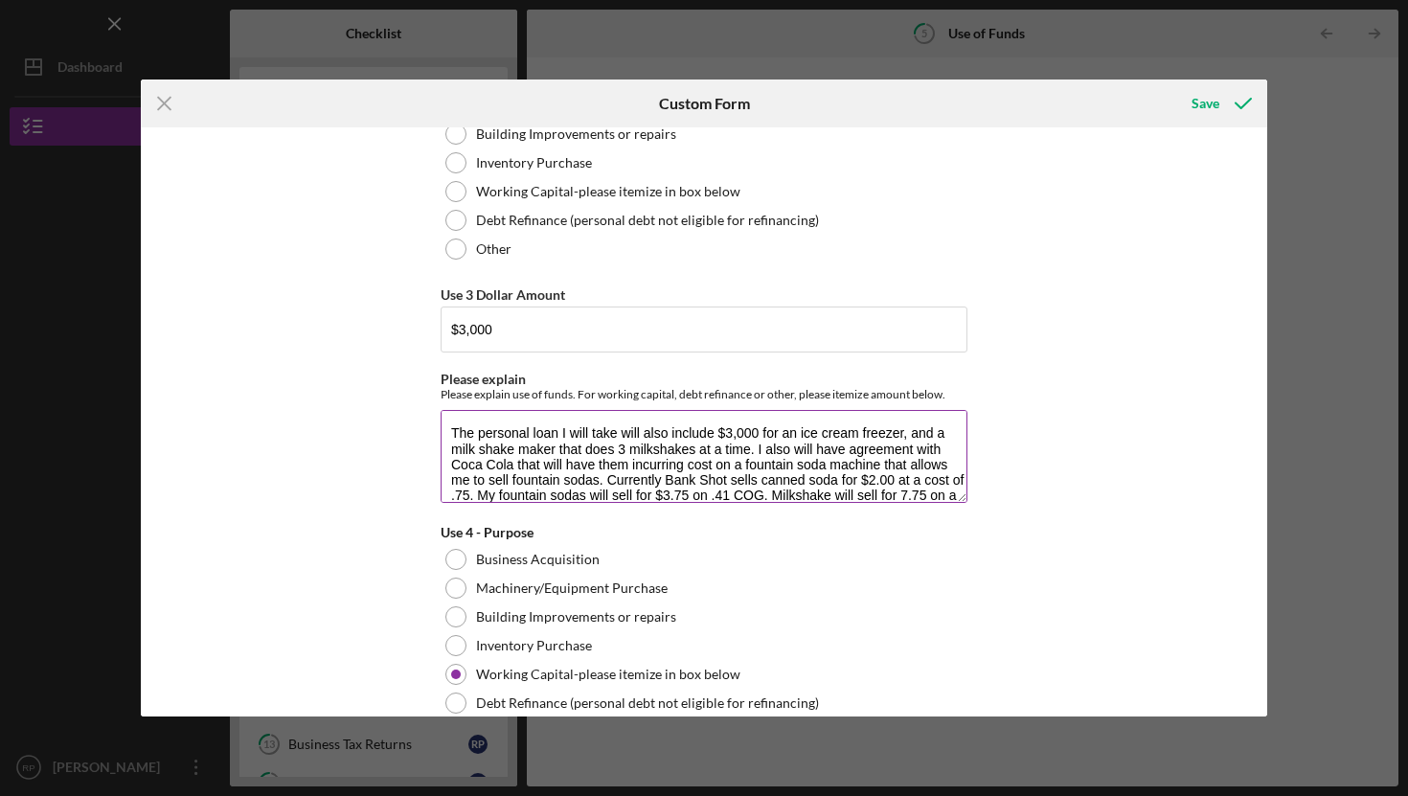
type textarea "Based on the proposed 200k funding from California Capital and the 28k equity i…"
click at [485, 433] on textarea "The personal loan I will take will also include $3,000 for an ice cream freezer…" at bounding box center [704, 456] width 527 height 92
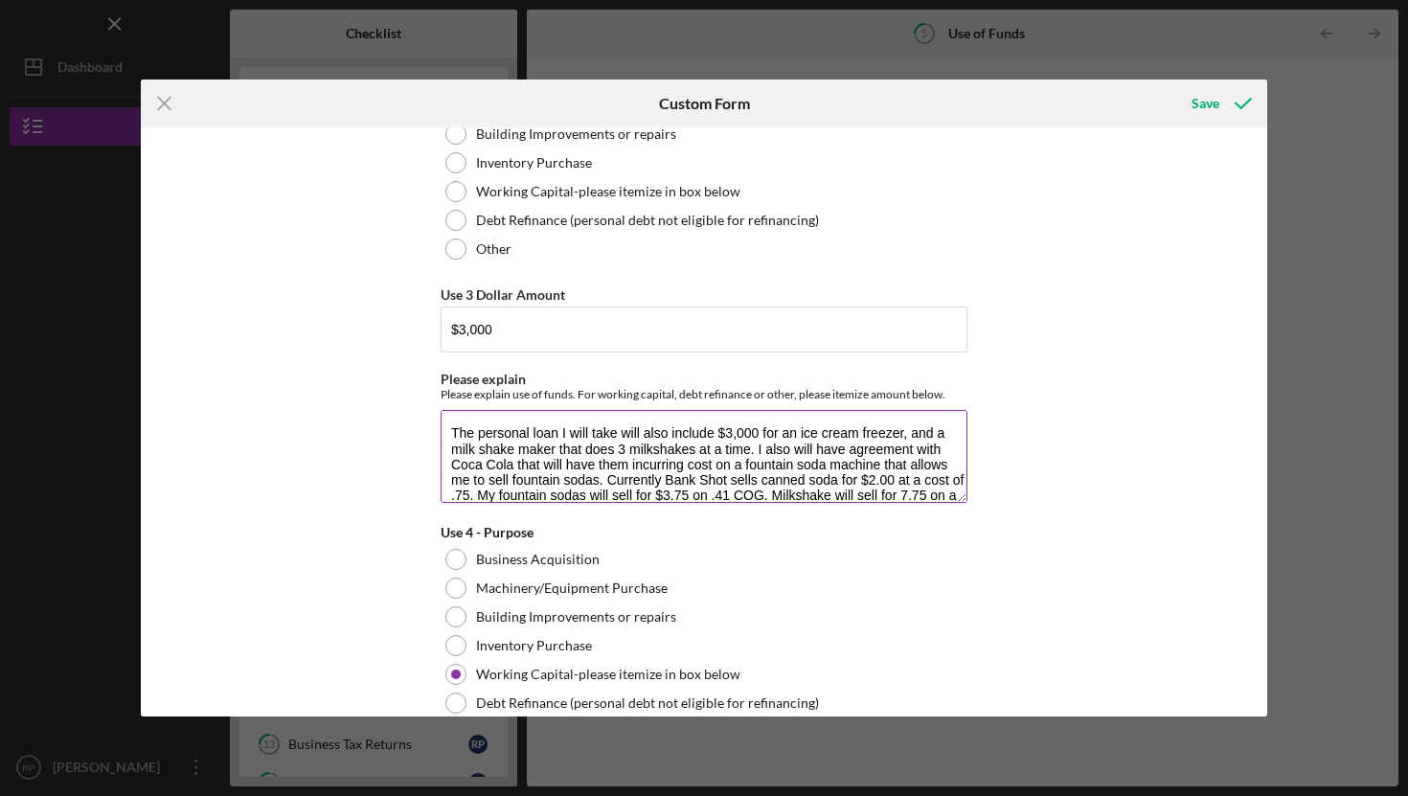
click at [485, 433] on textarea "The personal loan I will take will also include $3,000 for an ice cream freezer…" at bounding box center [704, 456] width 527 height 92
click at [535, 431] on textarea "The personal loan I will take will also include $3,000 for an ice cream freezer…" at bounding box center [704, 456] width 527 height 92
click at [556, 433] on textarea "The personal loan I will take will also include $3,000 for an ice cream freezer…" at bounding box center [704, 456] width 527 height 92
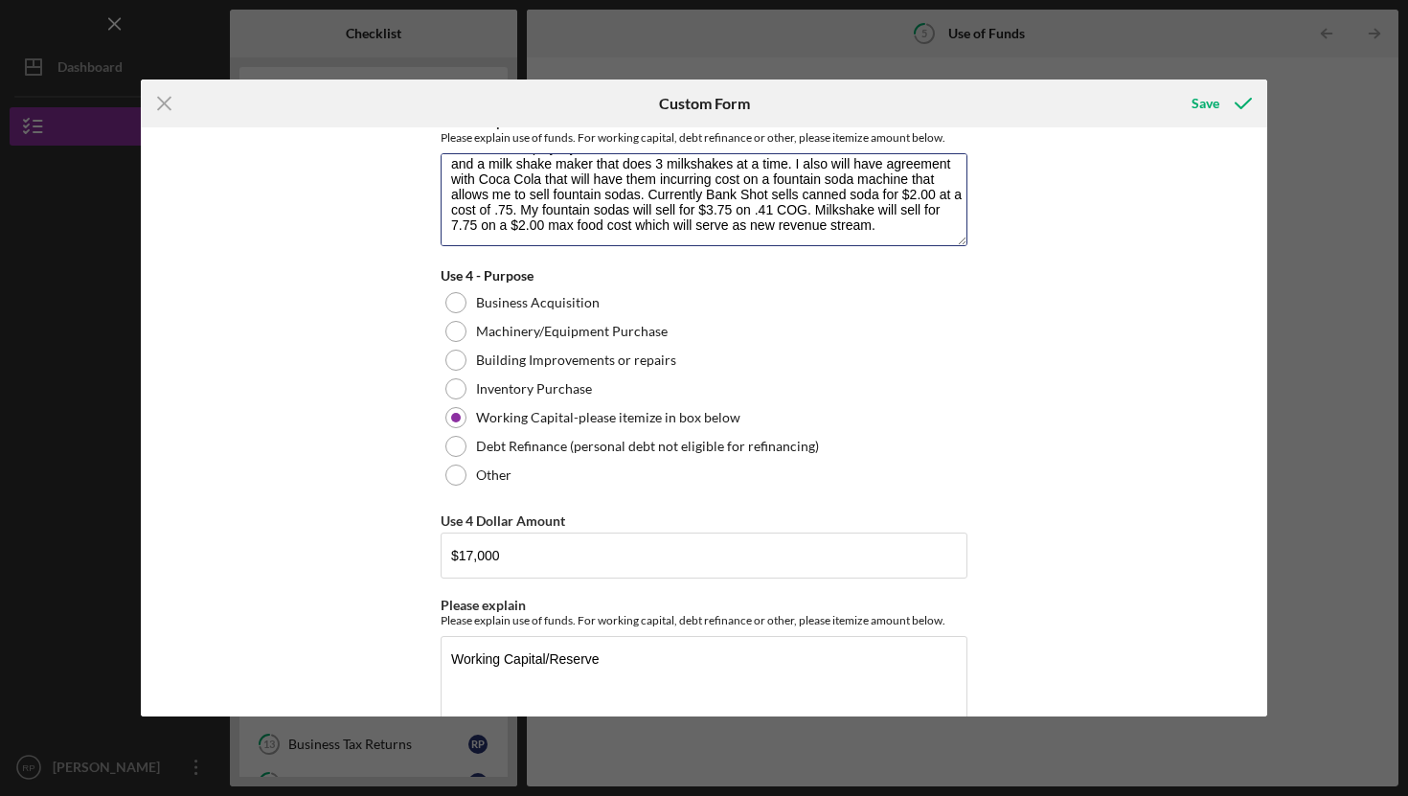
scroll to position [1423, 0]
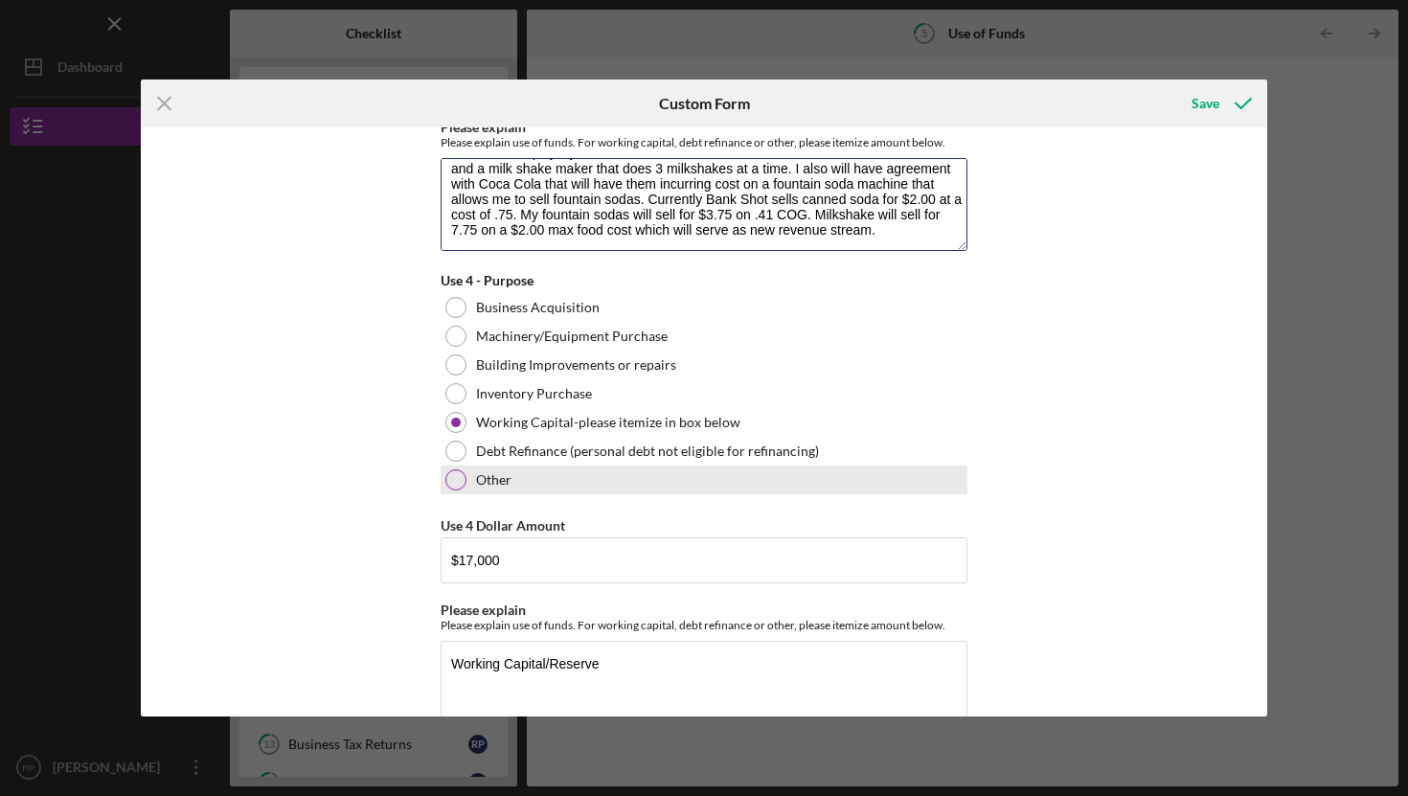
type textarea "The further equity injection I will take will also include $3,000 for an ice cr…"
click at [450, 475] on div at bounding box center [455, 479] width 21 height 21
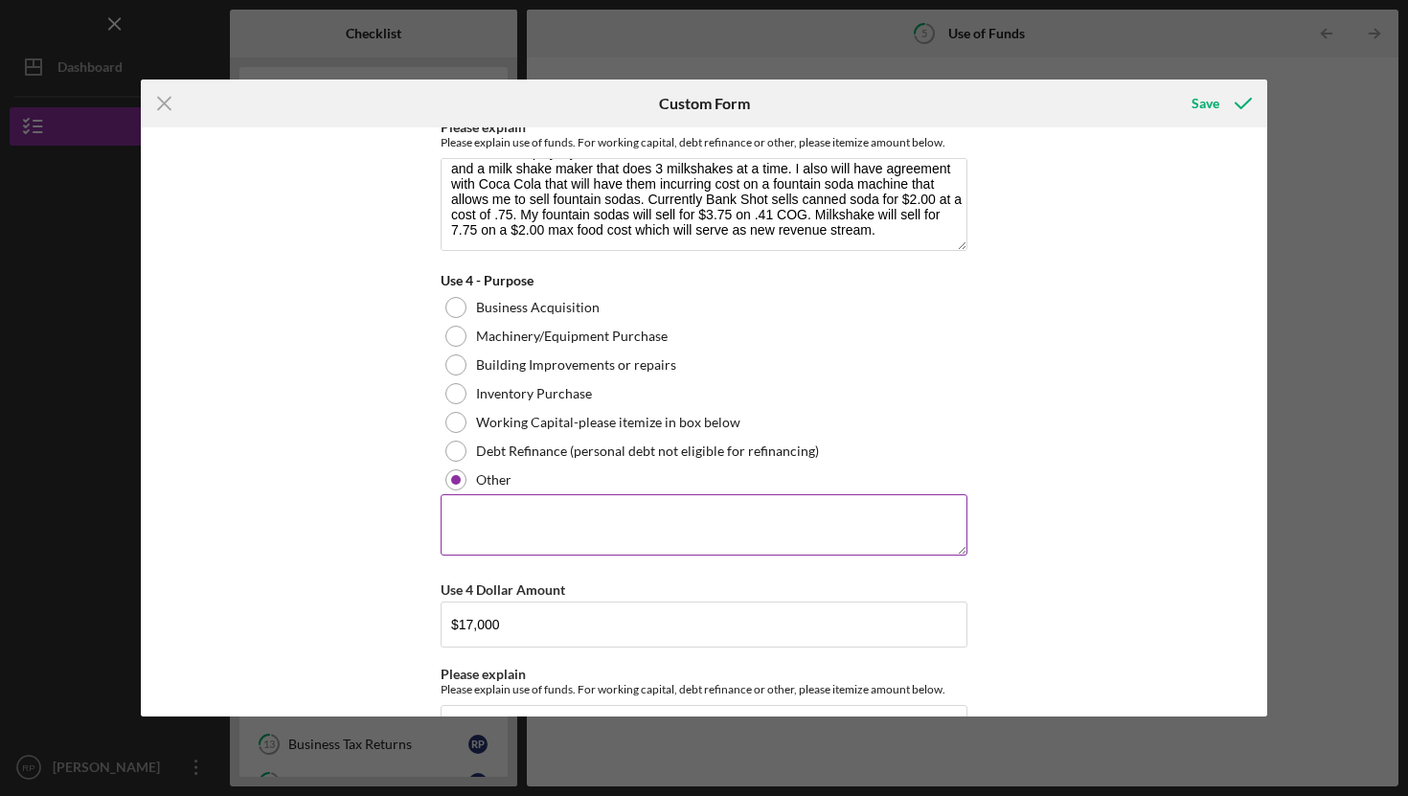
scroll to position [1486, 0]
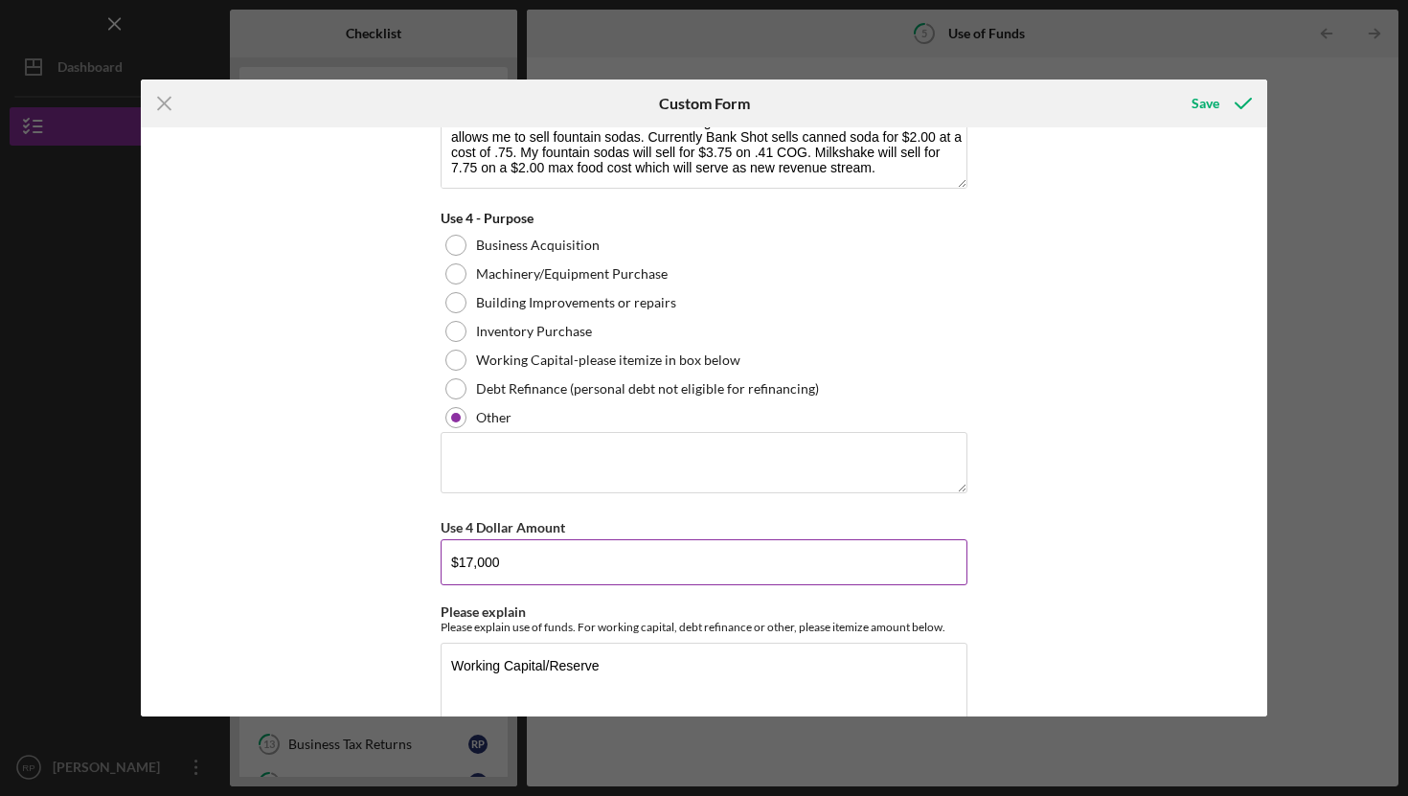
click at [506, 559] on input "$17,000" at bounding box center [704, 562] width 527 height 46
type input "$1"
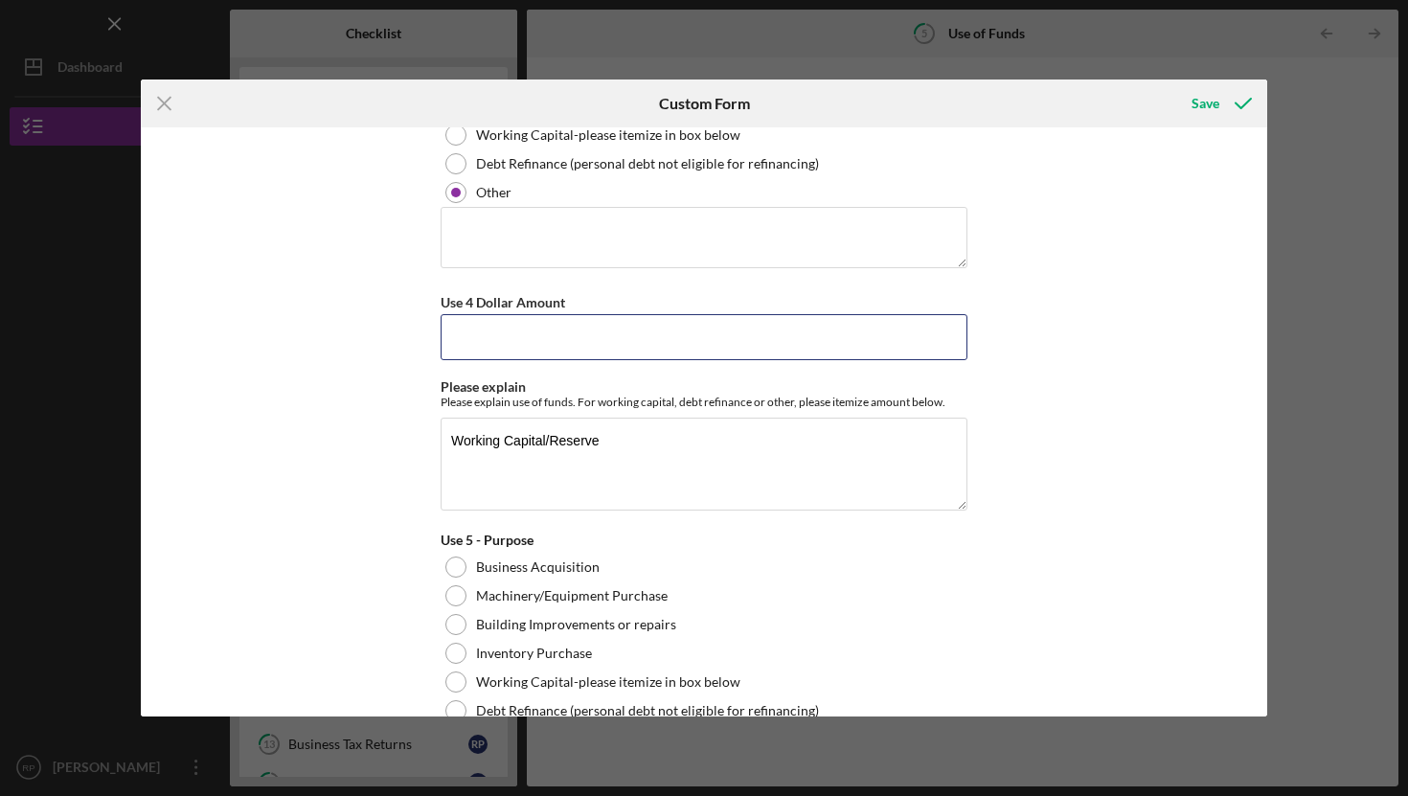
scroll to position [1721, 0]
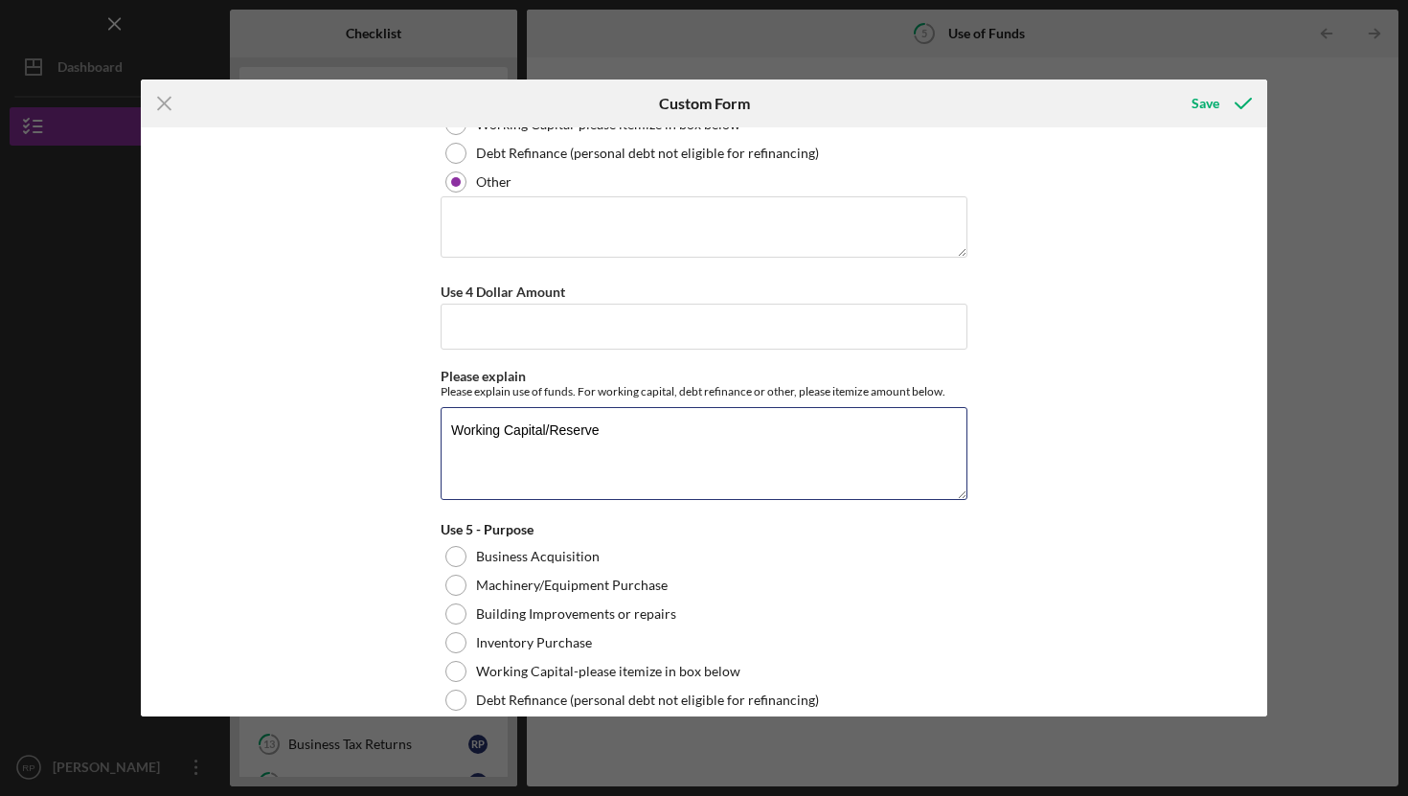
drag, startPoint x: 620, startPoint y: 430, endPoint x: 425, endPoint y: 430, distance: 194.4
click at [425, 430] on div "Use of Funds Please identify the use of funds and the amount for each use. In t…" at bounding box center [704, 421] width 1126 height 589
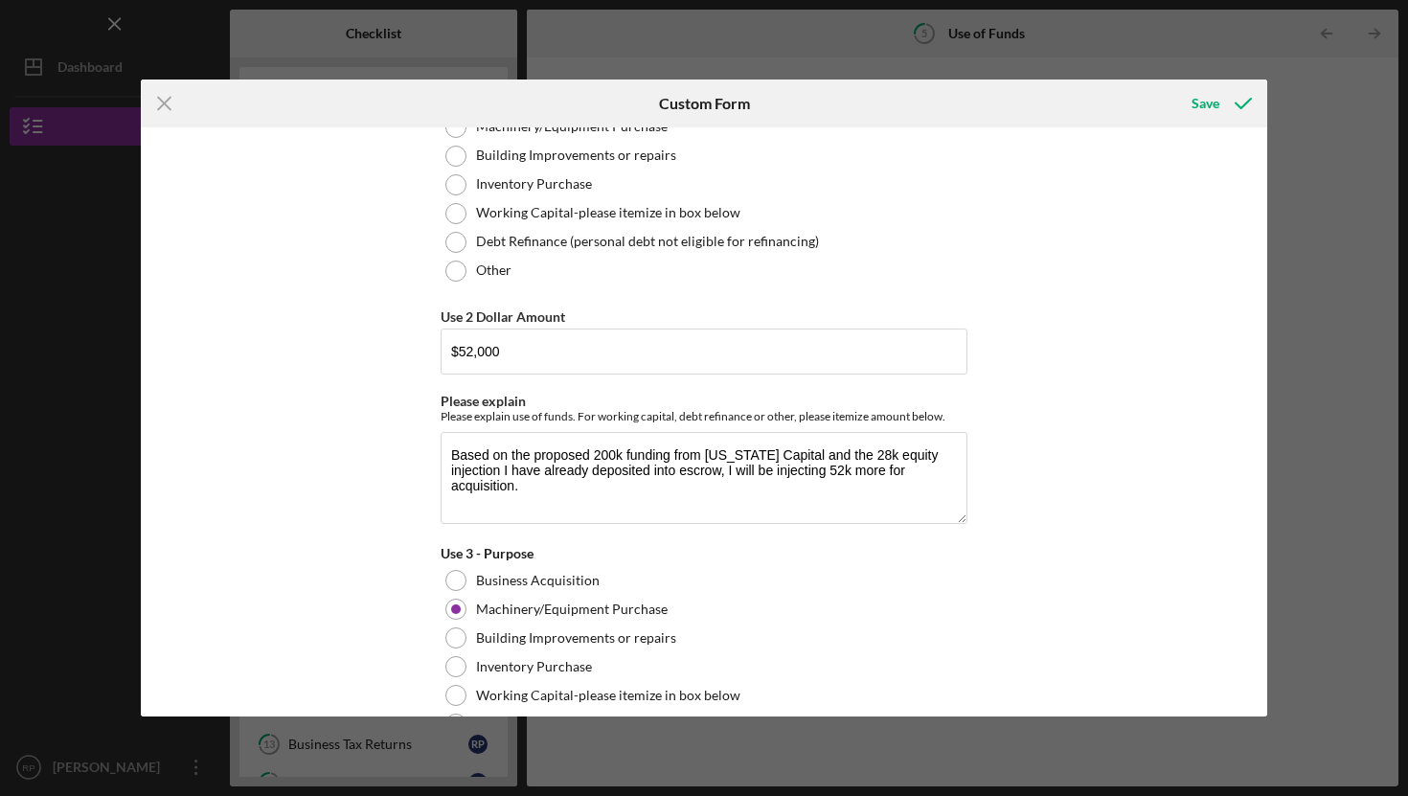
scroll to position [658, 0]
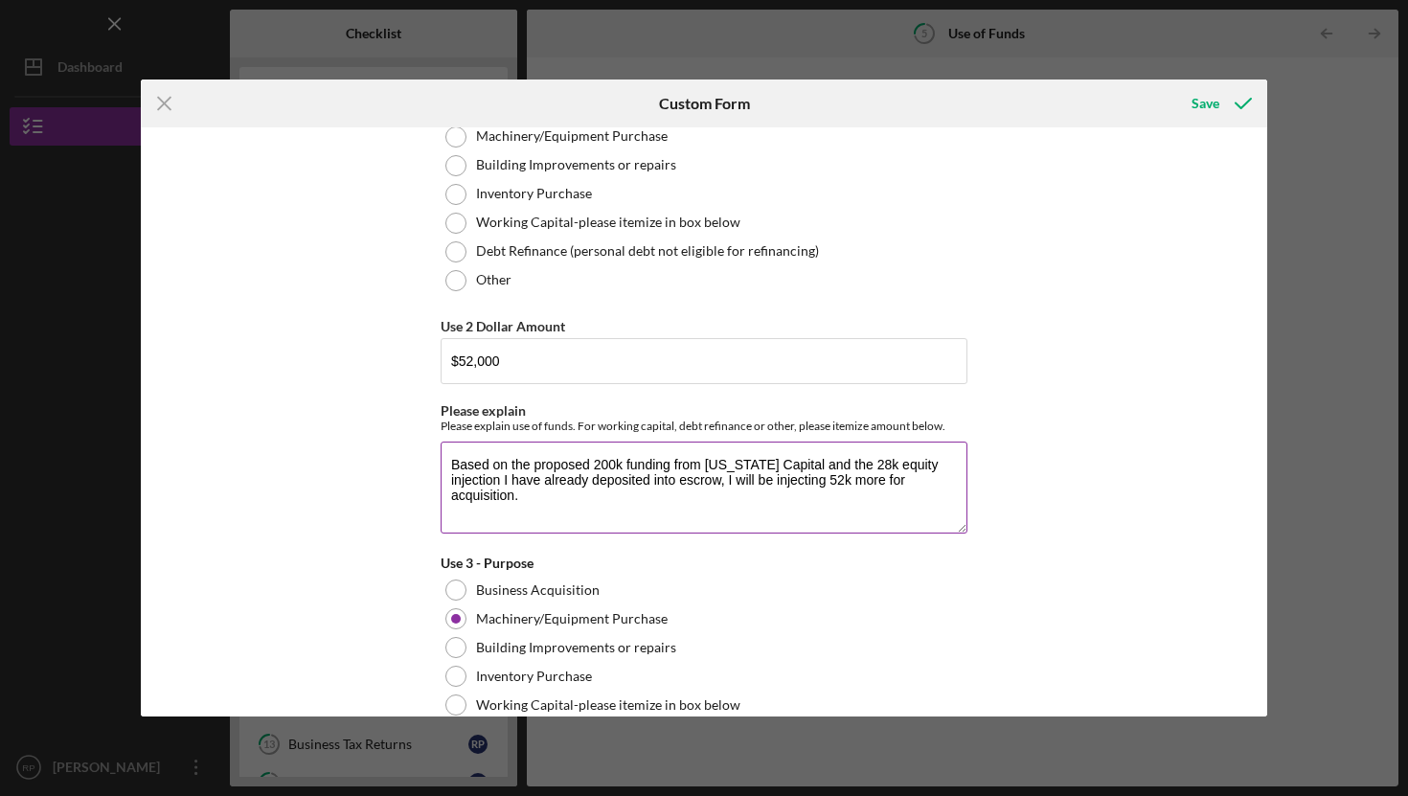
type textarea "NA"
click at [839, 484] on textarea "Based on the proposed 200k funding from California Capital and the 28k equity i…" at bounding box center [704, 488] width 527 height 92
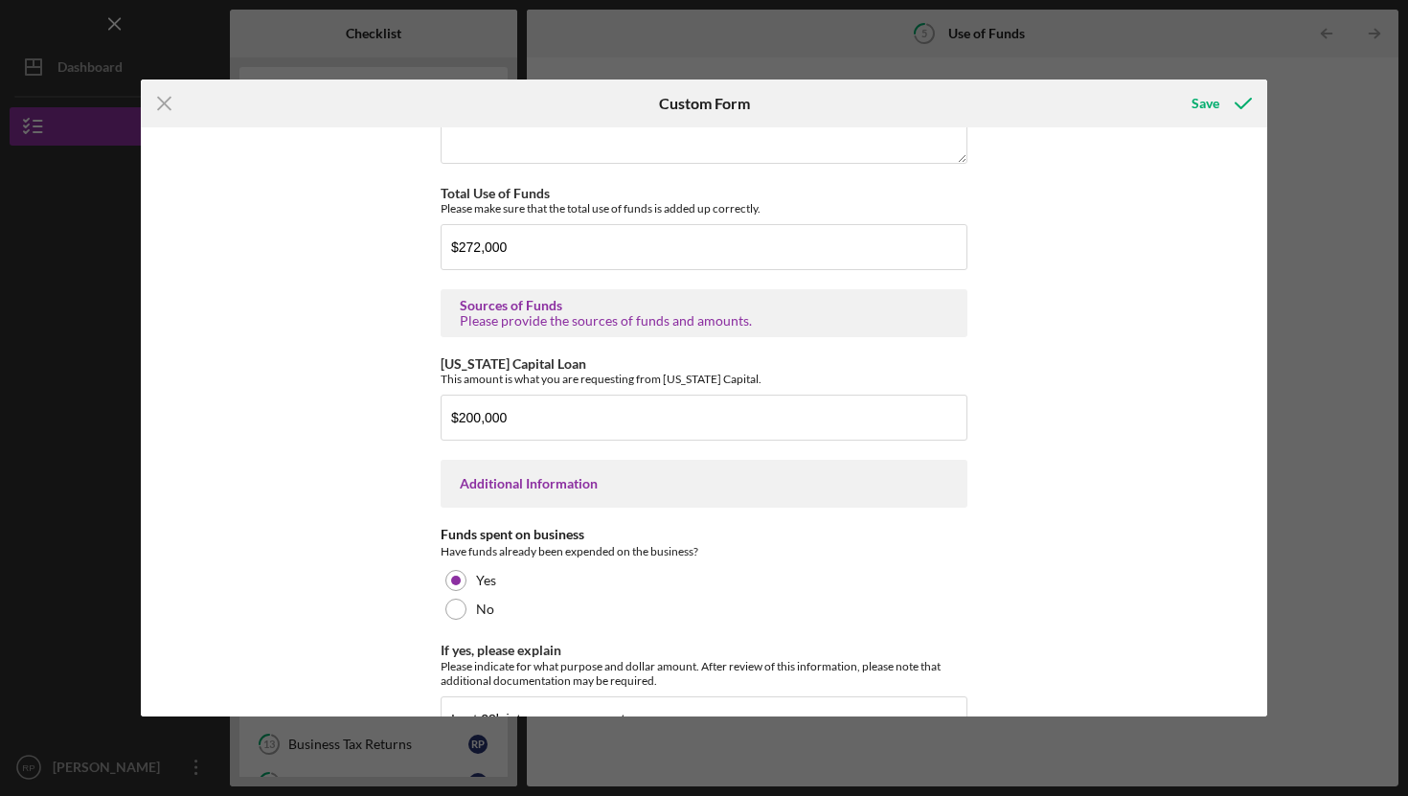
scroll to position [2601, 0]
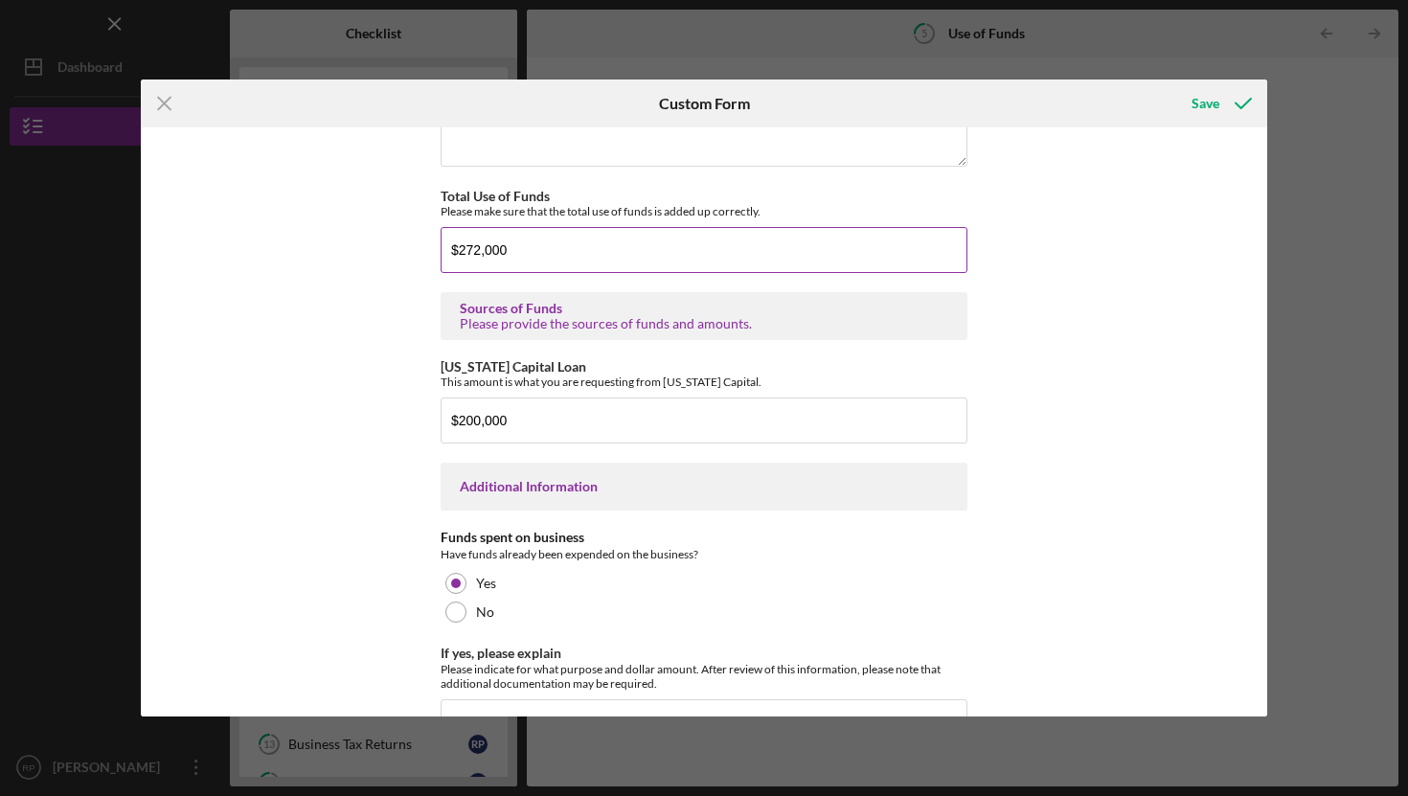
type textarea "Based on the proposed 200k funding from California Capital and the 28k equity i…"
click at [544, 245] on input "$272,000" at bounding box center [704, 250] width 527 height 46
type input "$255,000"
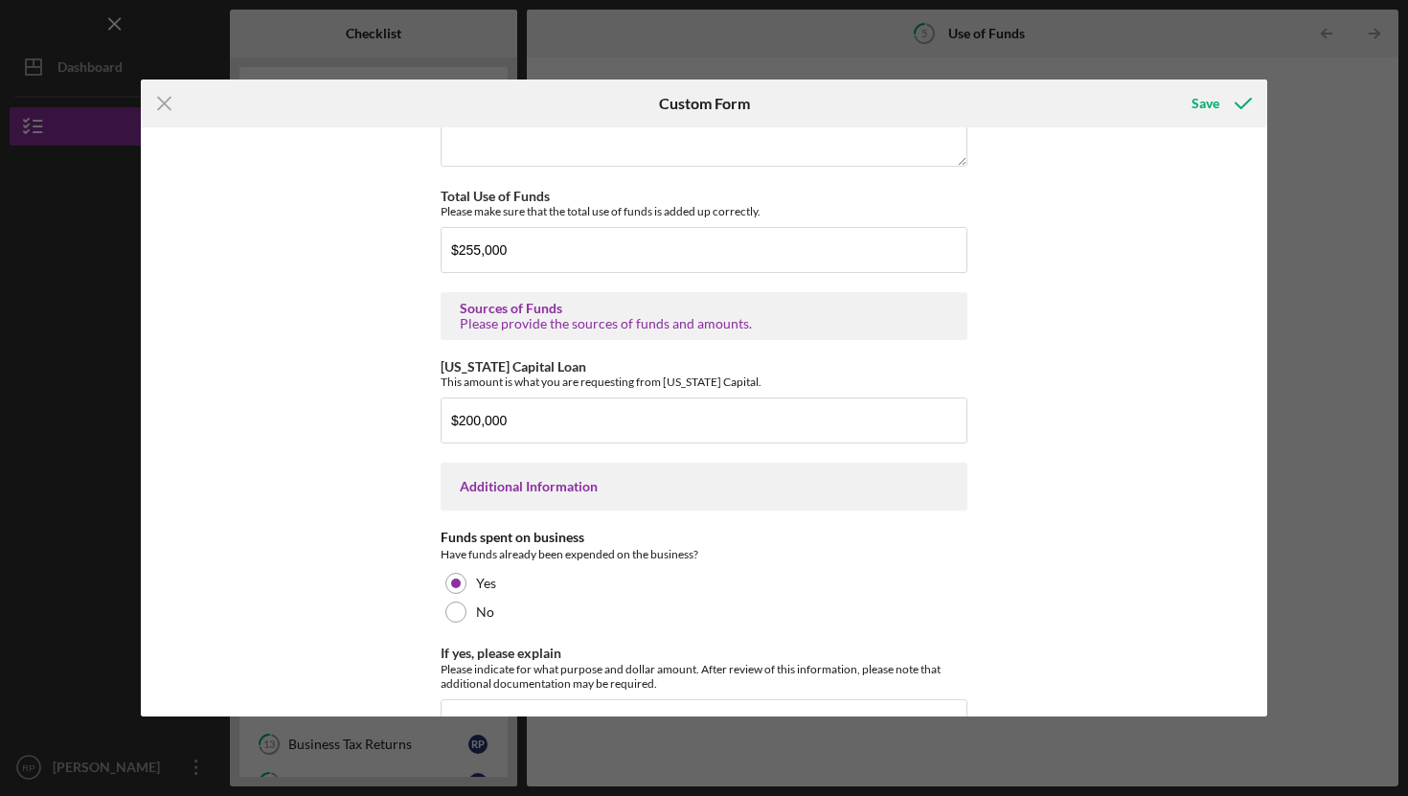
click at [977, 389] on div "Use of Funds Please identify the use of funds and the amount for each use. In t…" at bounding box center [704, 421] width 1126 height 589
click at [538, 424] on input "$200,000" at bounding box center [704, 420] width 527 height 46
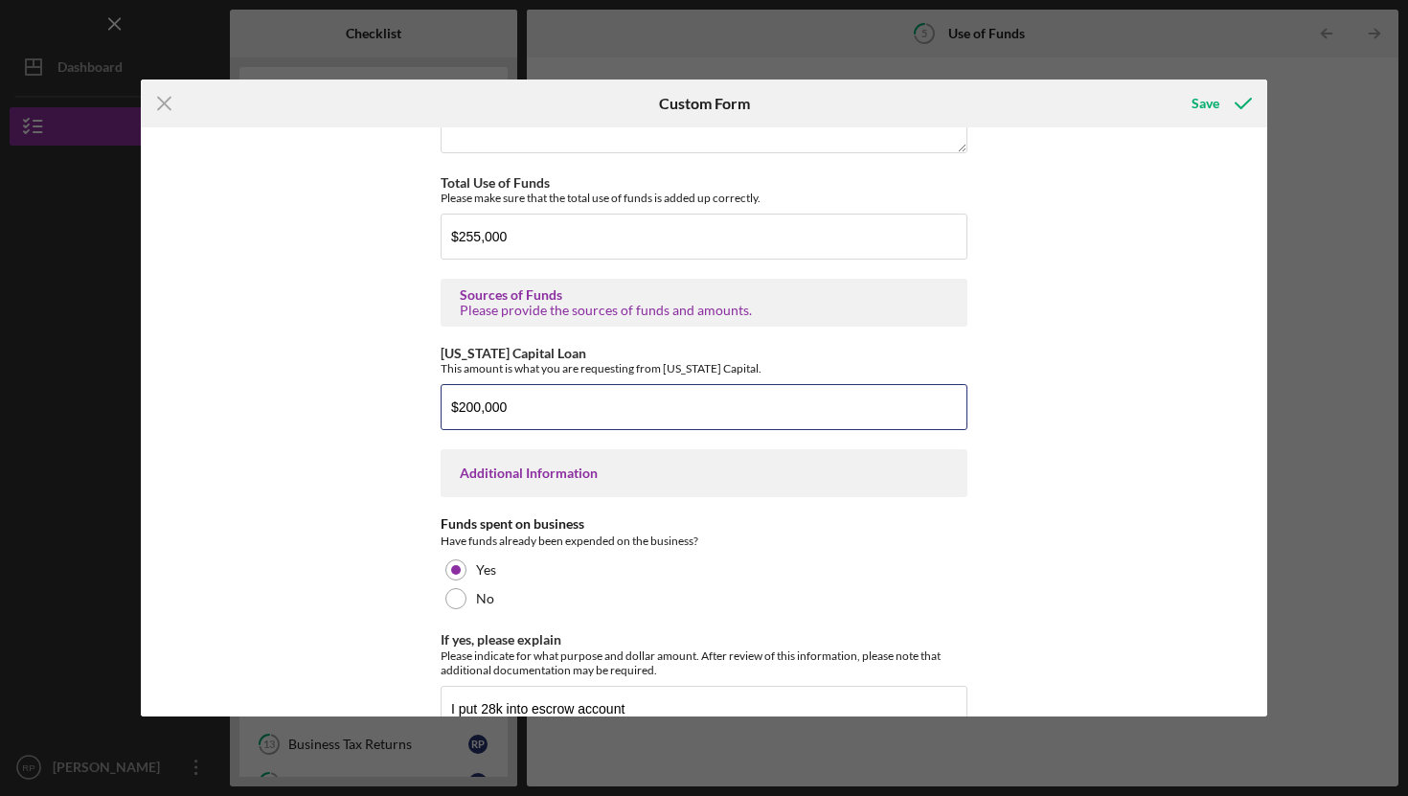
scroll to position [2611, 0]
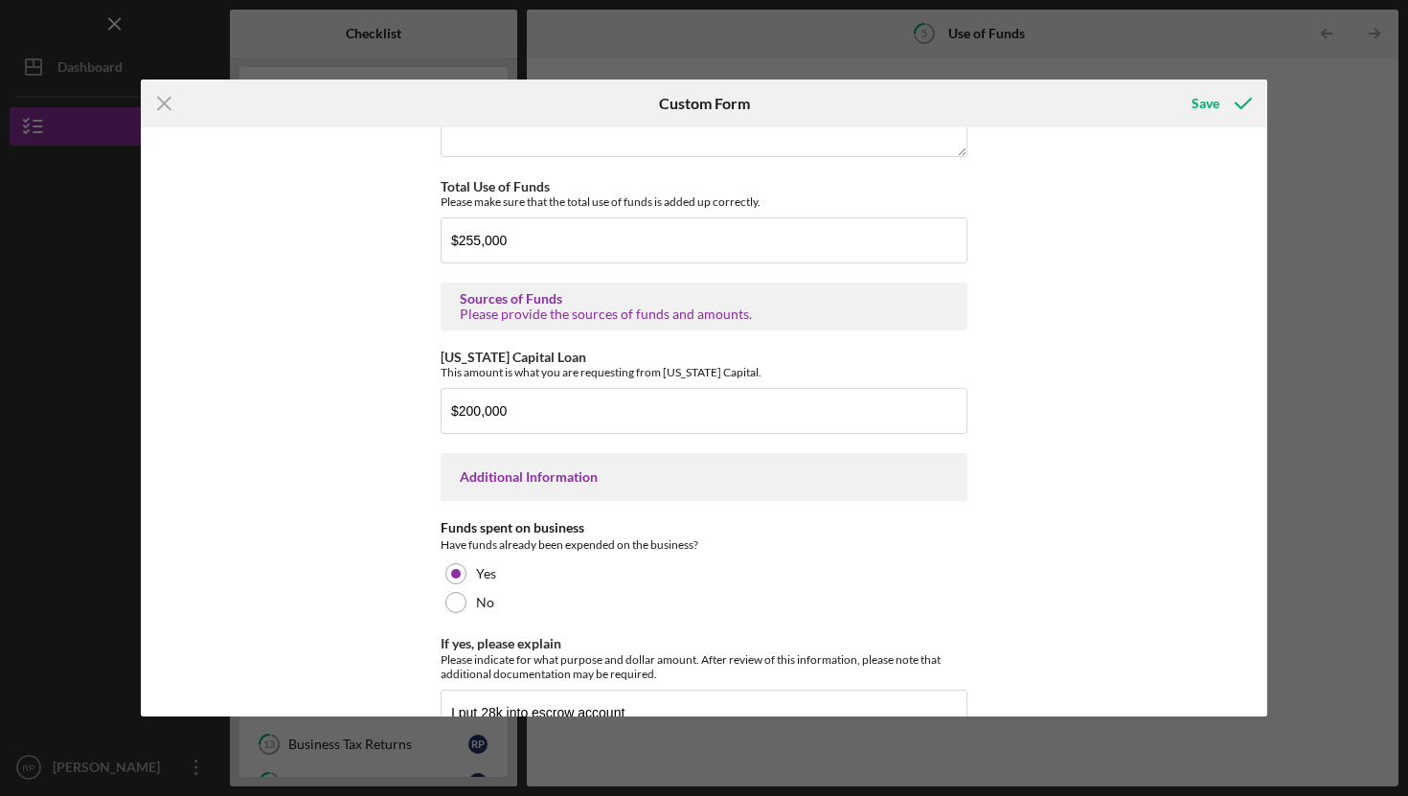
click at [476, 473] on div "Additional Information" at bounding box center [704, 476] width 488 height 15
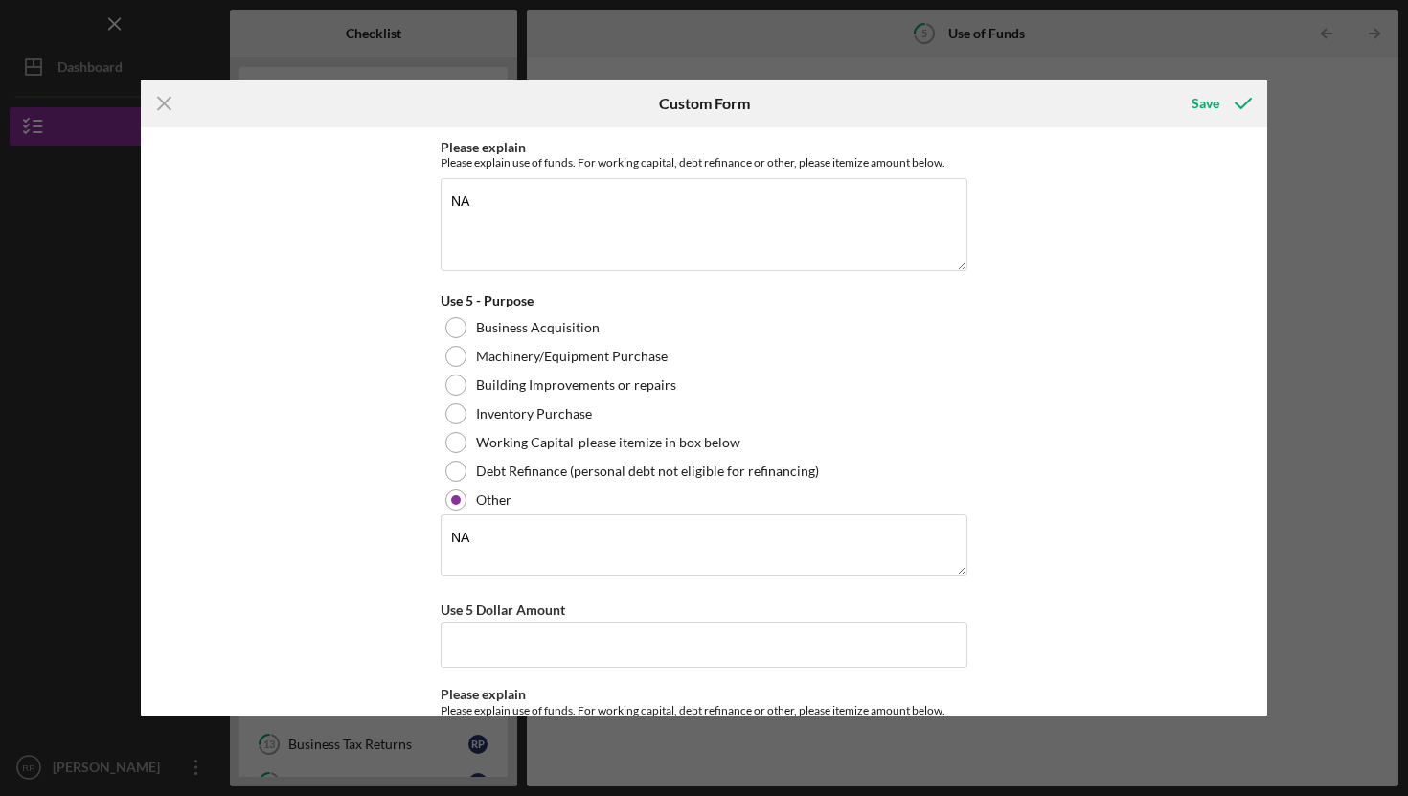
scroll to position [1622, 0]
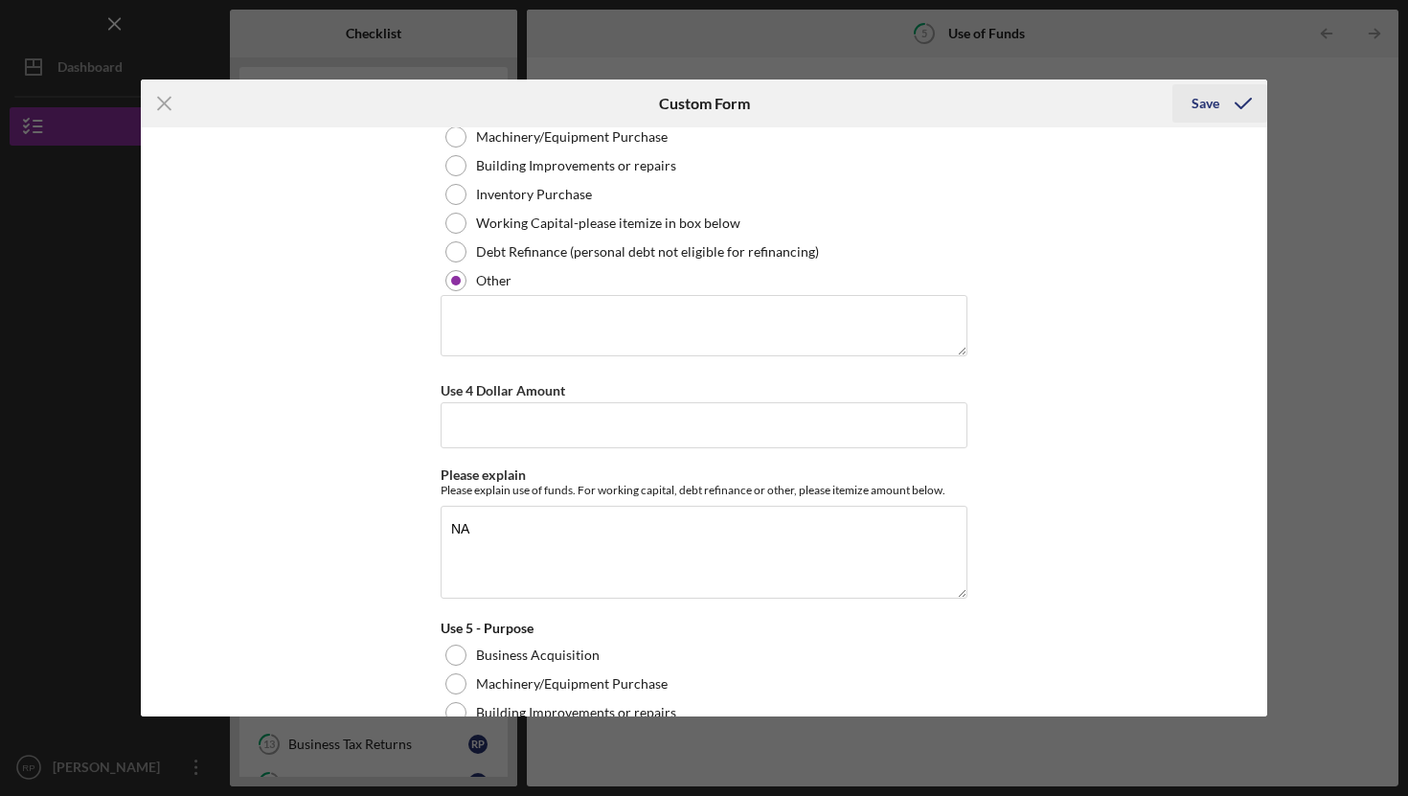
click at [1212, 102] on div "Save" at bounding box center [1205, 103] width 28 height 38
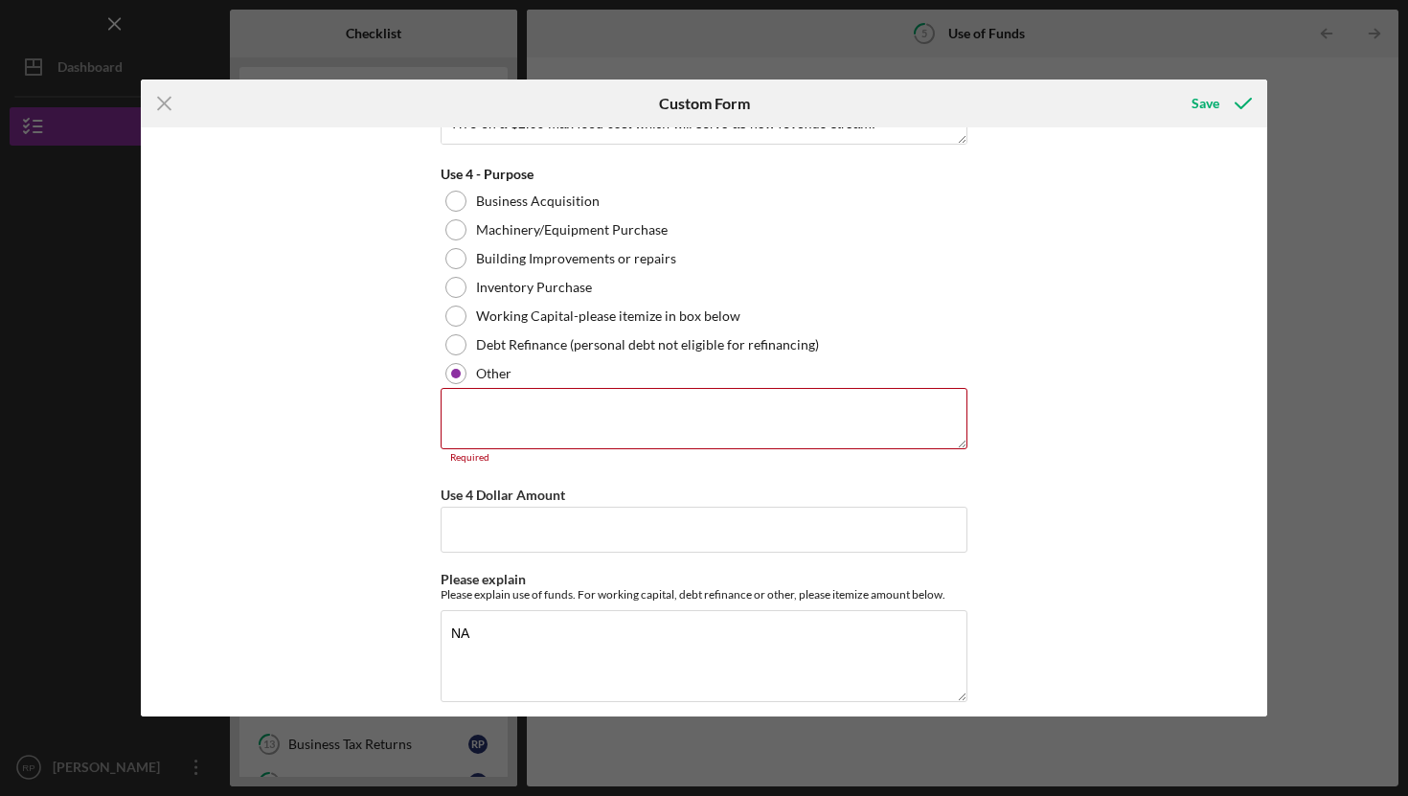
scroll to position [1528, 0]
click at [677, 402] on textarea at bounding box center [704, 420] width 527 height 61
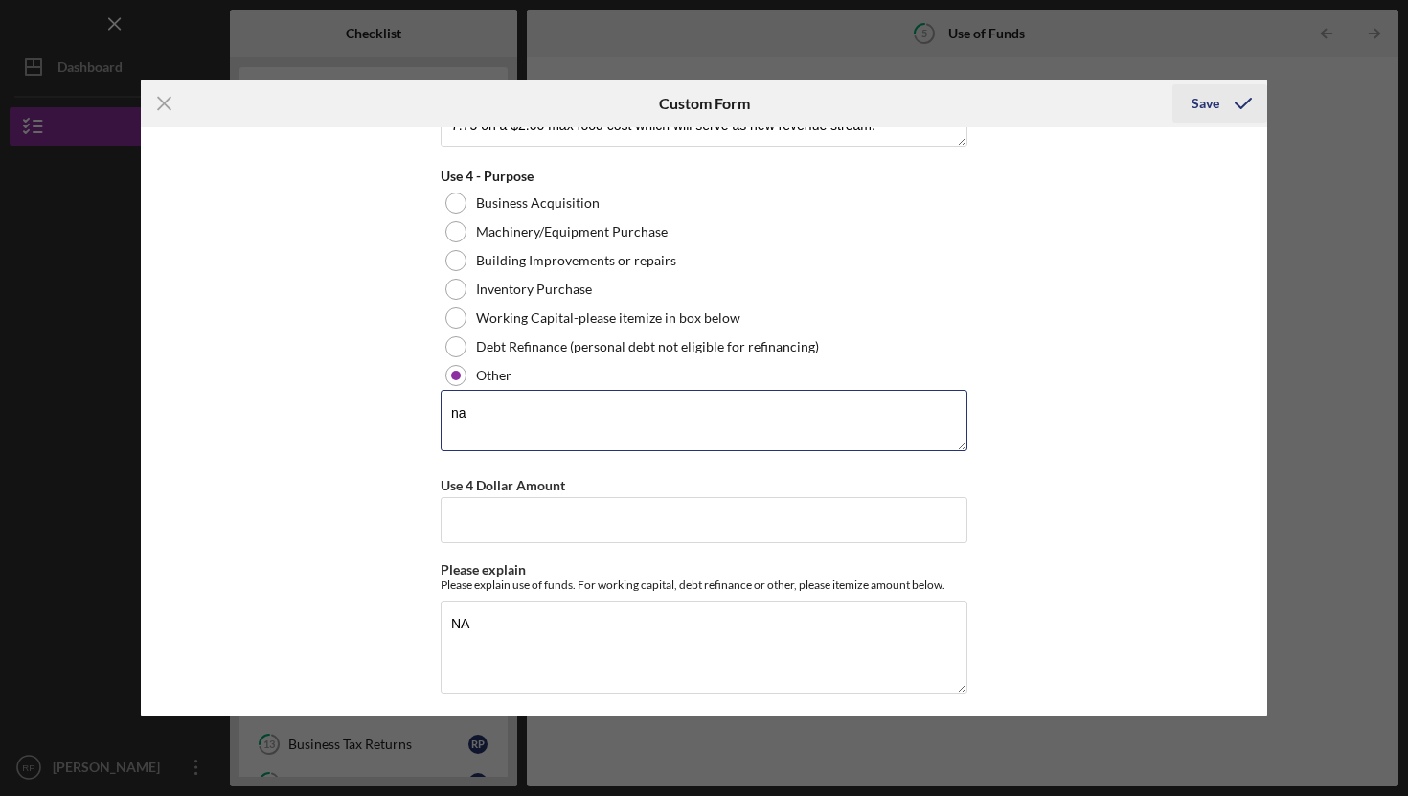
type textarea "na"
click at [1196, 97] on div "Save" at bounding box center [1205, 103] width 28 height 38
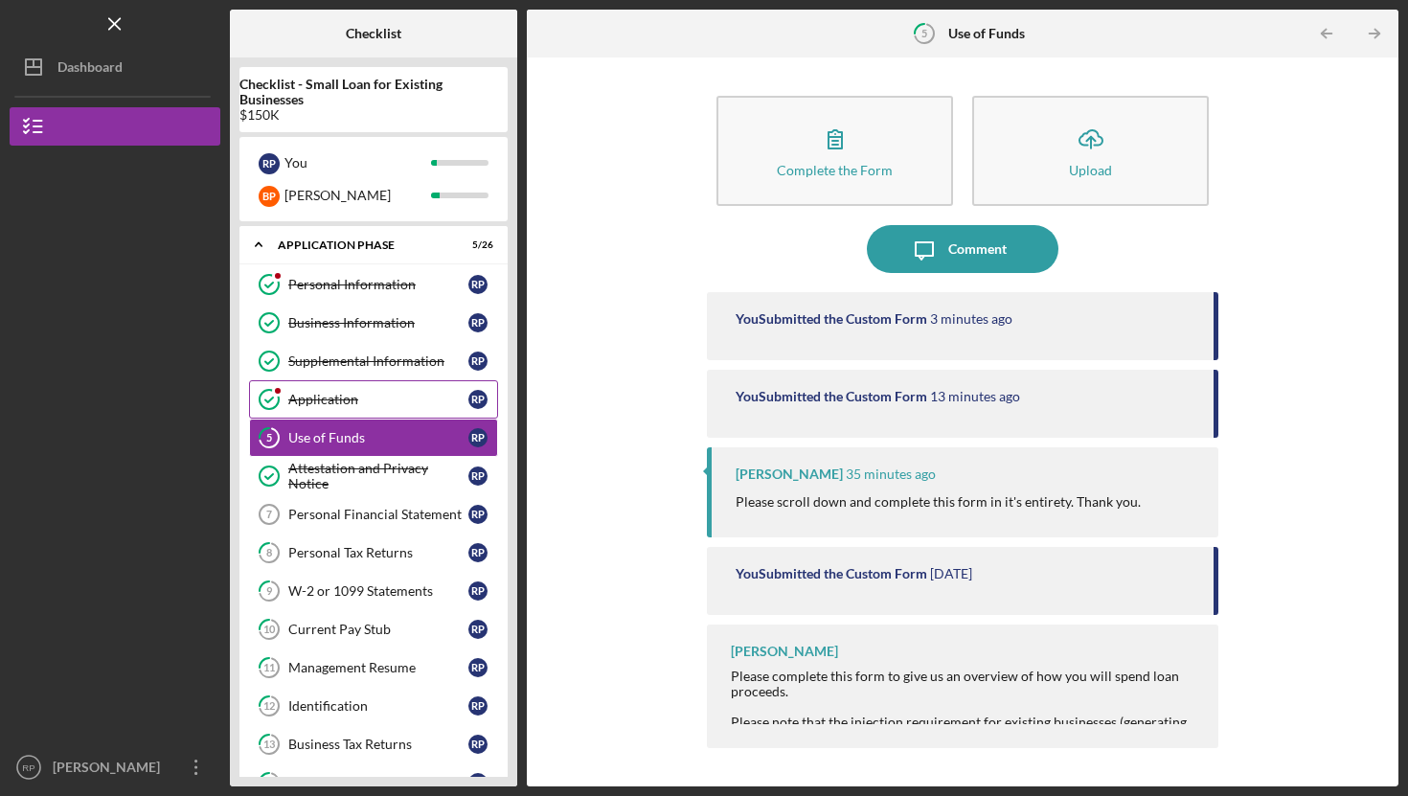
click at [312, 404] on div "Application" at bounding box center [378, 399] width 180 height 15
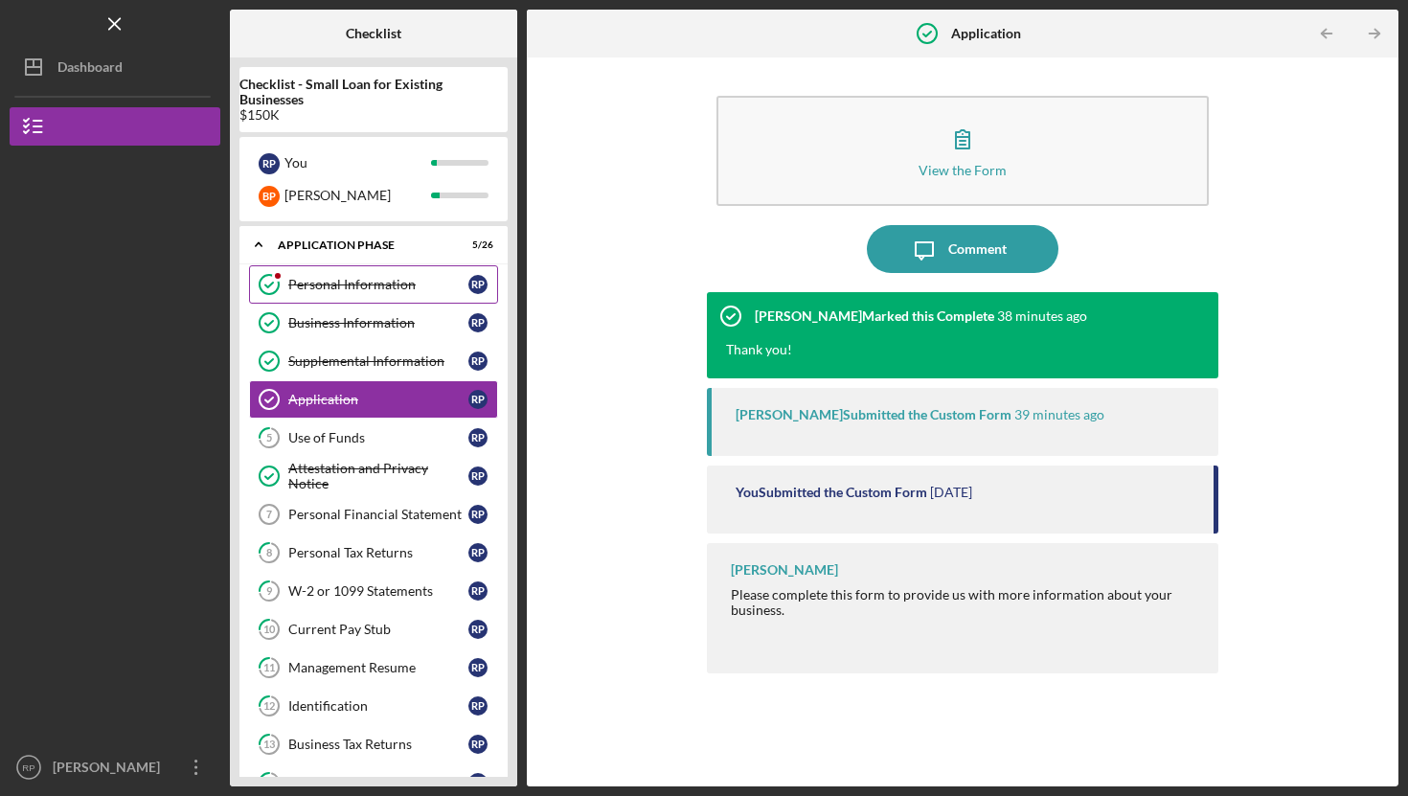
click at [346, 276] on link "Personal Information Personal Information R P" at bounding box center [373, 284] width 249 height 38
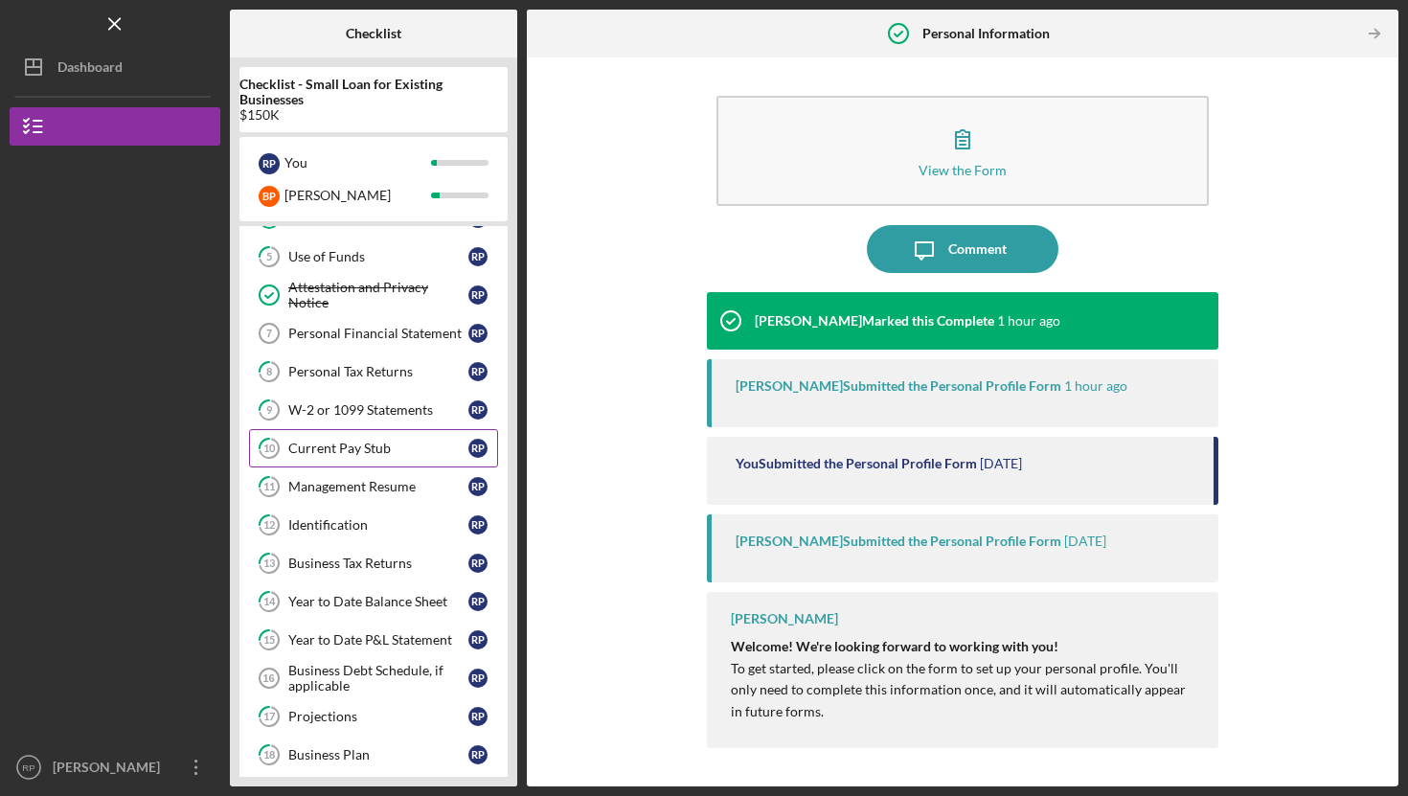
scroll to position [719, 0]
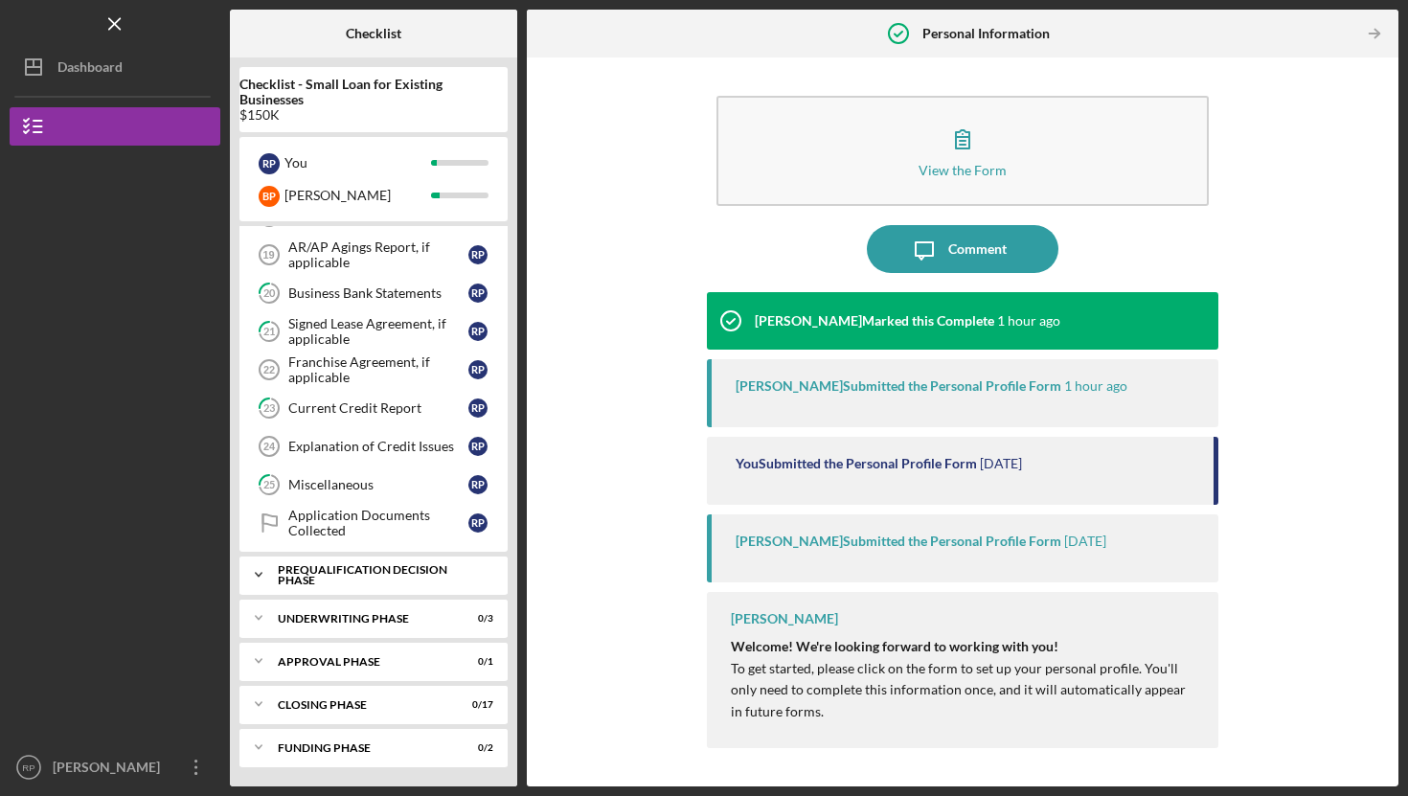
click at [300, 570] on div "Prequalification Decision Phase" at bounding box center [381, 575] width 206 height 22
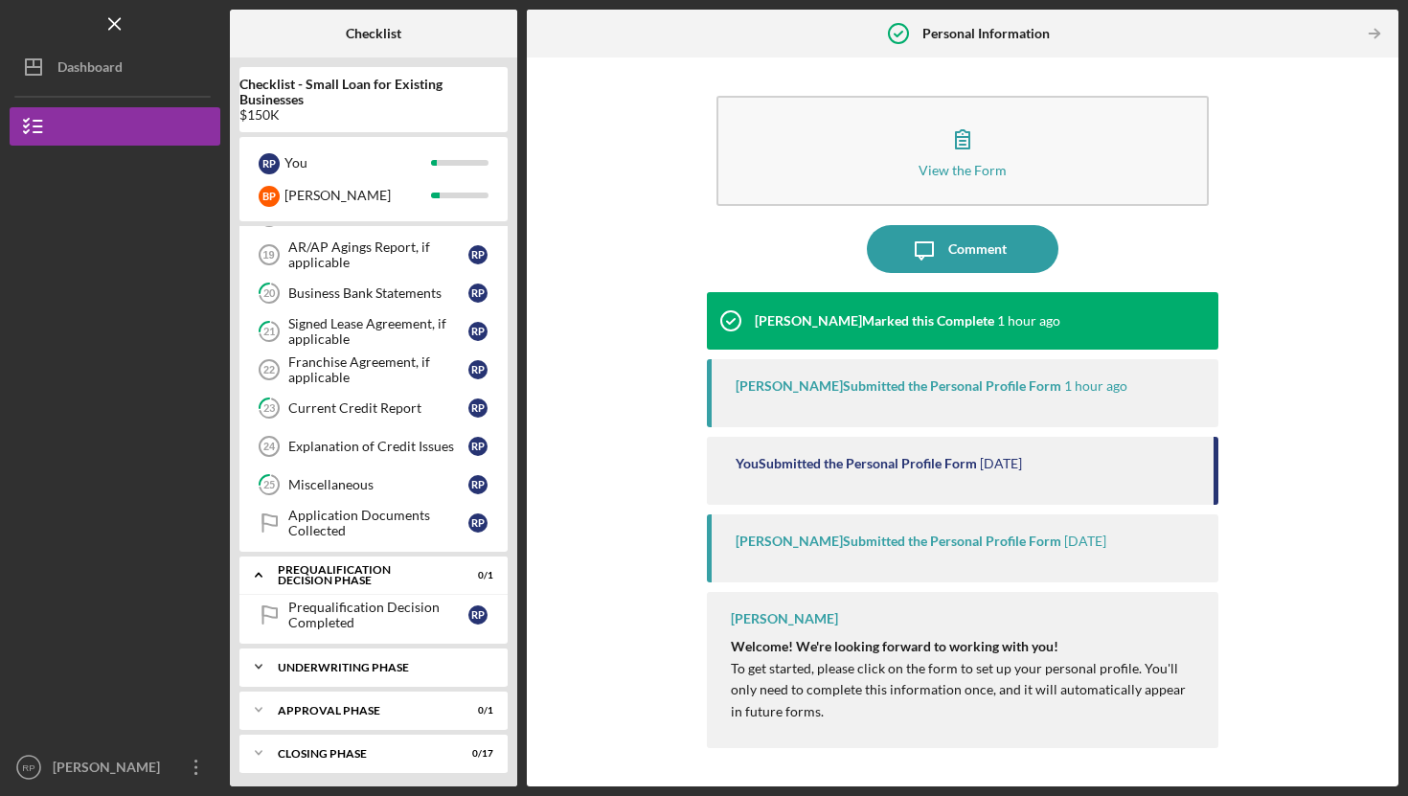
click at [313, 662] on div "Underwriting Phase" at bounding box center [381, 667] width 206 height 11
